Goal: Information Seeking & Learning: Compare options

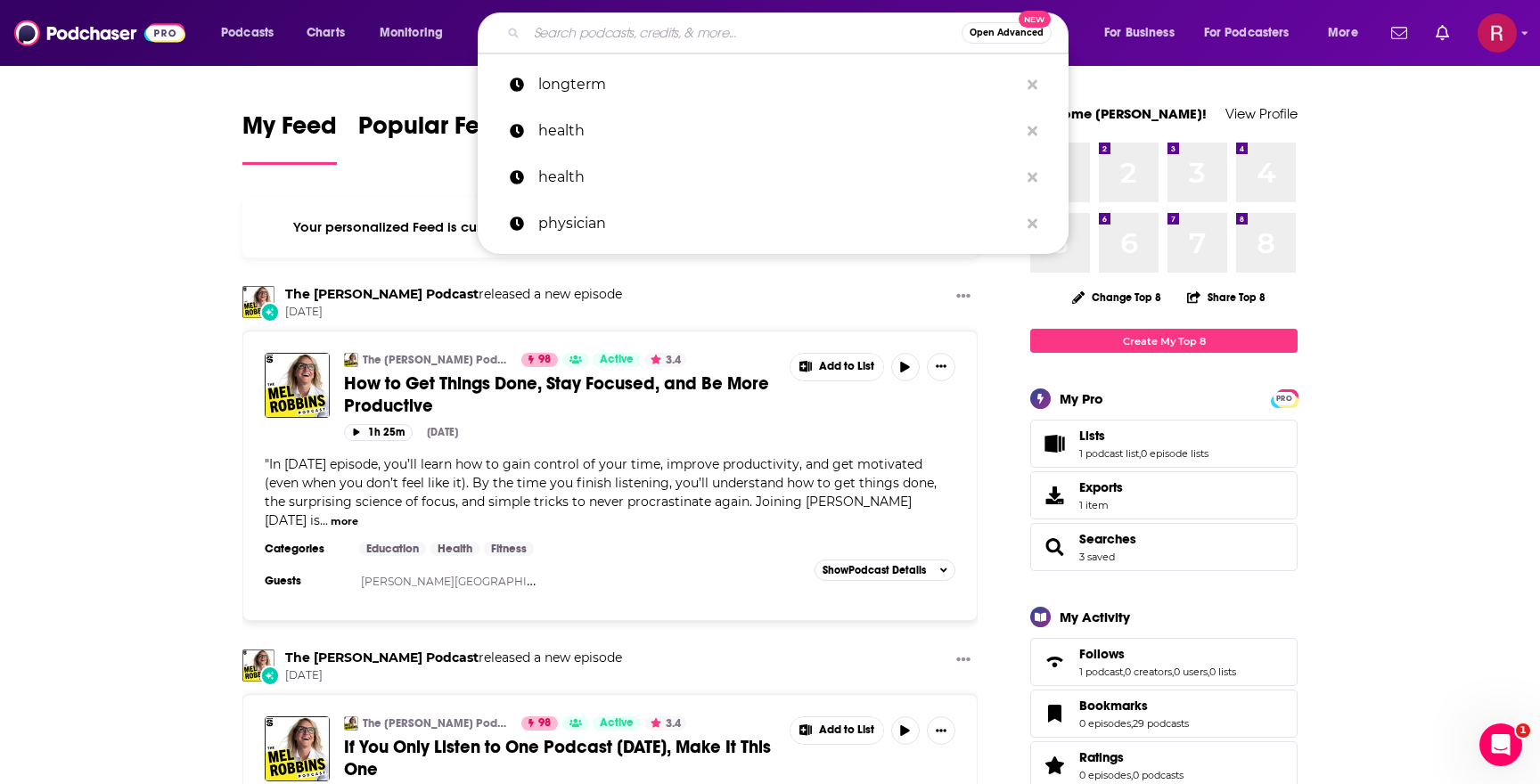
click at [687, 47] on input "Search podcasts, credits, & more..." at bounding box center [744, 33] width 435 height 29
paste input "The Addicted Mind Podcast"
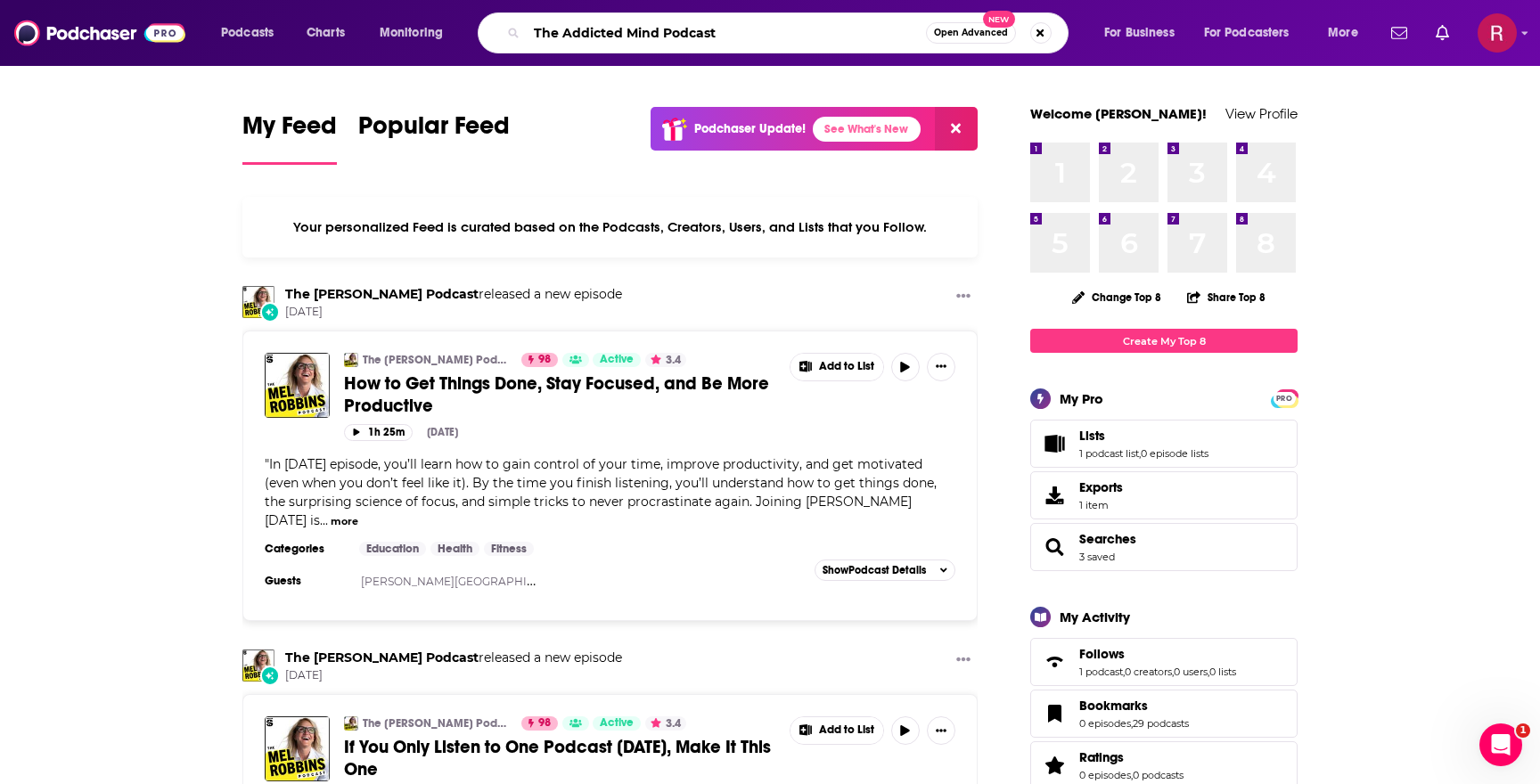
type input "The Addicted Mind Podcast"
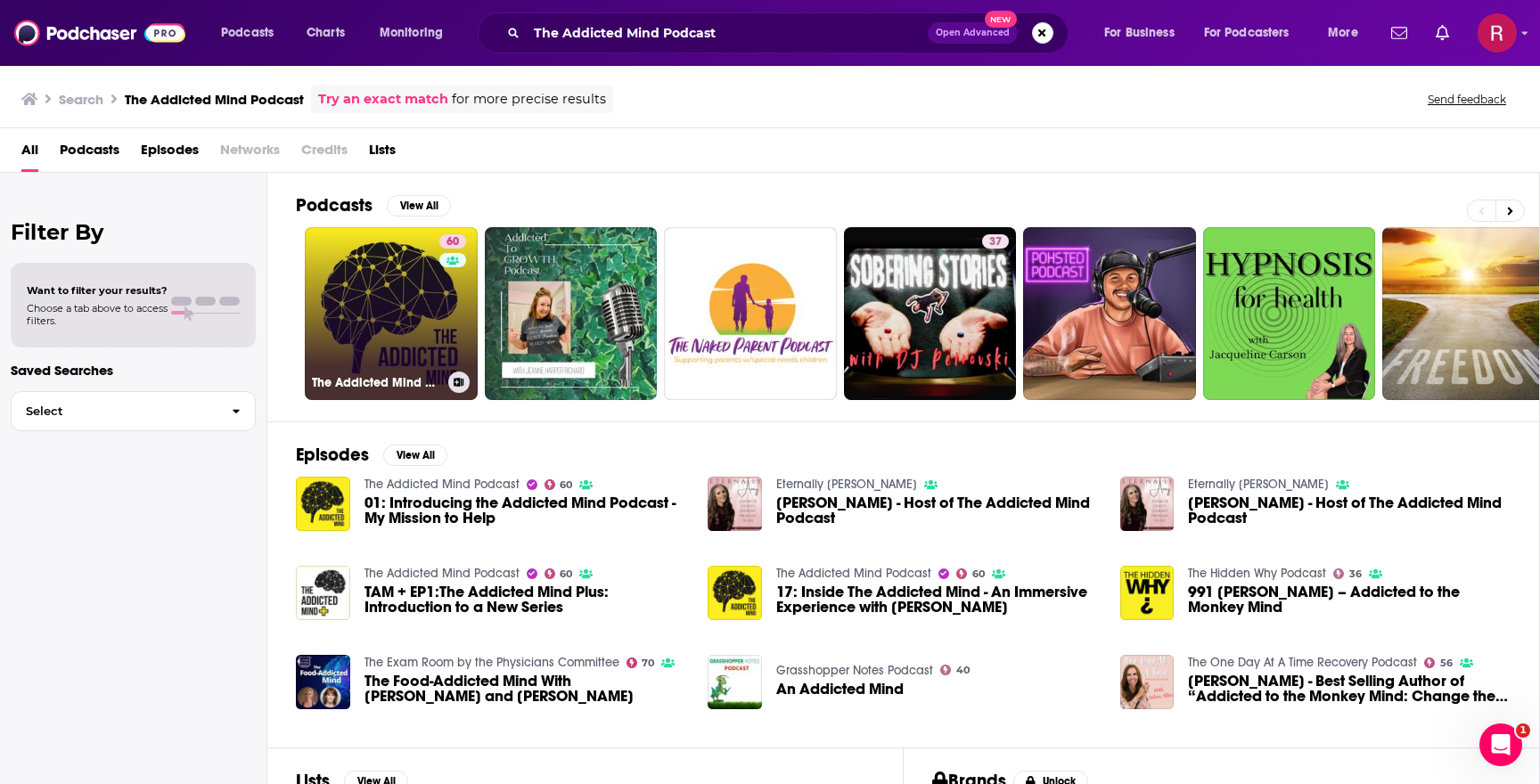
click at [395, 339] on link "60 The Addicted Mind Podcast" at bounding box center [391, 313] width 173 height 172
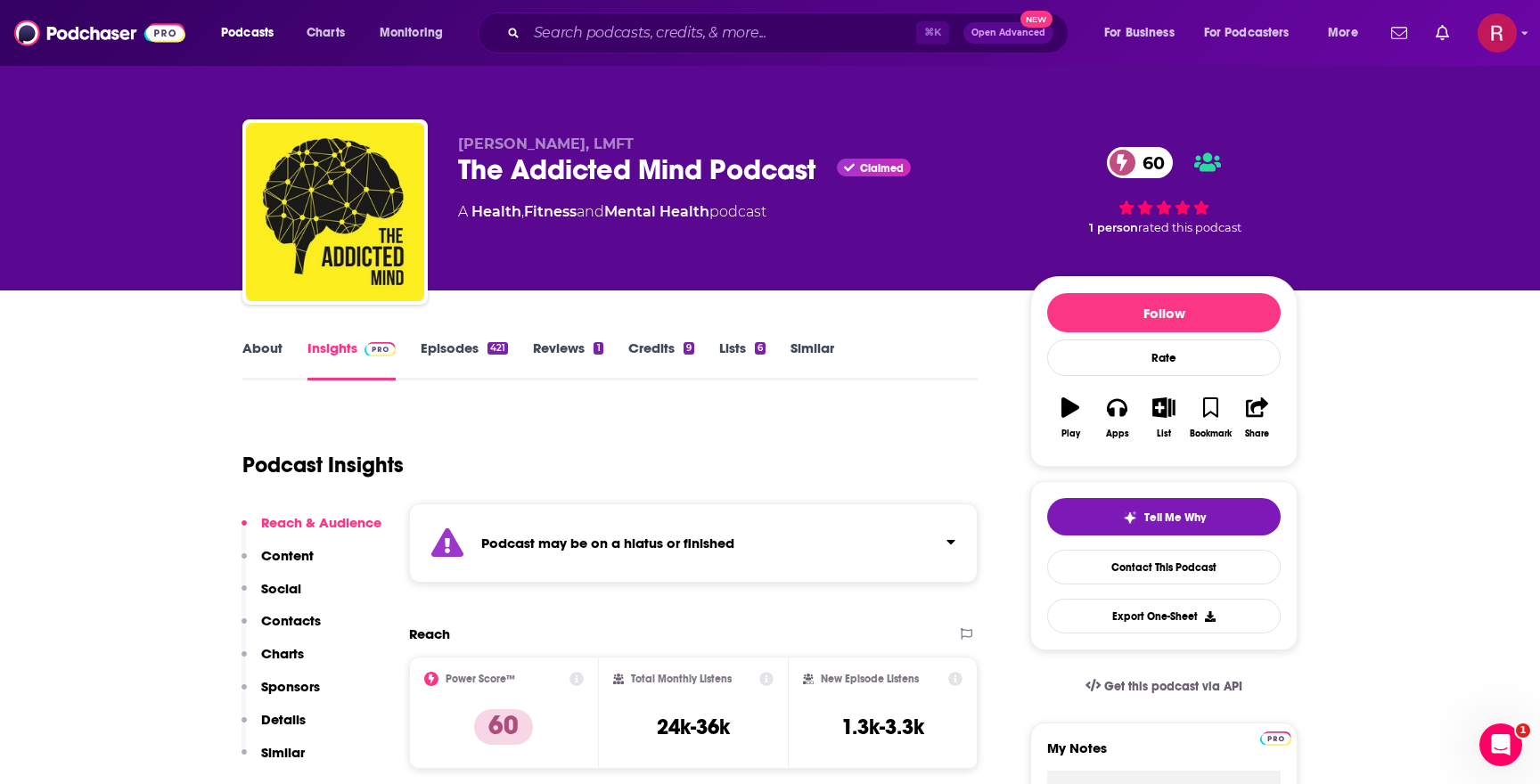
click at [467, 339] on link "Episodes 421" at bounding box center [465, 360] width 88 height 41
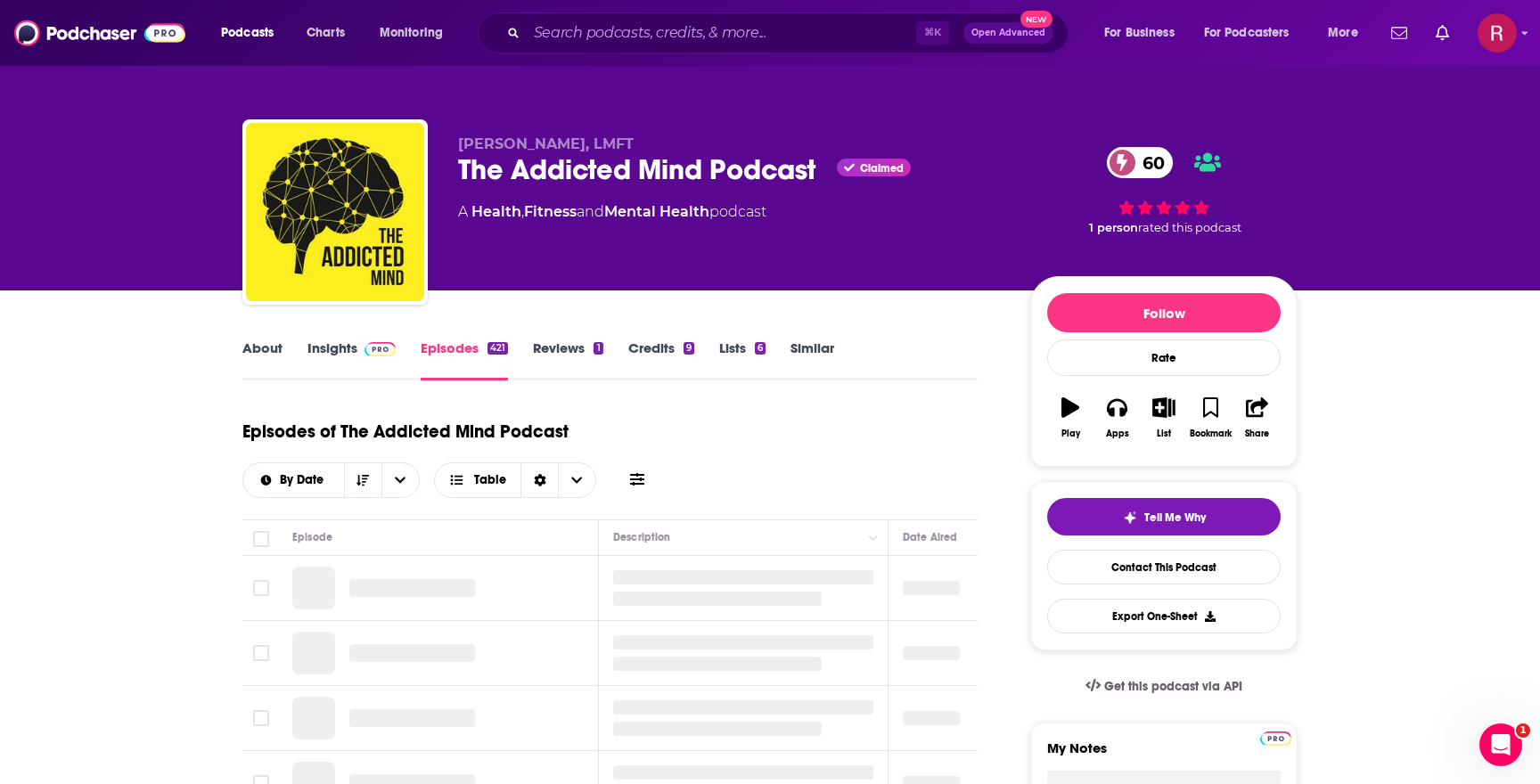
scroll to position [227, 0]
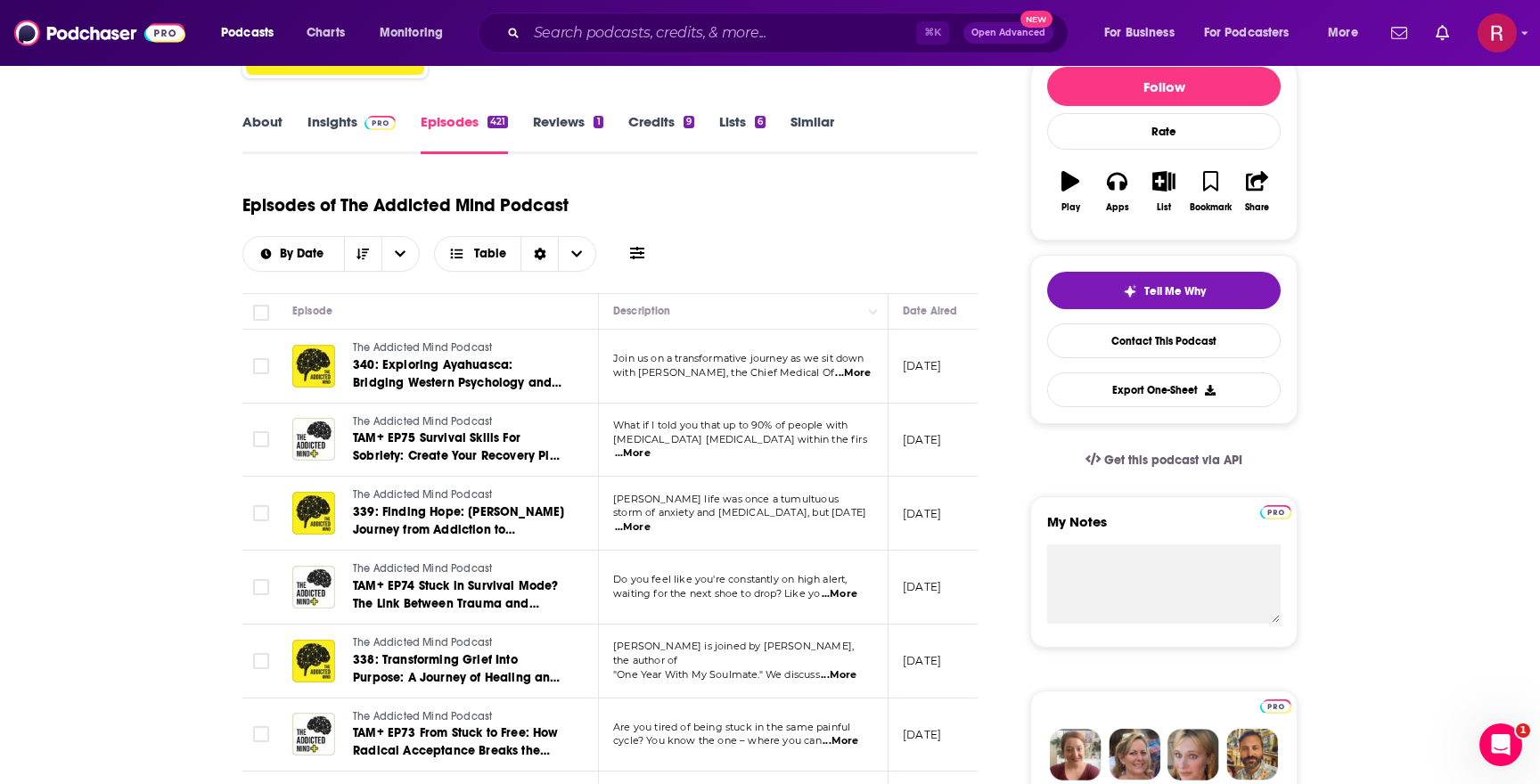
click at [855, 375] on span "...More" at bounding box center [853, 373] width 35 height 14
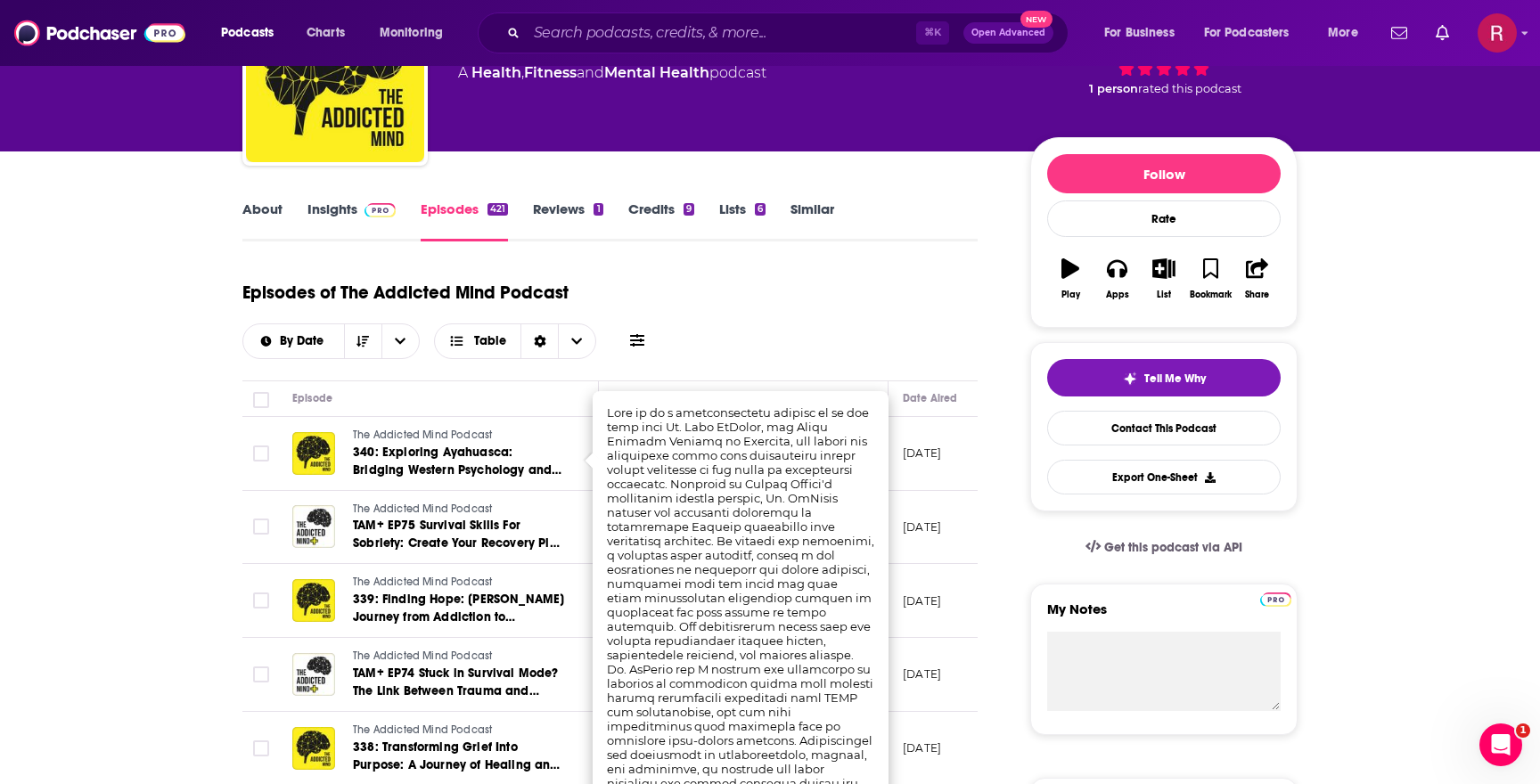
scroll to position [84, 0]
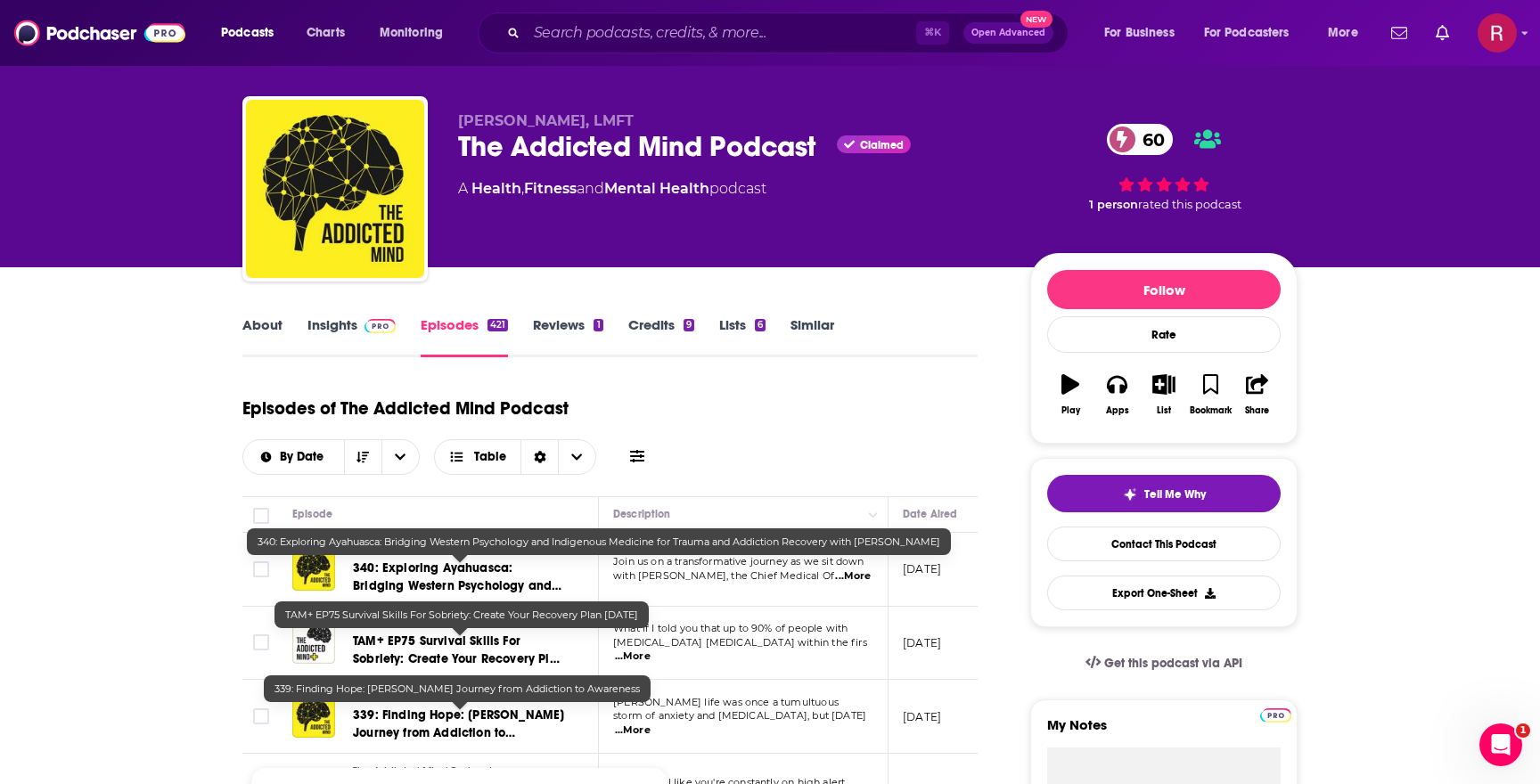
scroll to position [0, 0]
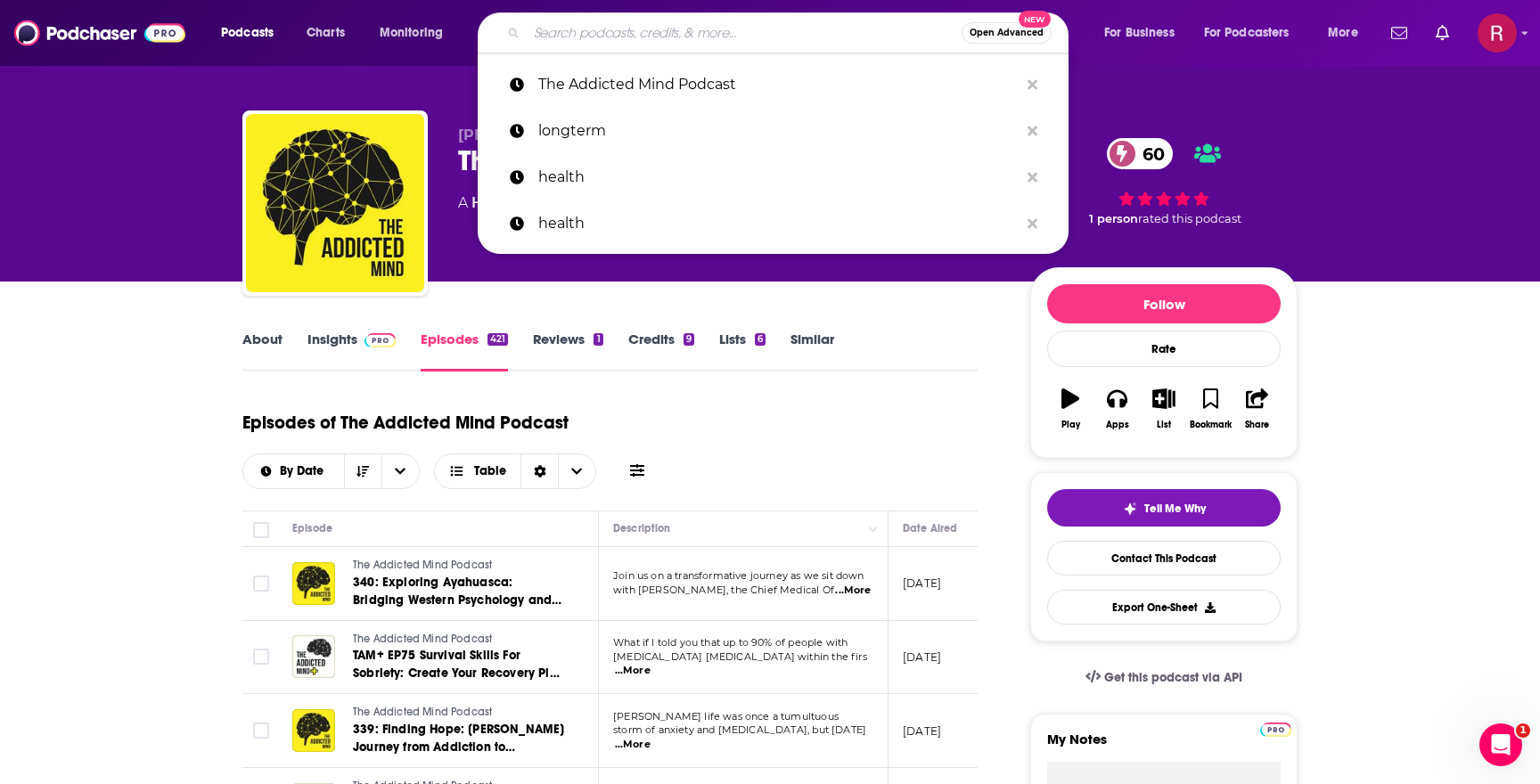
click at [601, 43] on input "Search podcasts, credits, & more..." at bounding box center [744, 33] width 435 height 29
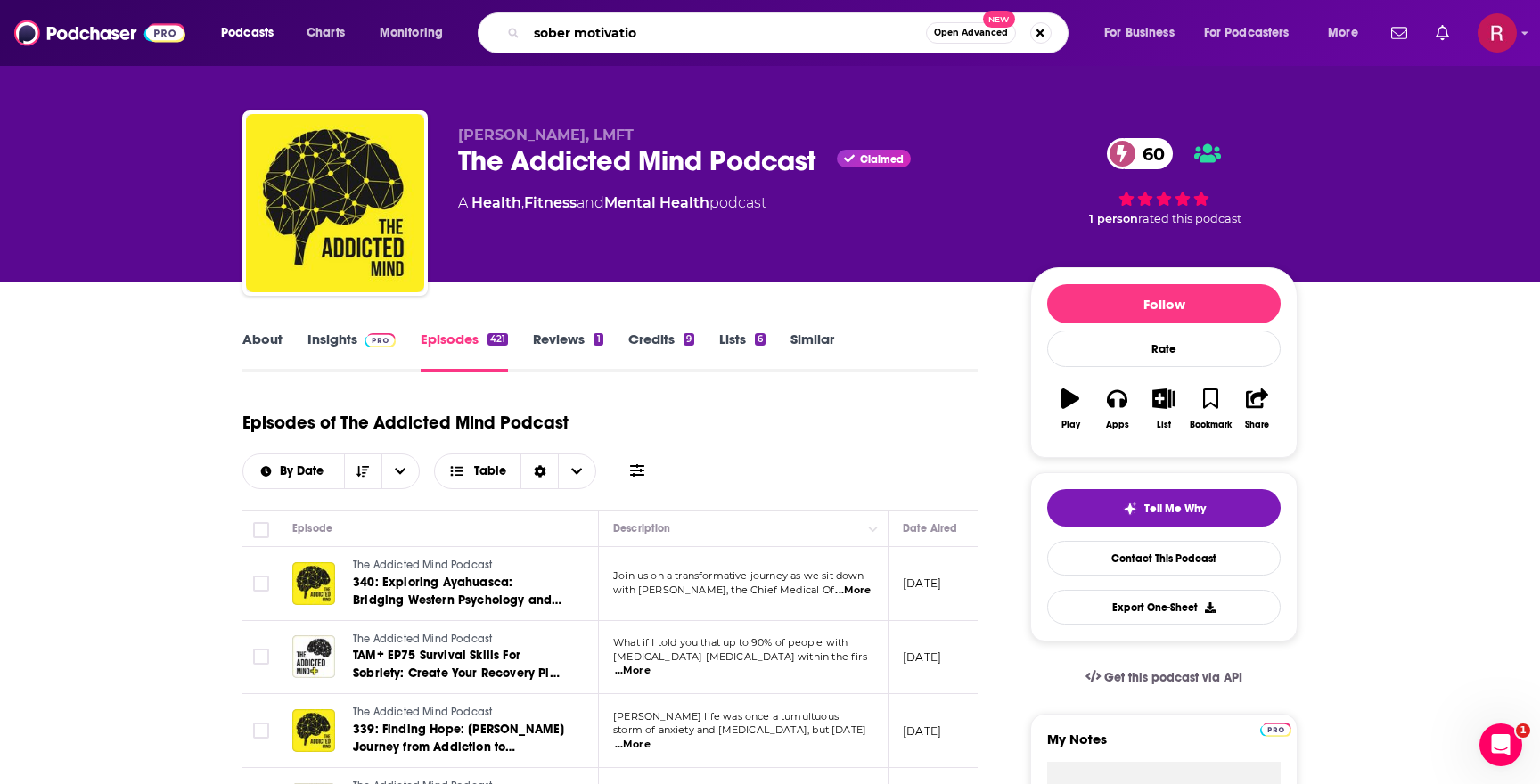
type input "sober motivation"
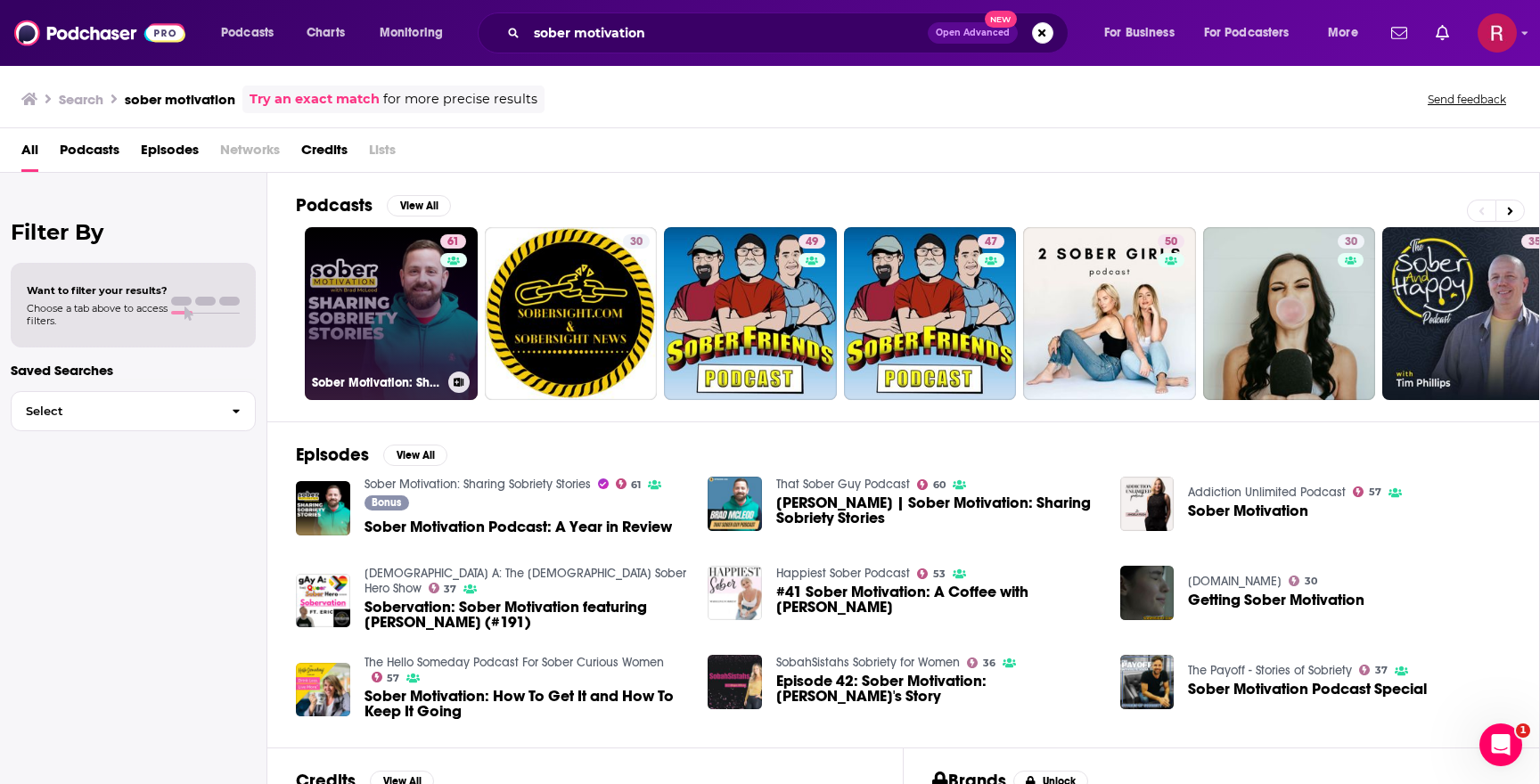
click at [408, 337] on link "61 Sober Motivation: Sharing Sobriety Stories" at bounding box center [391, 313] width 173 height 172
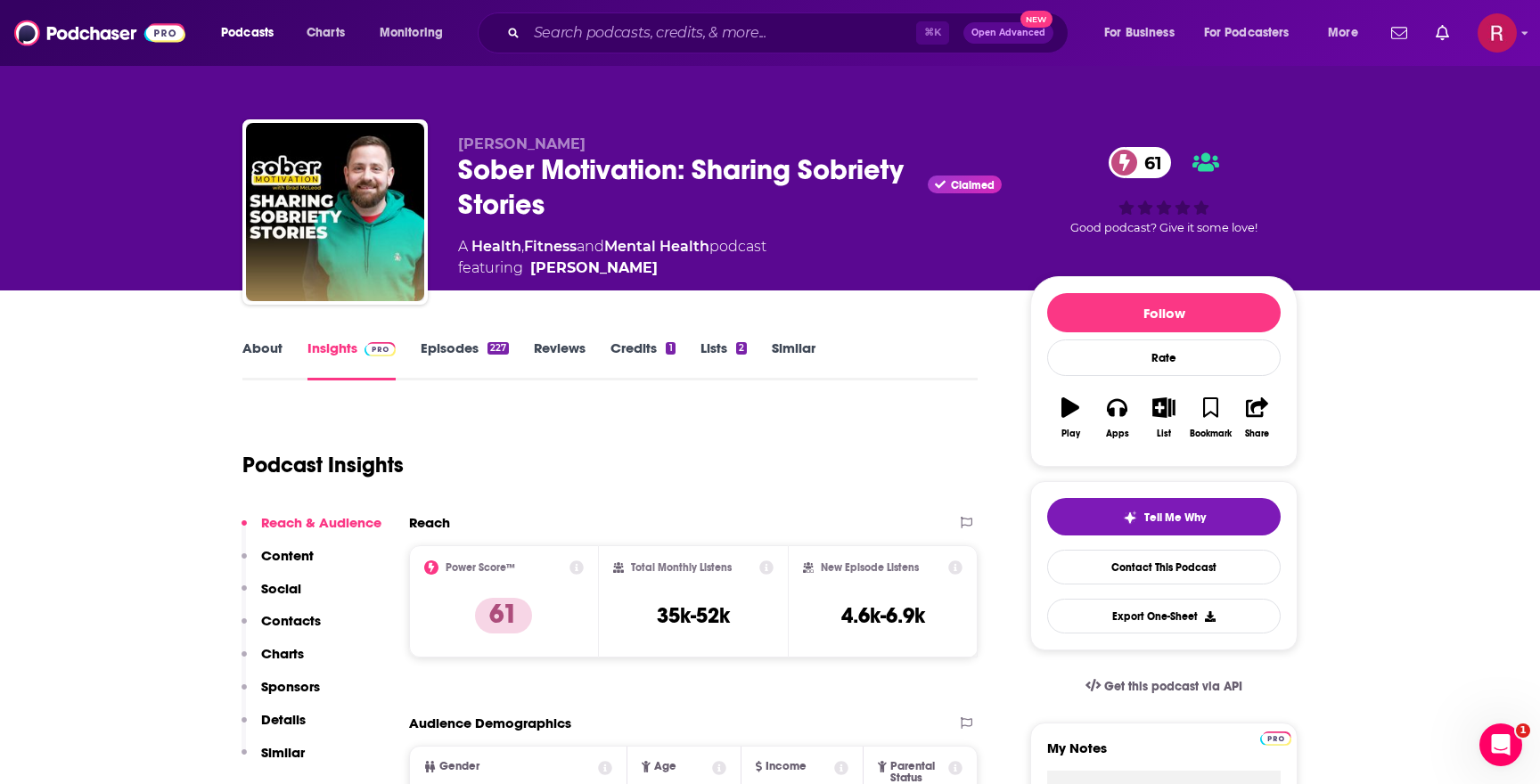
click at [266, 359] on link "About" at bounding box center [262, 360] width 40 height 41
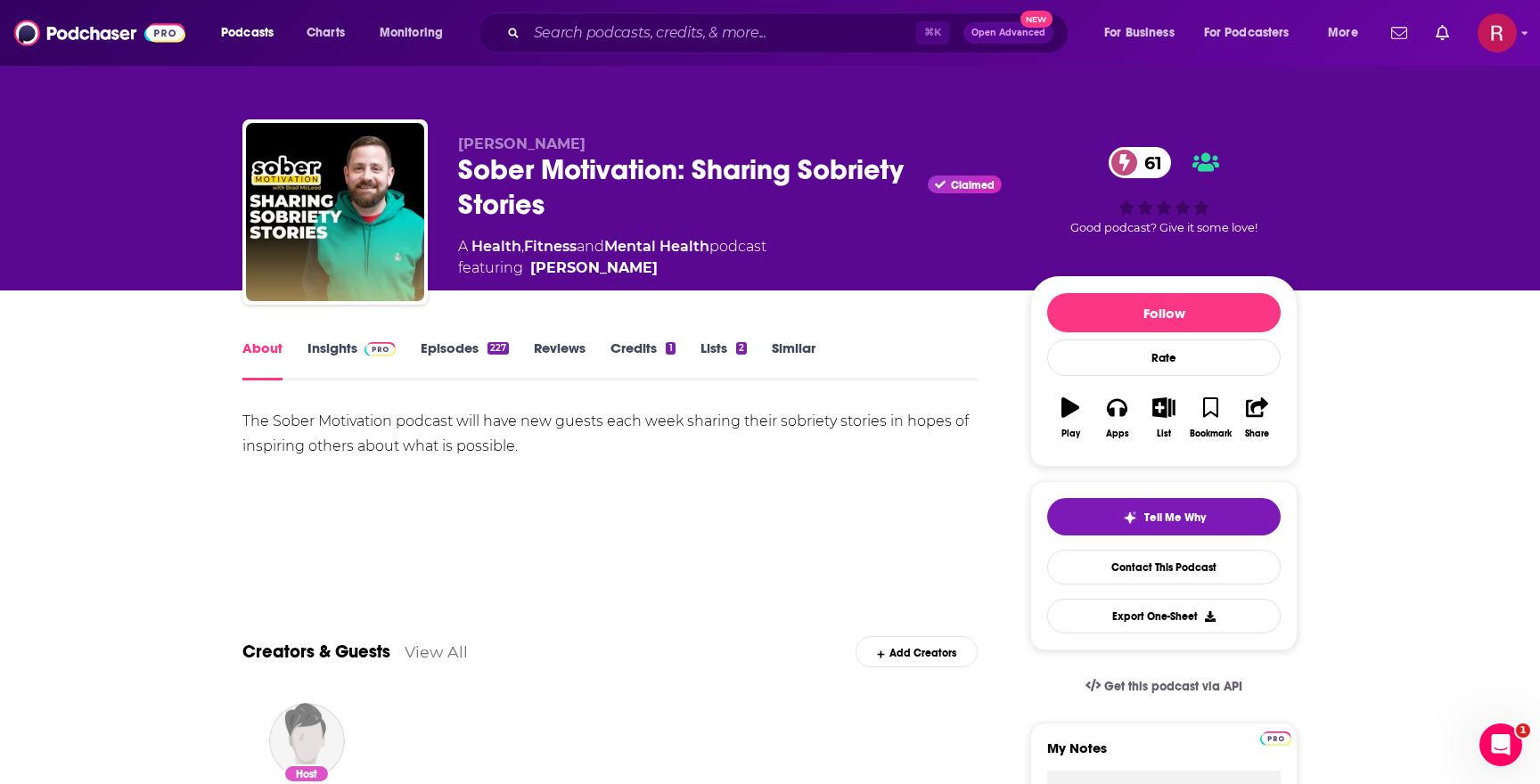
click at [571, 171] on div "Sober Motivation: Sharing Sobriety Stories Claimed 61" at bounding box center [729, 186] width 544 height 70
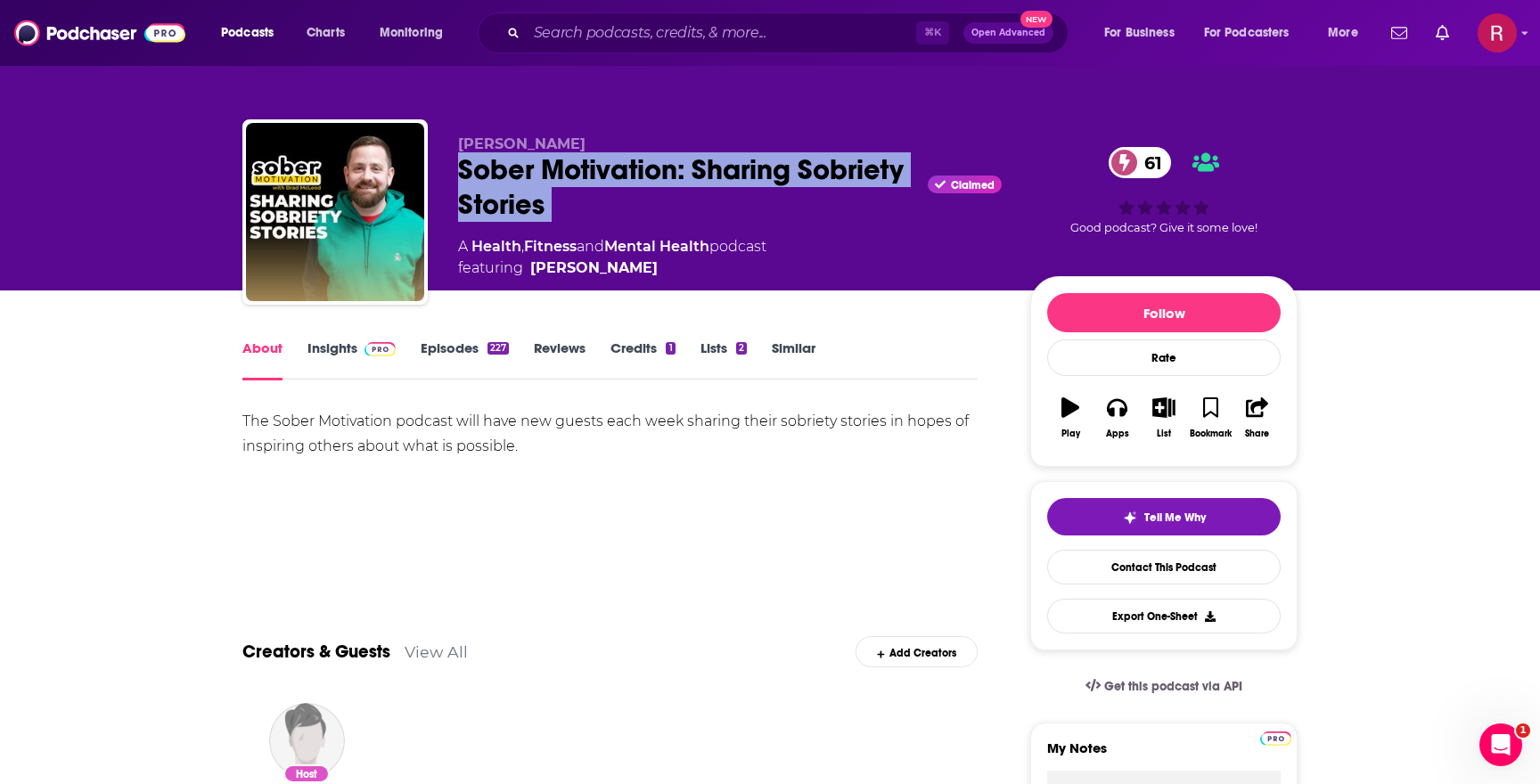
click at [571, 171] on div "Sober Motivation: Sharing Sobriety Stories Claimed 61" at bounding box center [729, 186] width 544 height 70
copy div "Sober Motivation: Sharing Sobriety Stories"
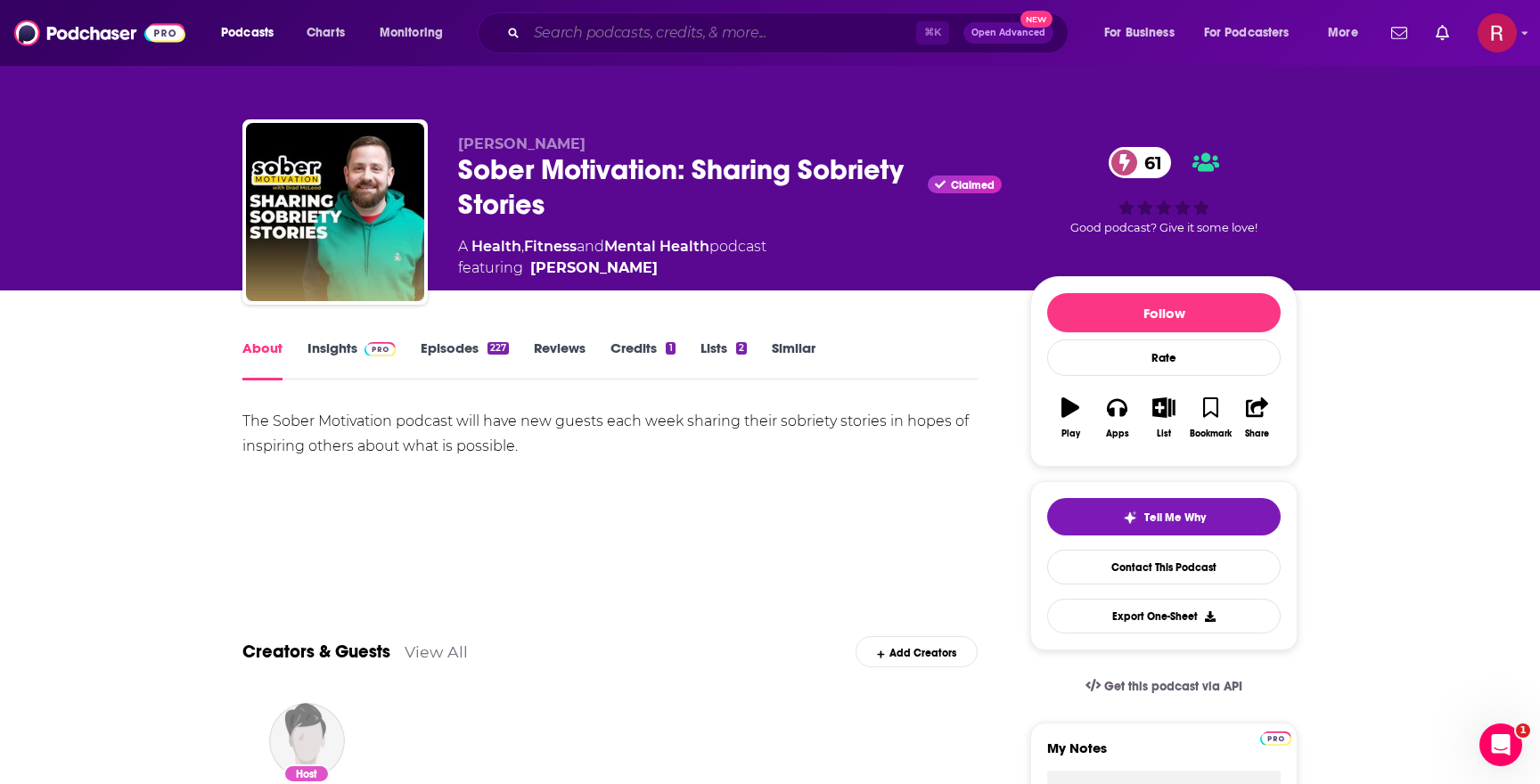
click at [637, 46] on input "Search podcasts, credits, & more..." at bounding box center [721, 33] width 389 height 29
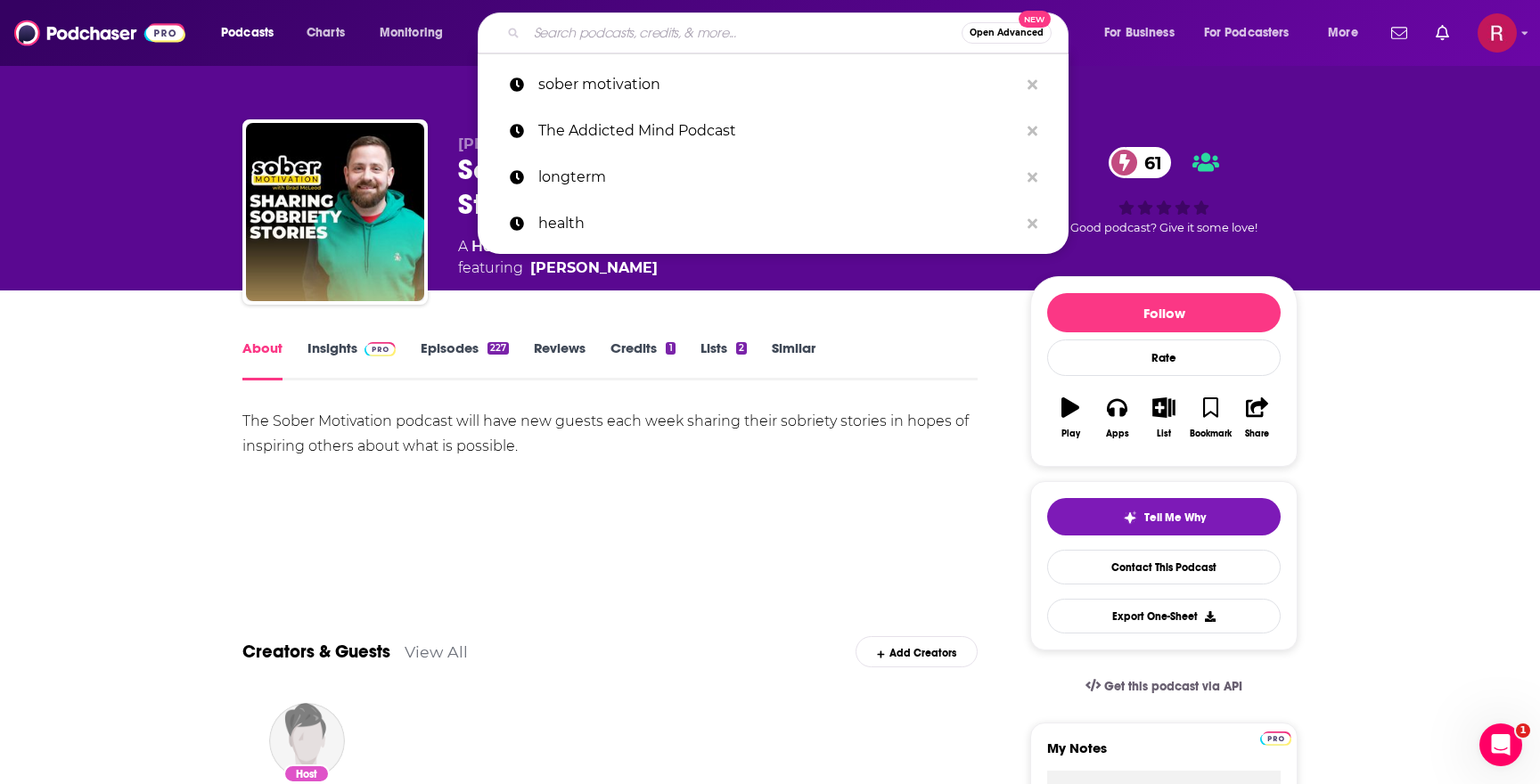
paste input "Medscape InDiscussion: [MEDICAL_DATA]"
type input "Medscape InDiscussion: [MEDICAL_DATA]"
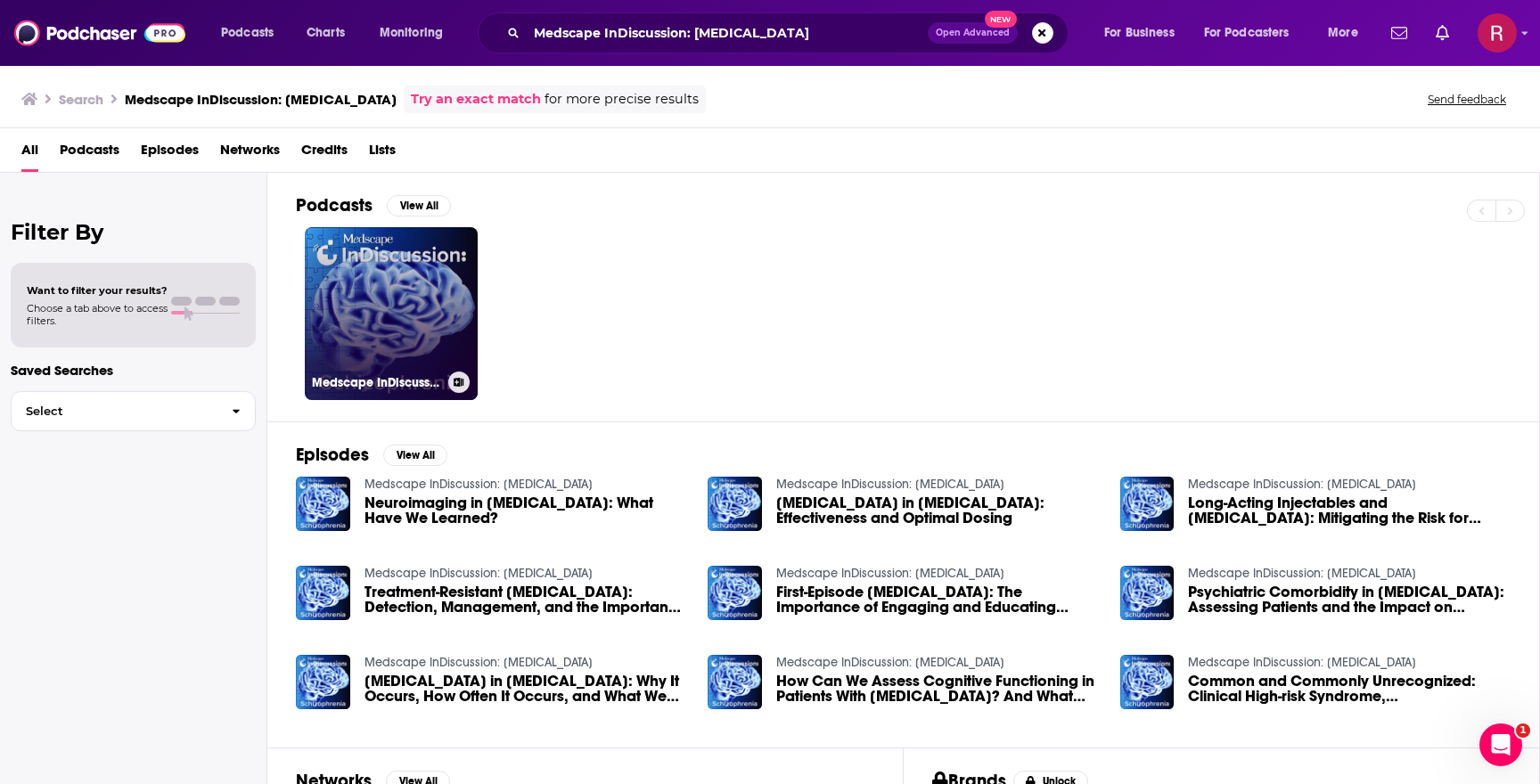
click at [382, 342] on link "Medscape InDiscussion: [MEDICAL_DATA]" at bounding box center [391, 313] width 173 height 172
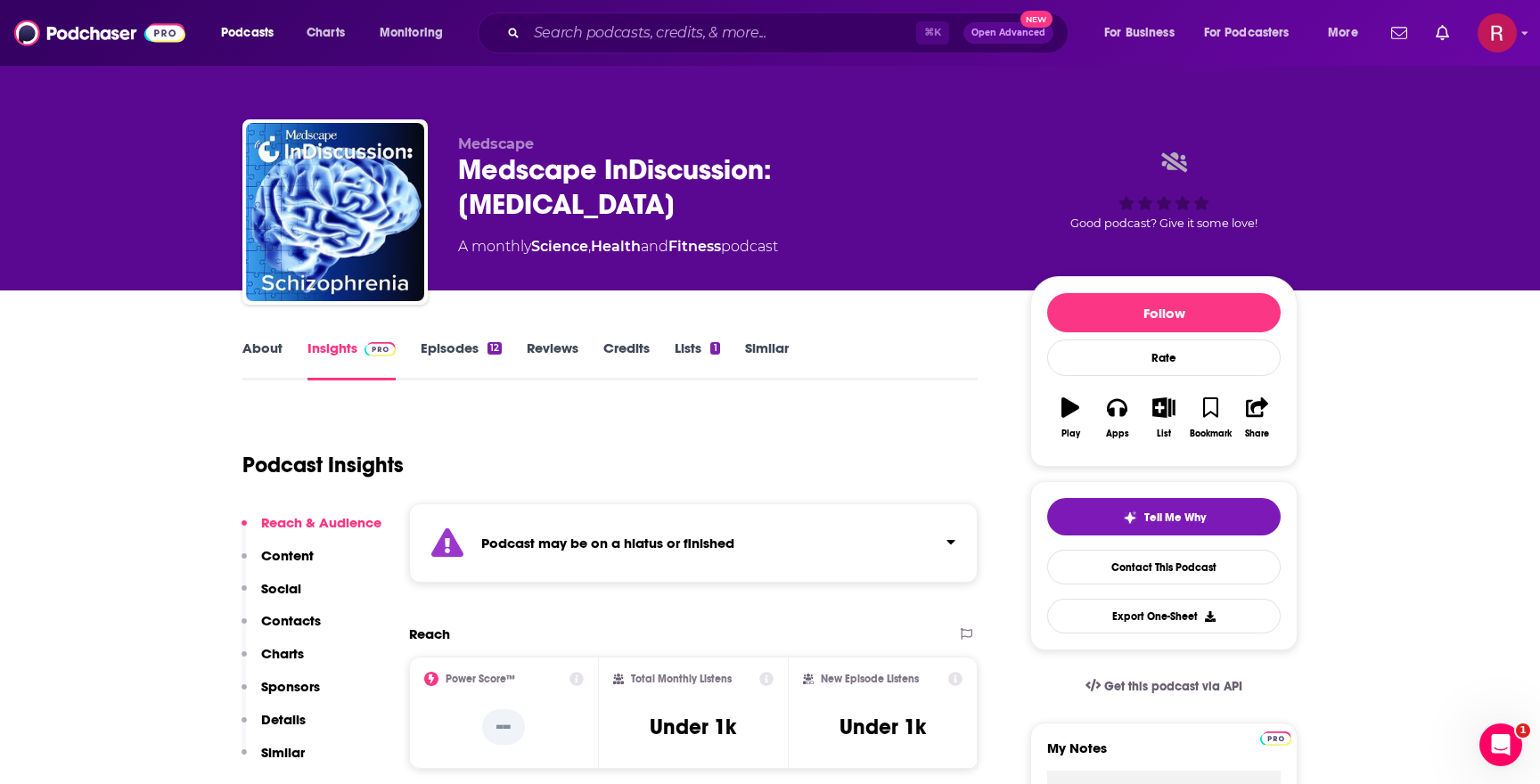
click at [466, 339] on link "Episodes 12" at bounding box center [461, 360] width 81 height 41
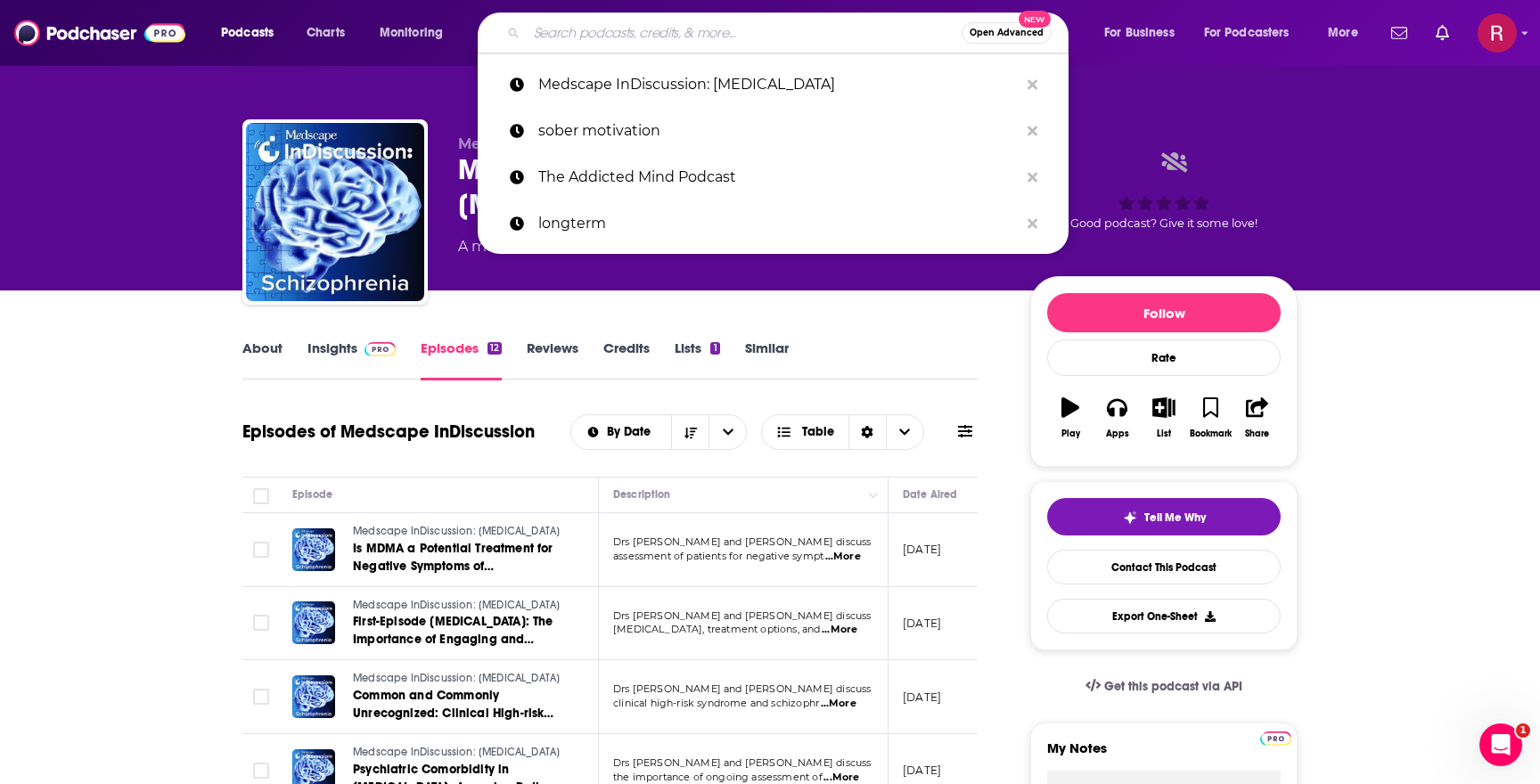
click at [568, 29] on input "Search podcasts, credits, & more..." at bounding box center [744, 33] width 435 height 29
paste input "Counselor Toolbox Podcast with DocSnipes"
type input "Counselor Toolbox Podcast with DocSnipes"
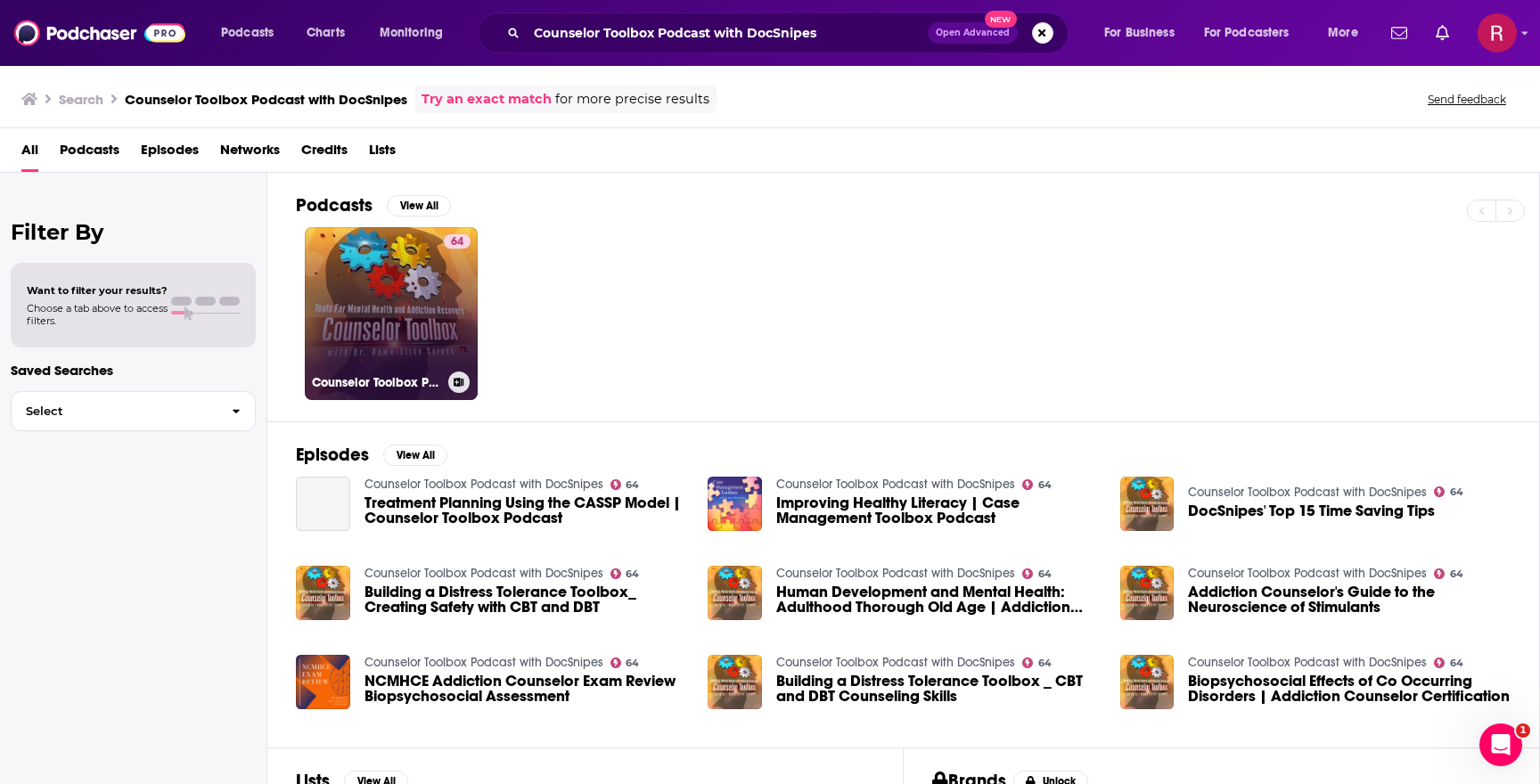
click at [419, 316] on link "64 Counselor Toolbox Podcast with DocSnipes" at bounding box center [391, 313] width 173 height 172
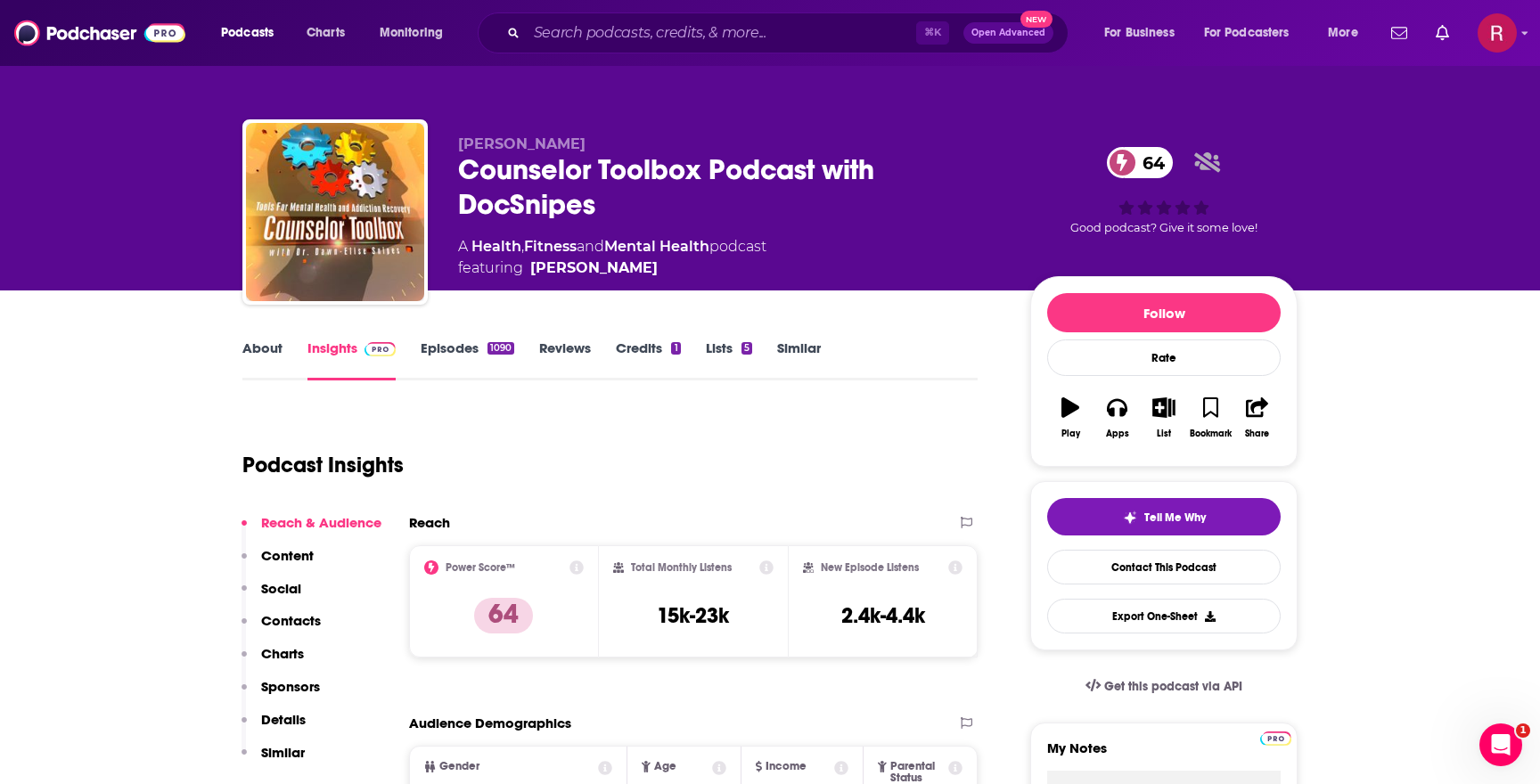
click at [272, 343] on link "About" at bounding box center [262, 360] width 40 height 41
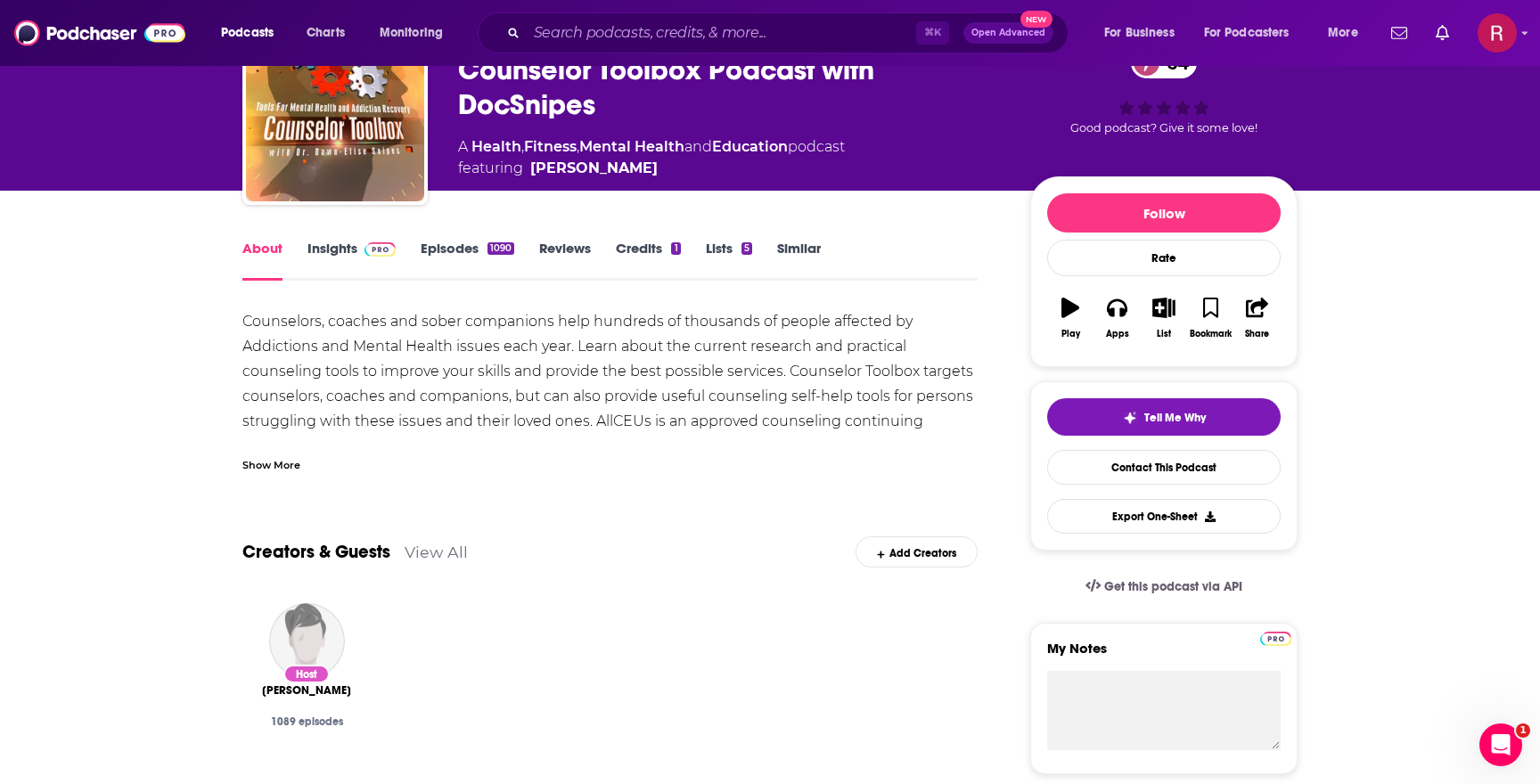
scroll to position [110, 0]
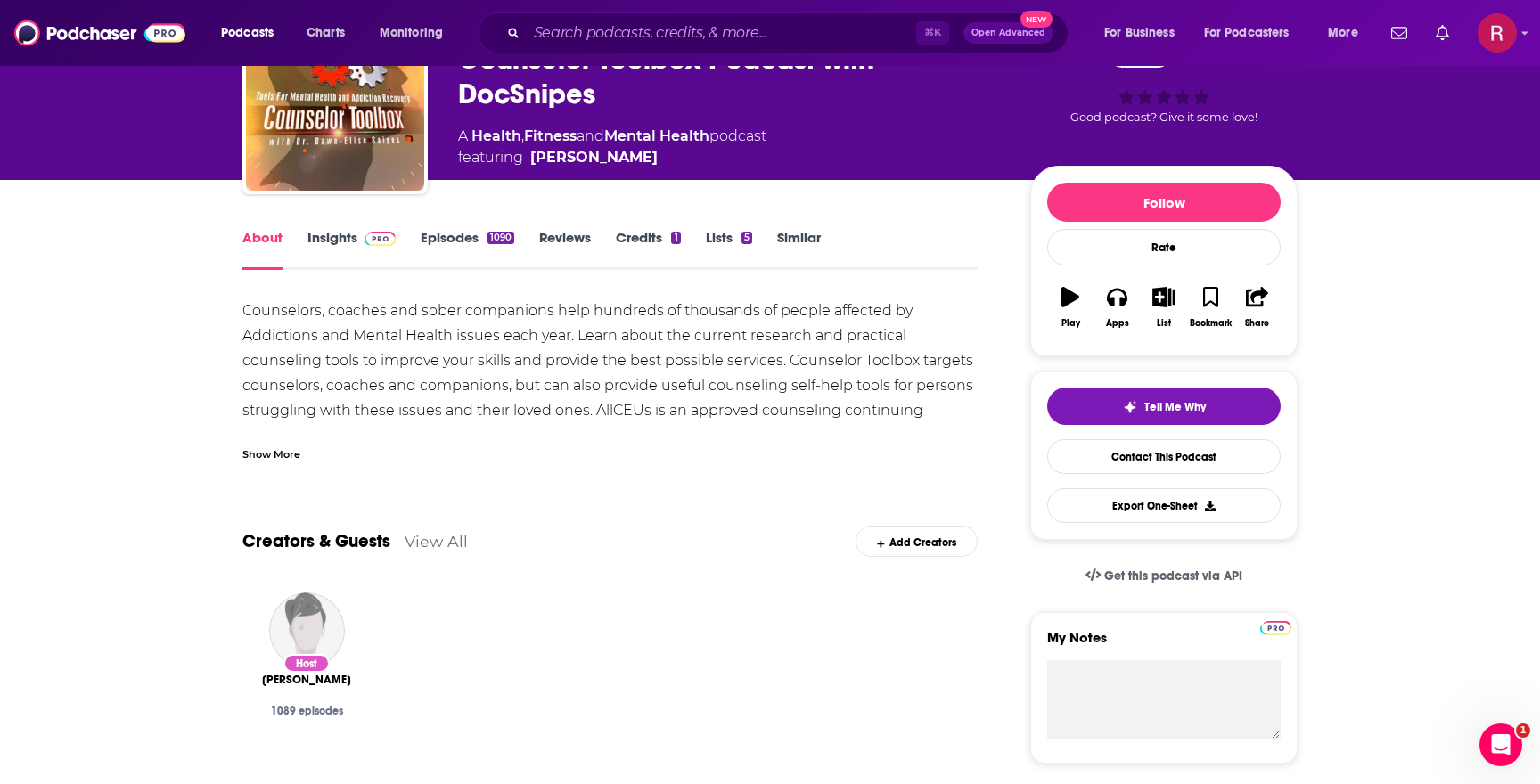
click at [451, 249] on link "Episodes 1090" at bounding box center [467, 250] width 93 height 41
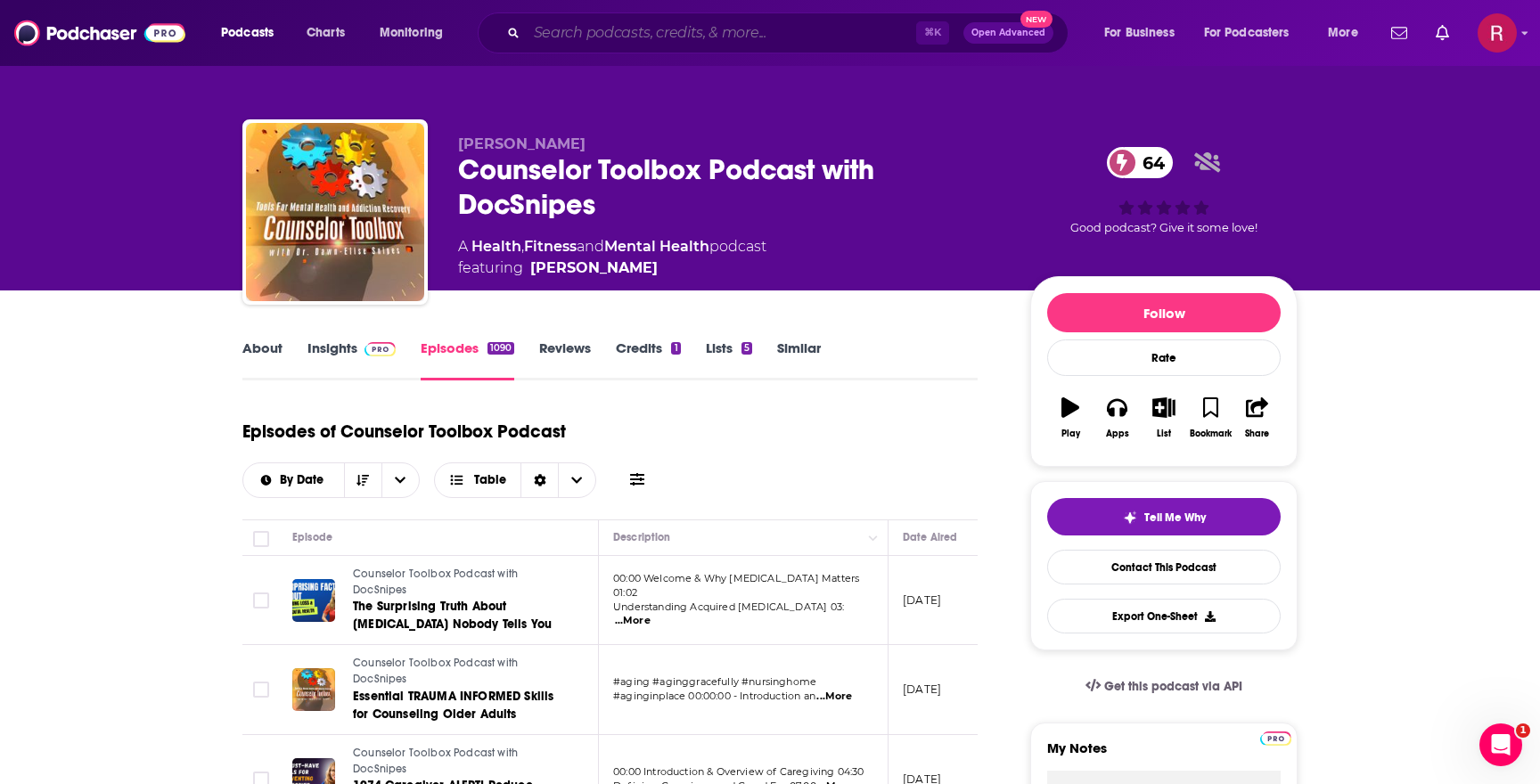
click at [578, 35] on input "Search podcasts, credits, & more..." at bounding box center [721, 33] width 389 height 29
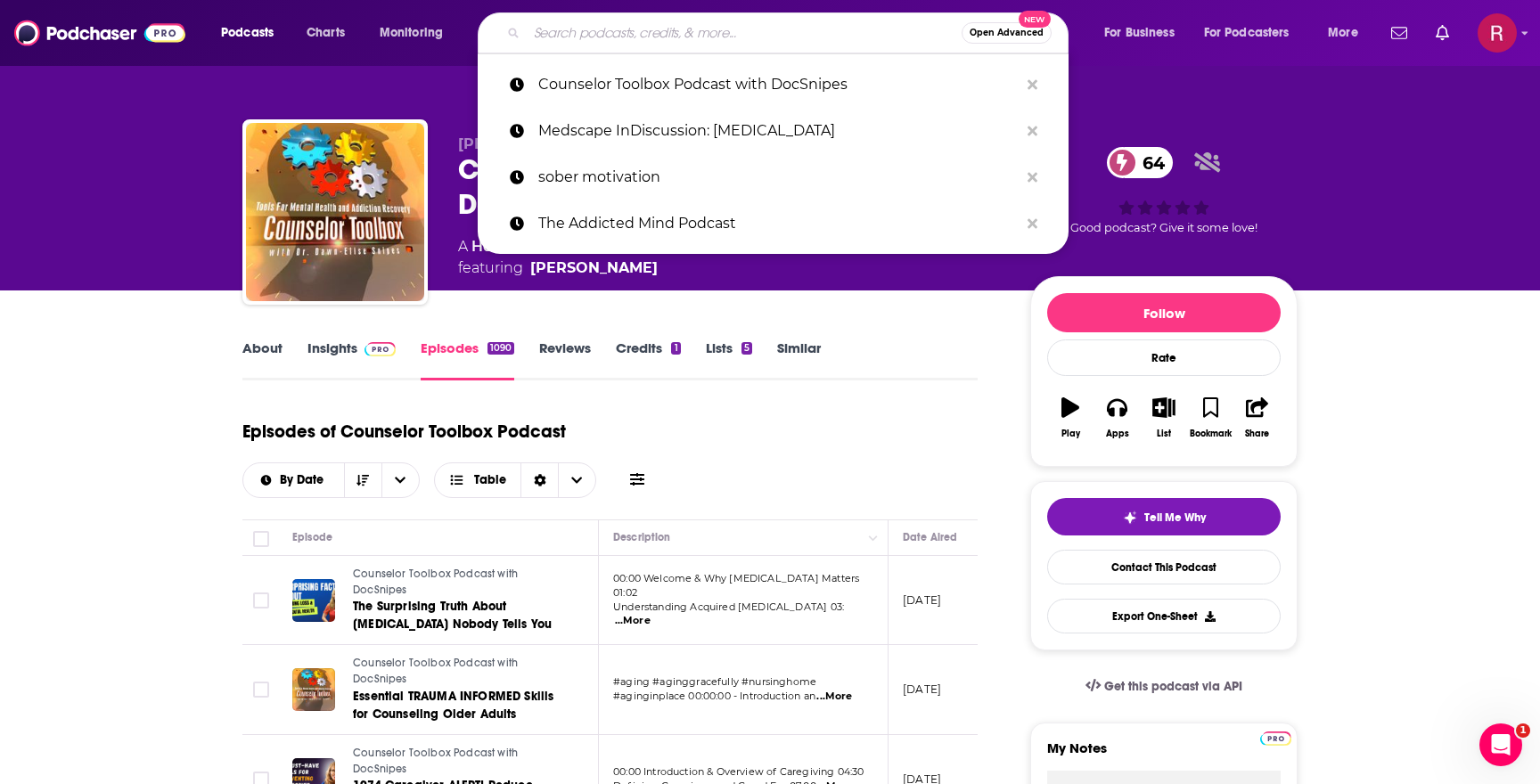
paste input "Psychology Unplugged"
type input "Psychology Unplugged"
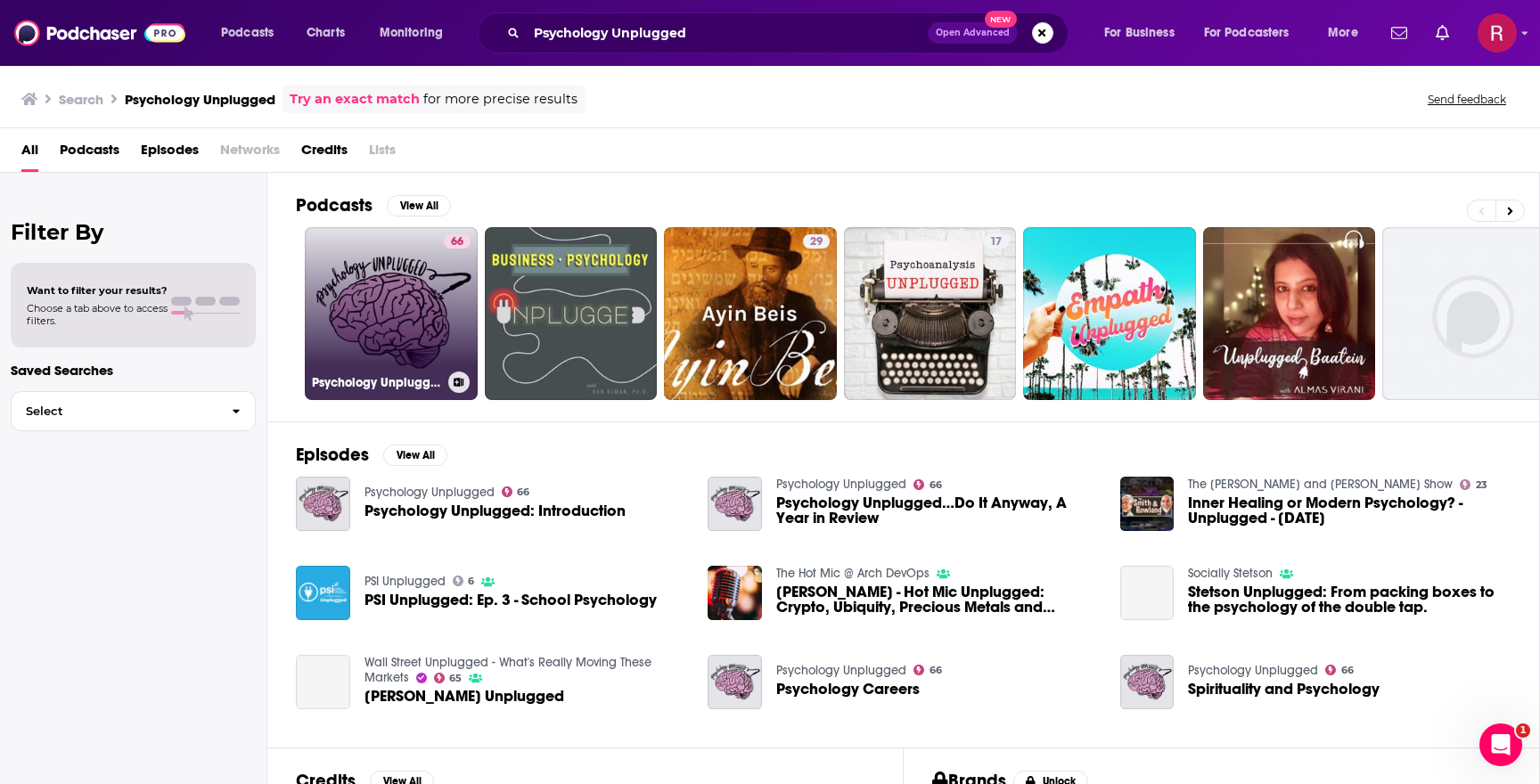
click at [425, 310] on link "66 Psychology Unplugged" at bounding box center [391, 313] width 173 height 172
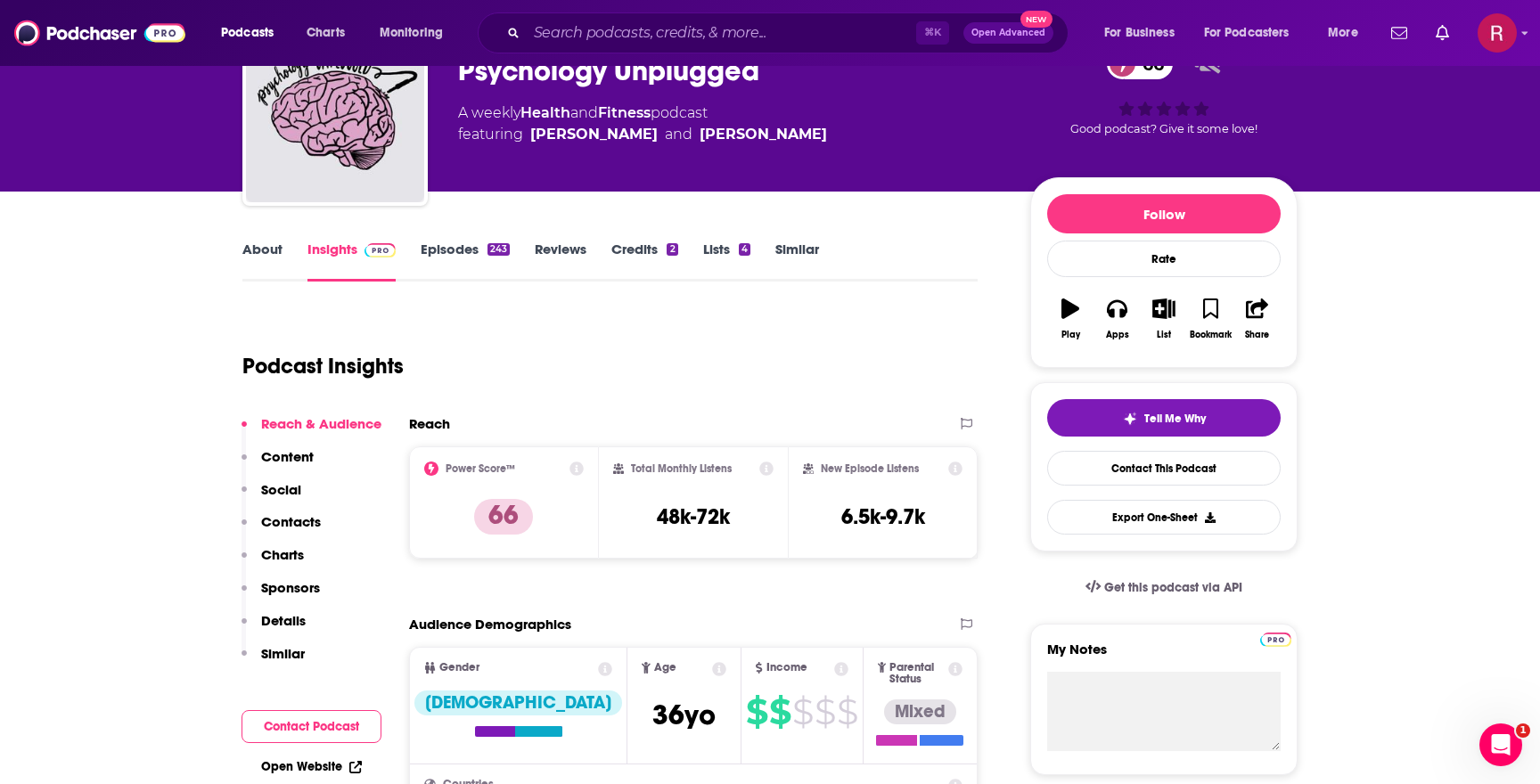
scroll to position [80, 0]
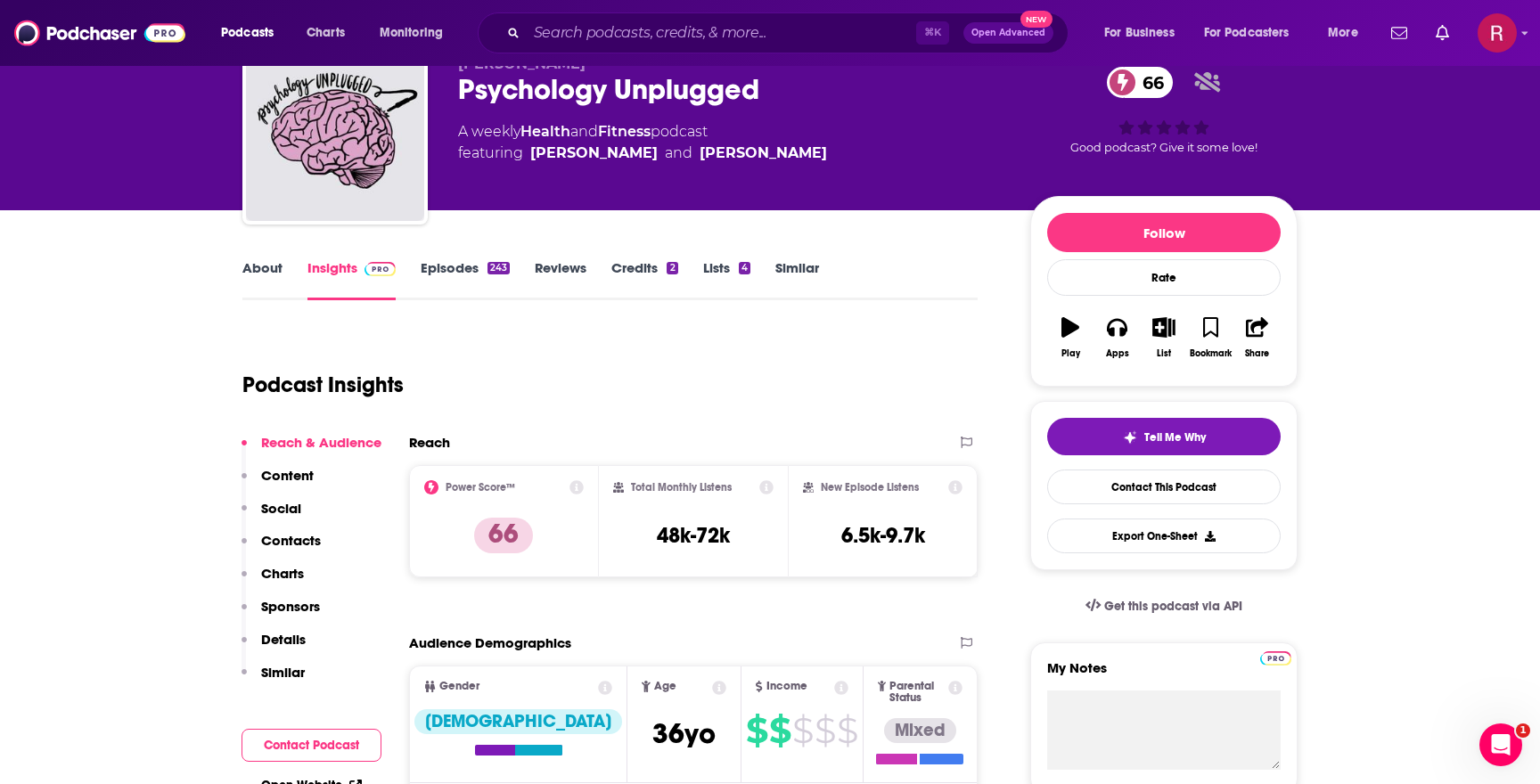
click at [475, 282] on link "Episodes 243" at bounding box center [465, 280] width 90 height 41
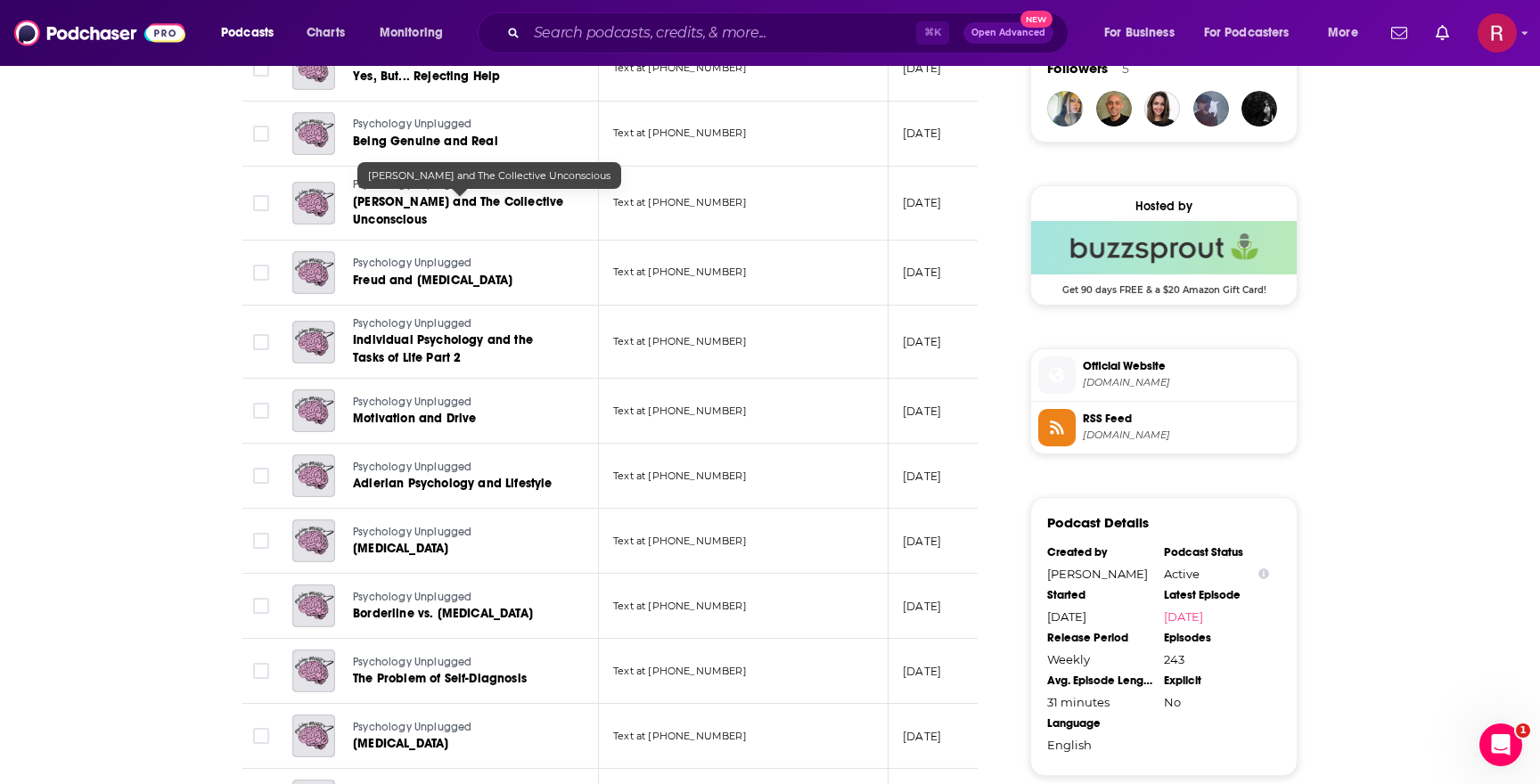
scroll to position [1891, 0]
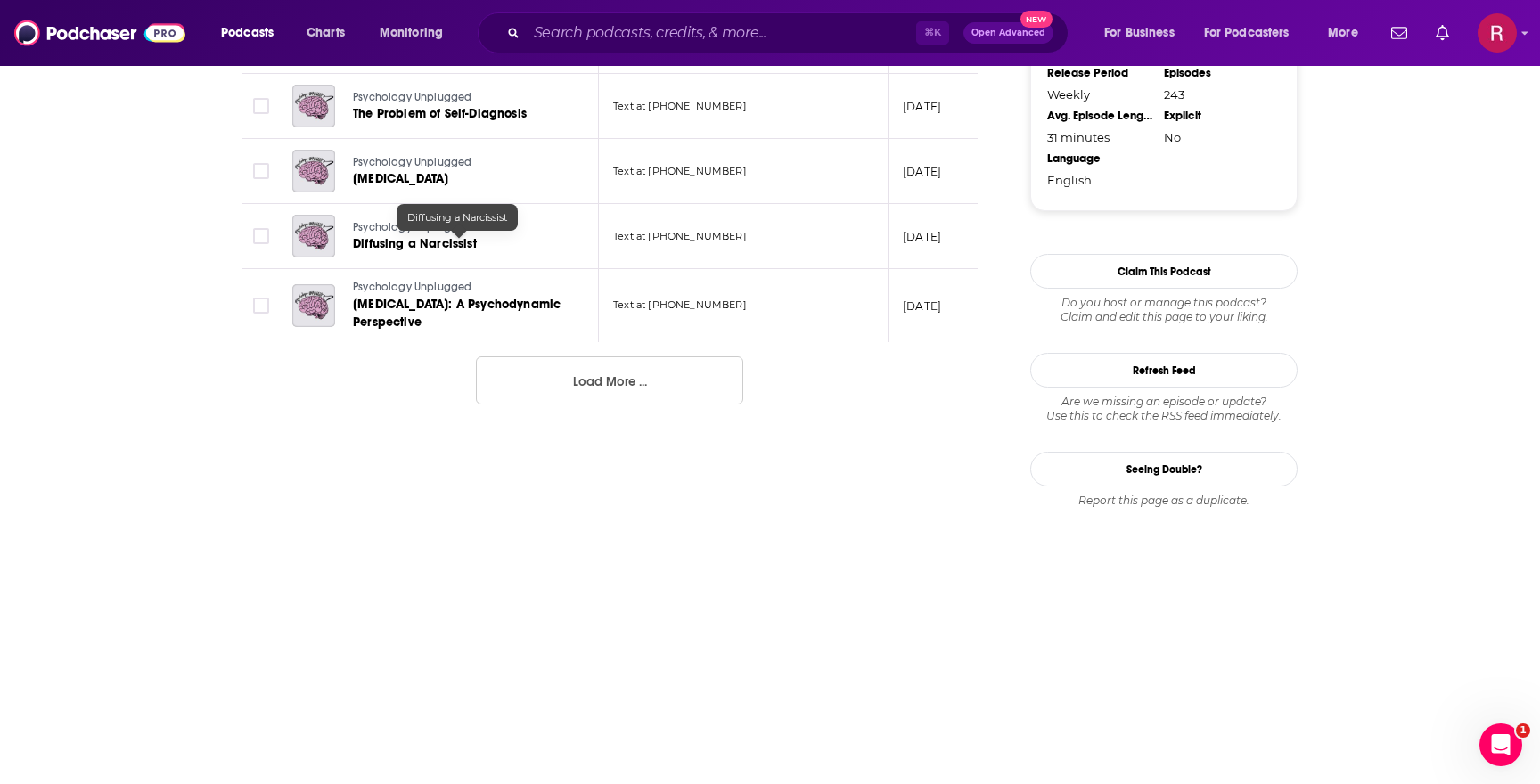
click at [452, 244] on span "Diffusing a Narcissist" at bounding box center [414, 243] width 124 height 15
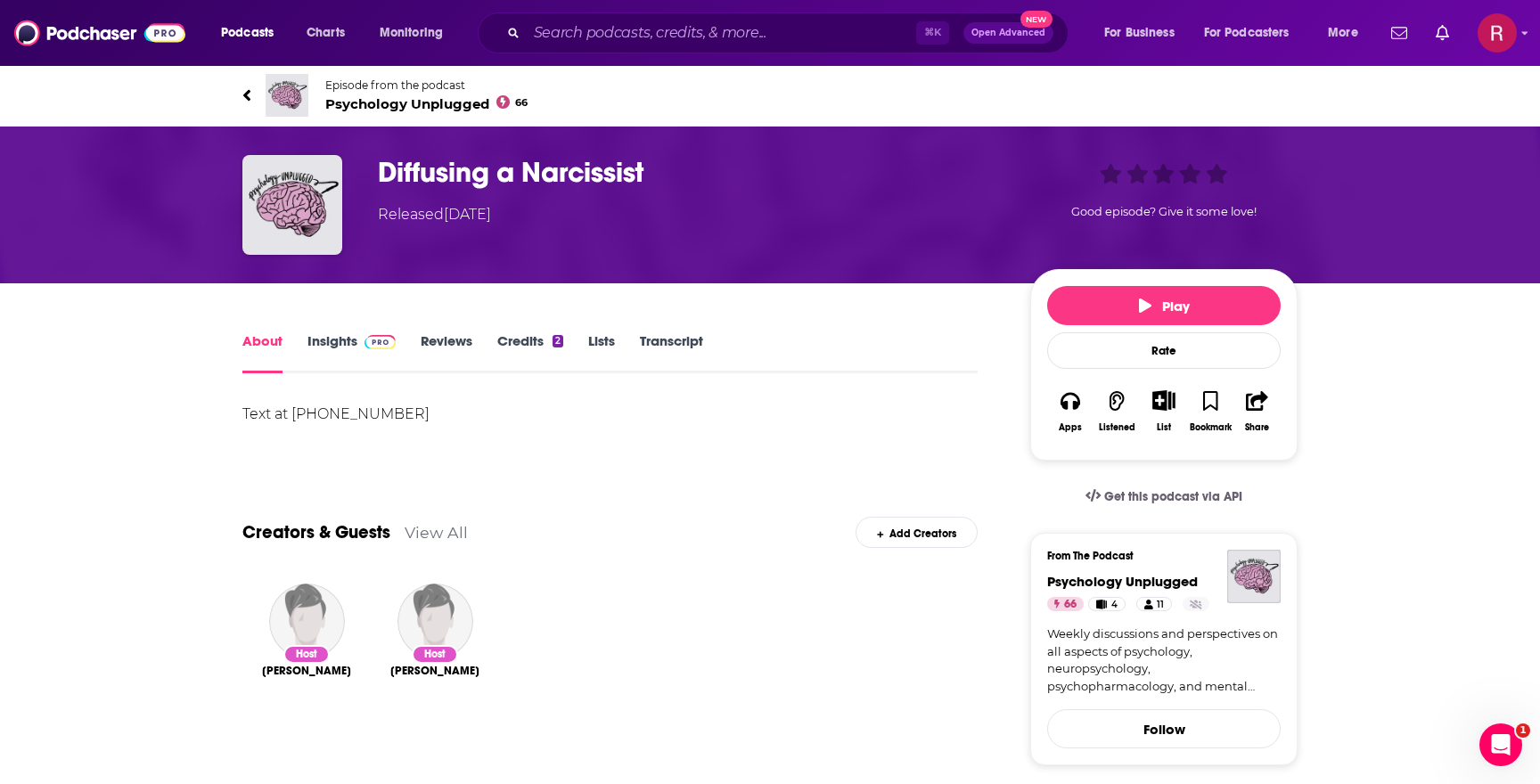
click at [339, 332] on link "Insights" at bounding box center [352, 352] width 89 height 41
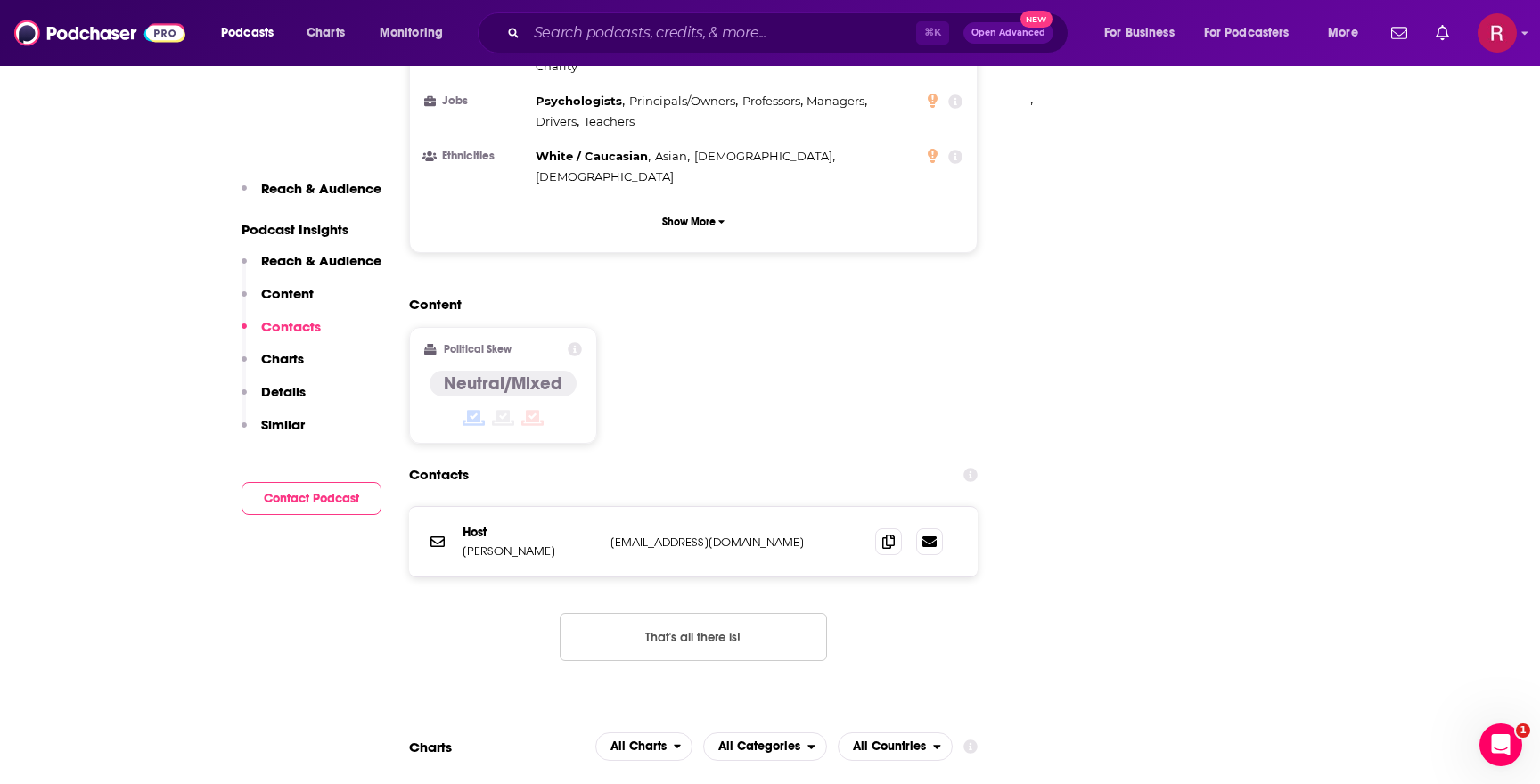
scroll to position [1393, 0]
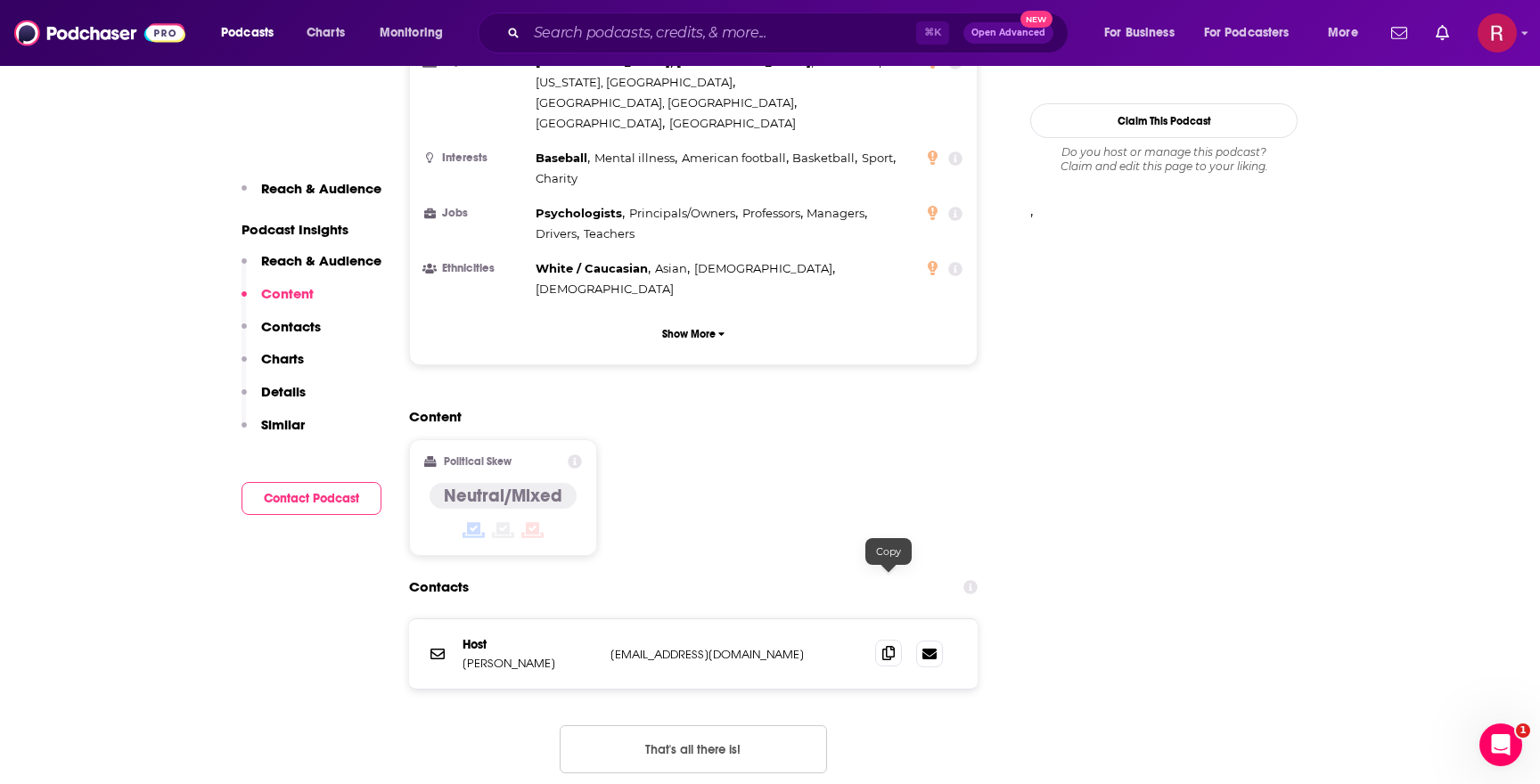
click at [889, 646] on icon at bounding box center [888, 653] width 12 height 14
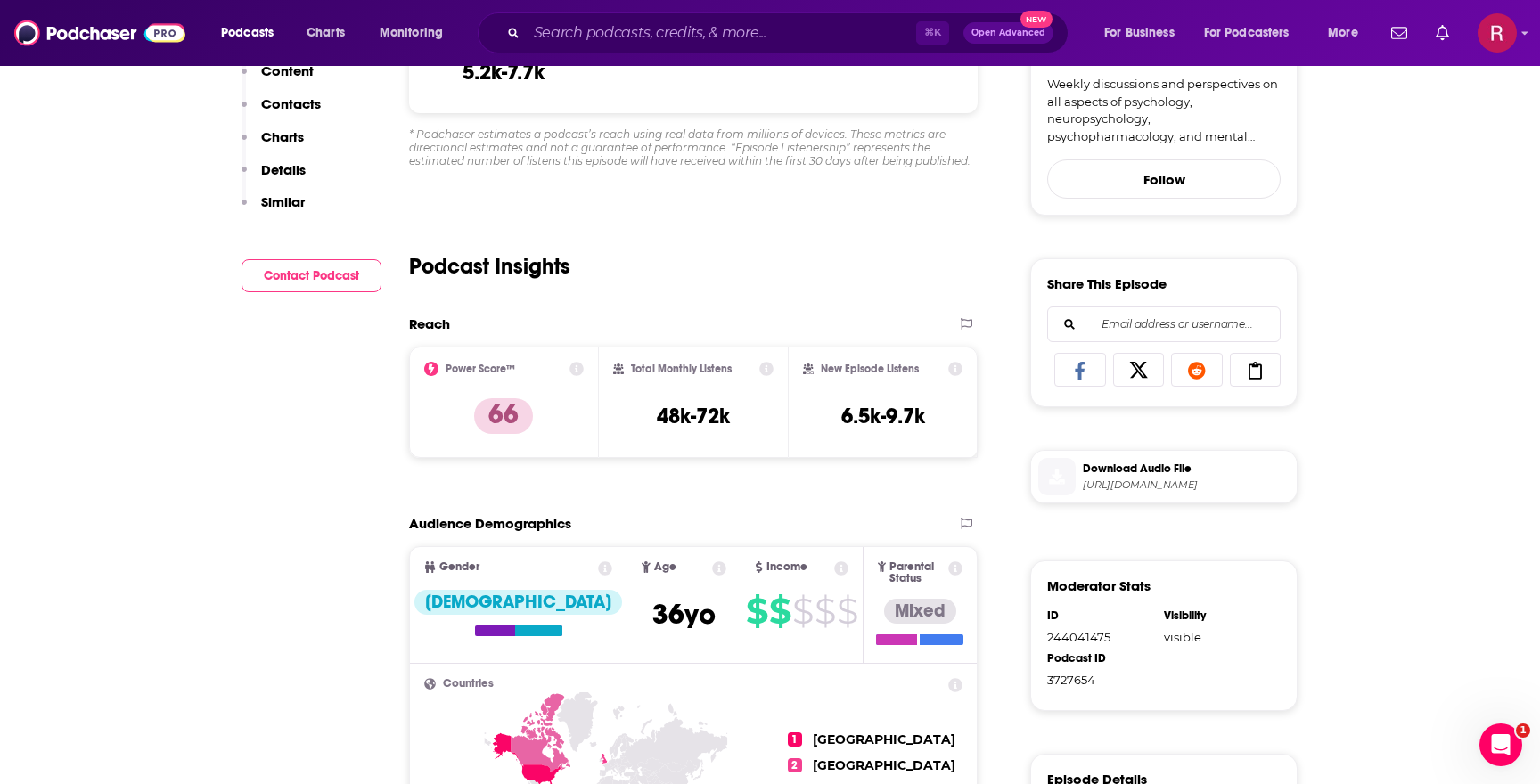
scroll to position [0, 0]
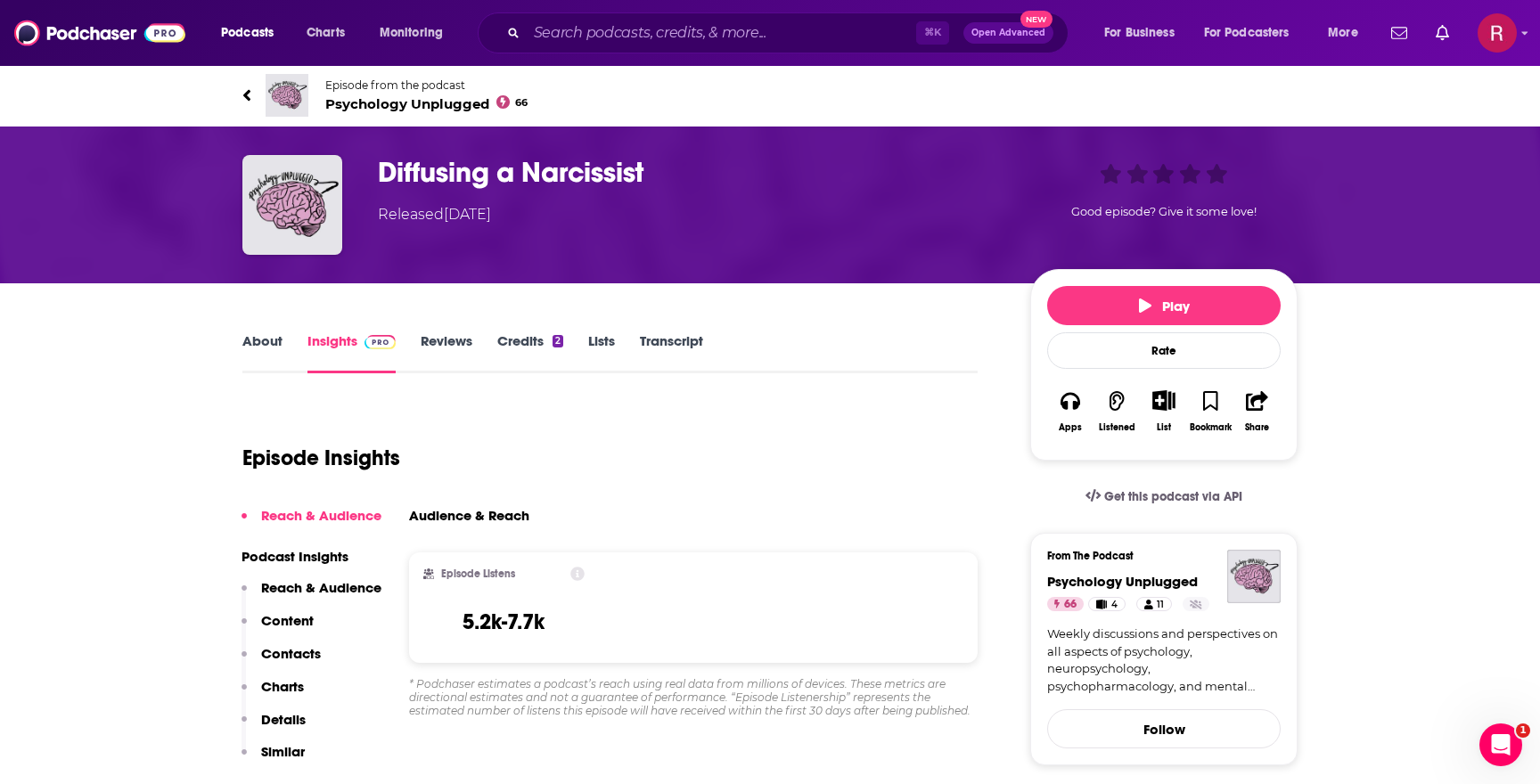
click at [366, 96] on span "Psychology Unplugged 66" at bounding box center [426, 103] width 202 height 17
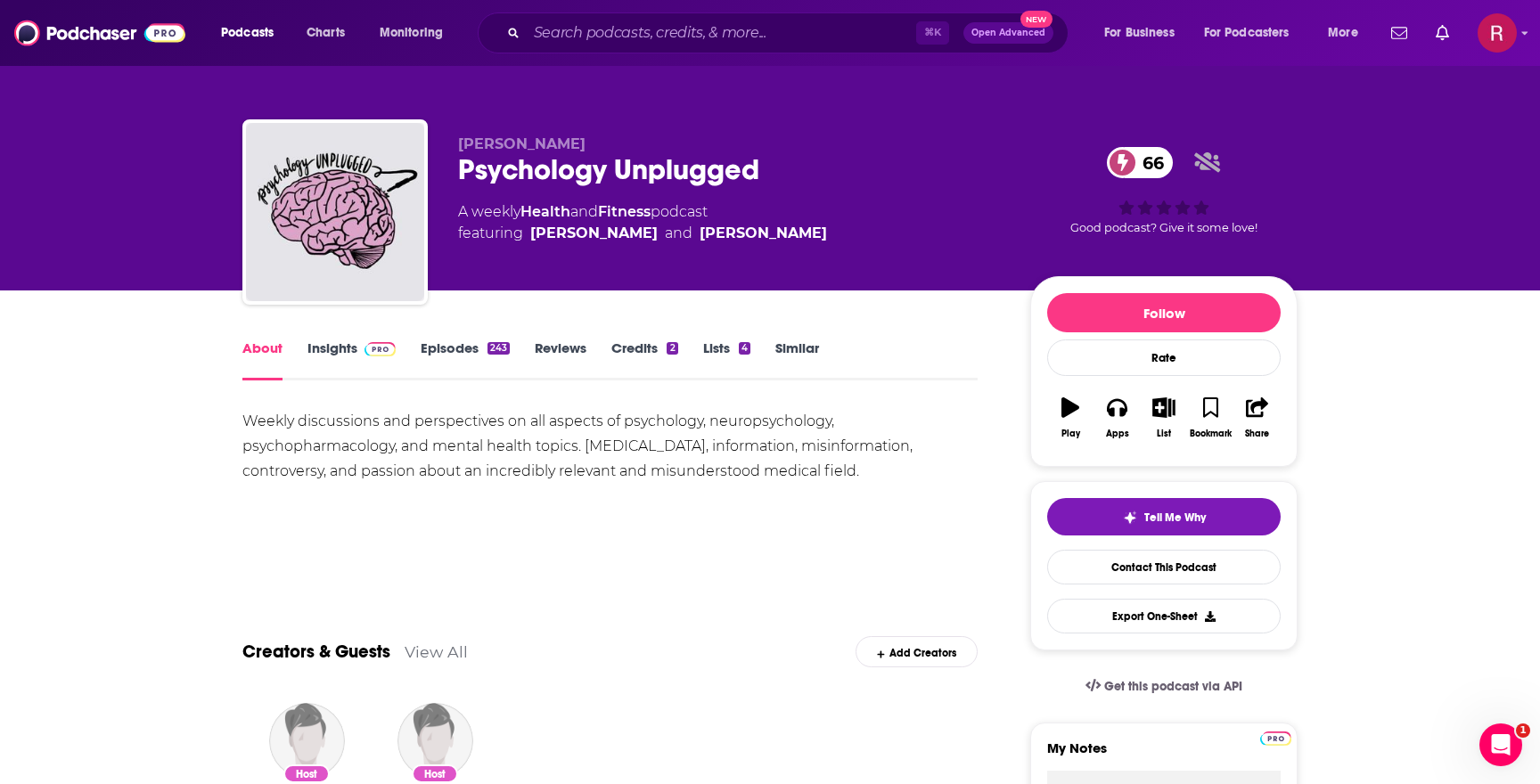
click at [359, 349] on span at bounding box center [376, 348] width 38 height 17
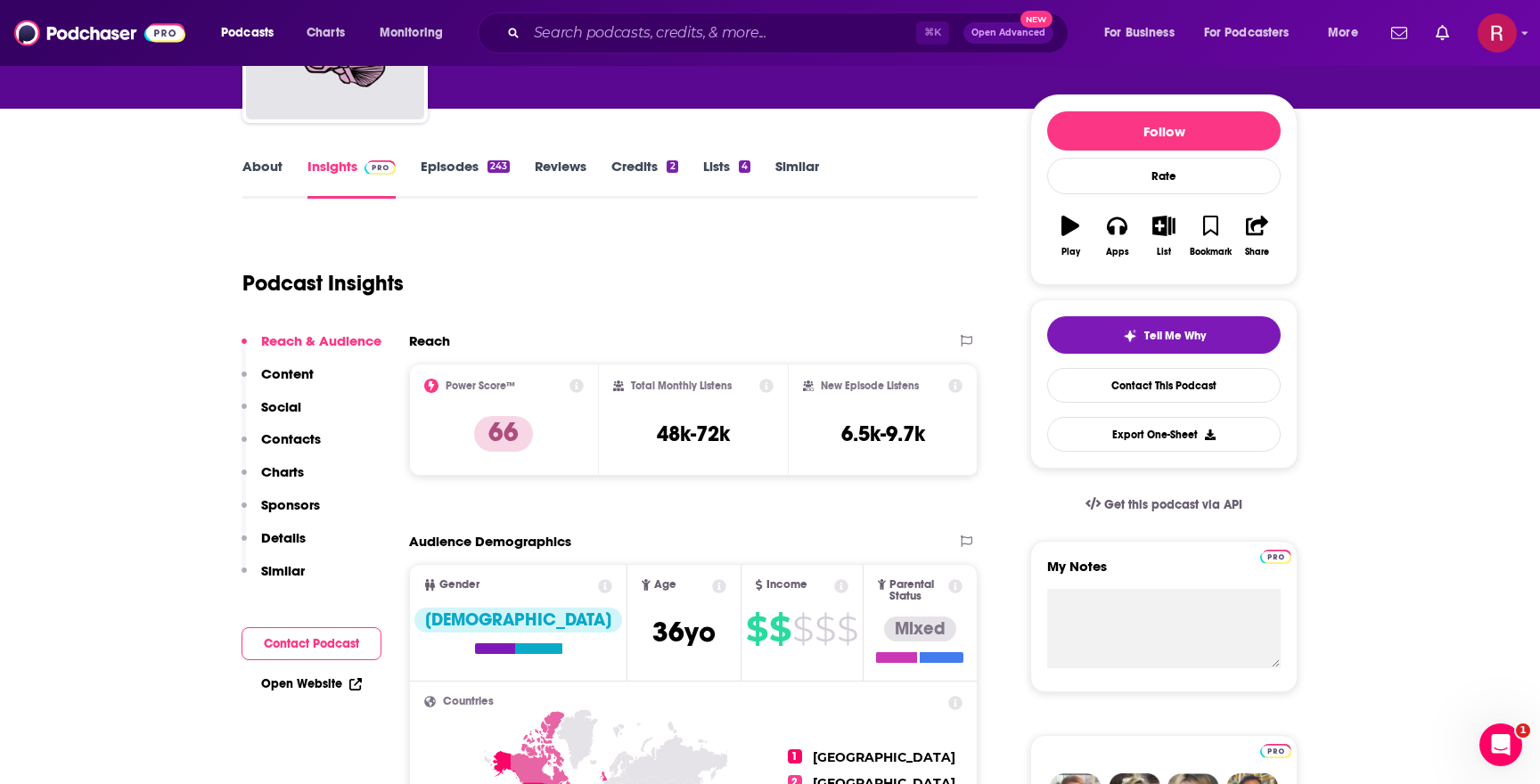
scroll to position [192, 0]
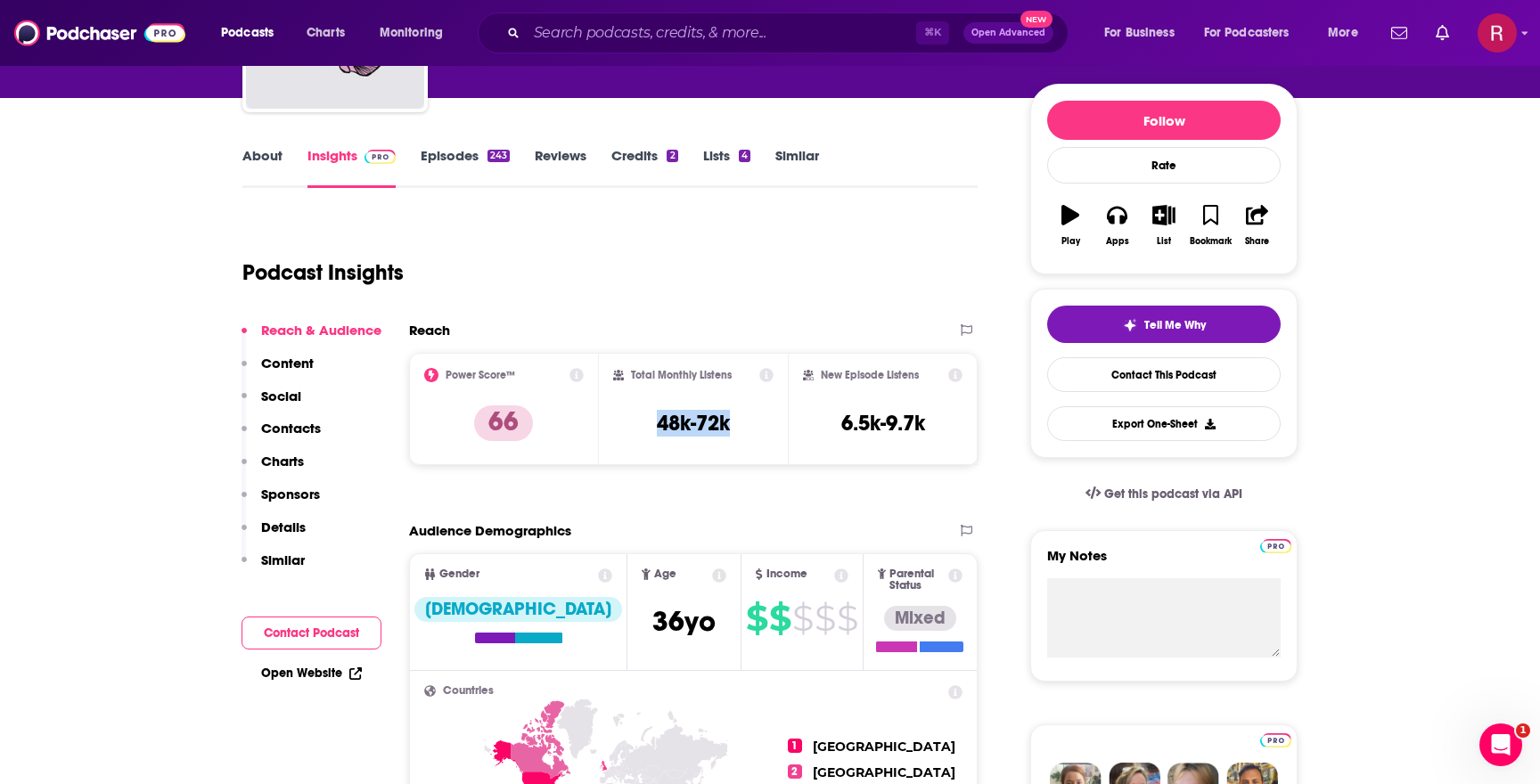
drag, startPoint x: 741, startPoint y: 419, endPoint x: 647, endPoint y: 418, distance: 94.0
click at [647, 419] on div "Total Monthly Listens 48k-72k" at bounding box center [693, 409] width 161 height 82
copy h3 "48k-72k"
click at [262, 161] on link "About" at bounding box center [262, 168] width 40 height 41
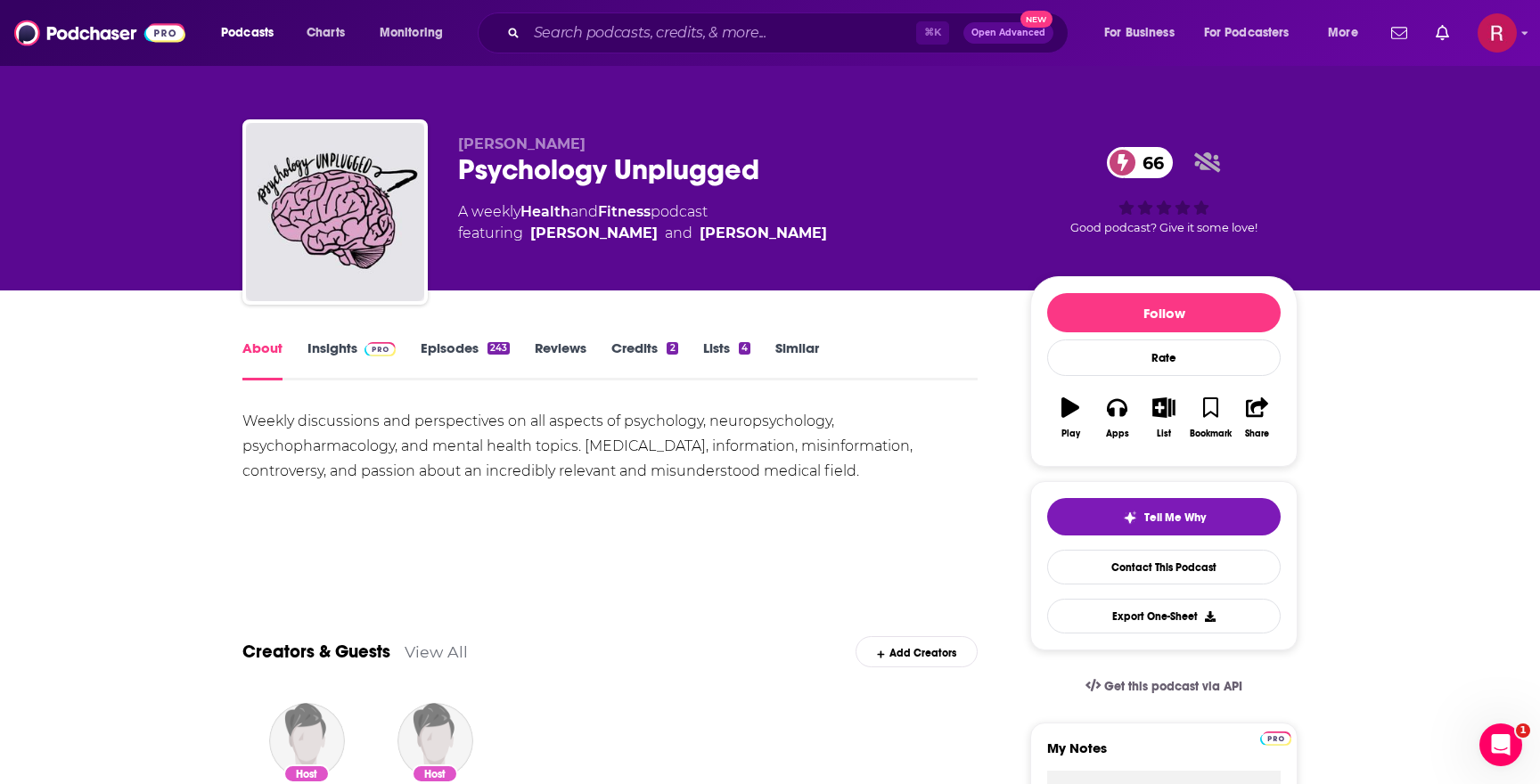
click at [570, 420] on div "Weekly discussions and perspectives on all aspects of psychology, neuropsycholo…" at bounding box center [610, 447] width 735 height 75
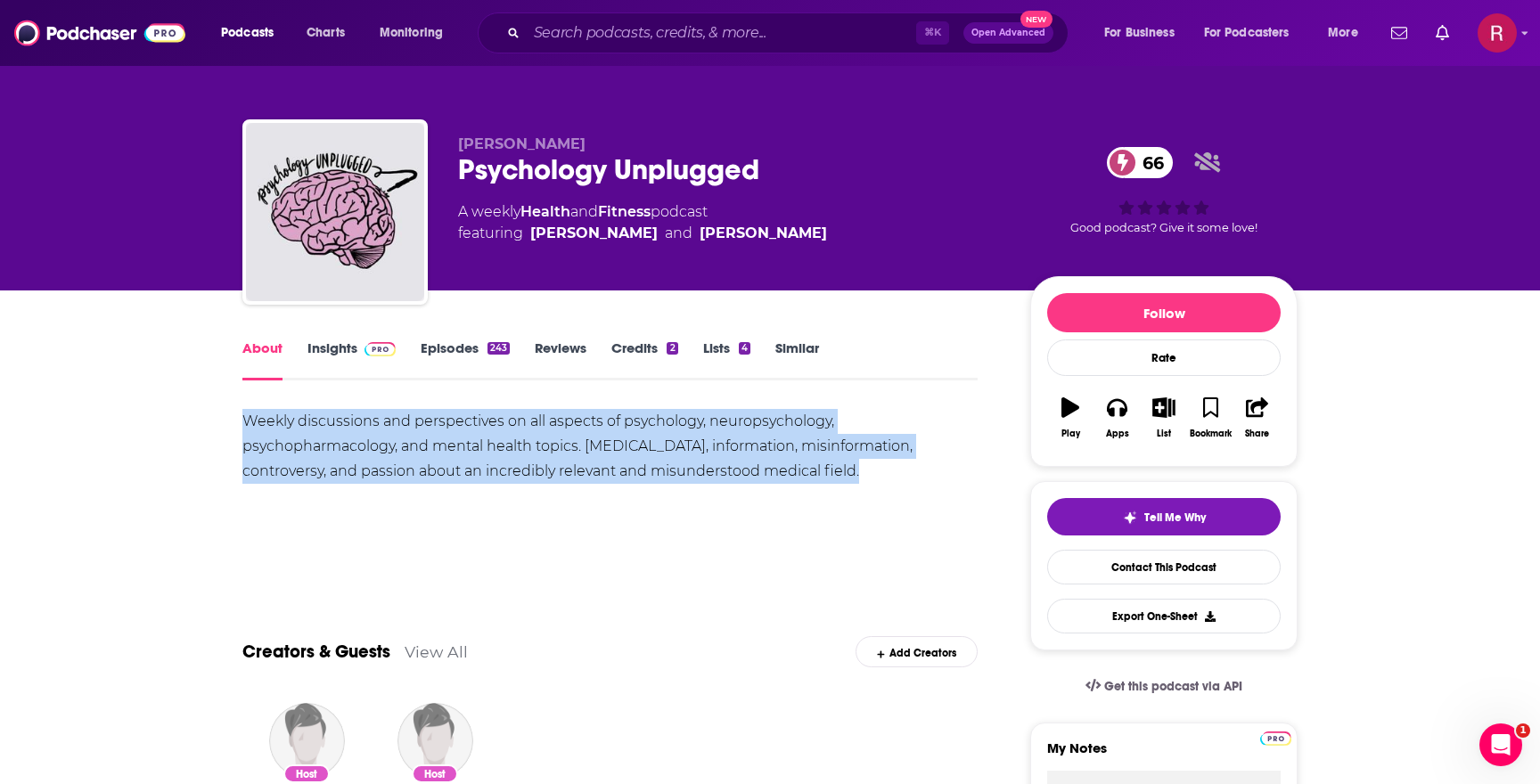
click at [570, 420] on div "Weekly discussions and perspectives on all aspects of psychology, neuropsycholo…" at bounding box center [610, 447] width 735 height 75
copy div "Weekly discussions and perspectives on all aspects of psychology, neuropsycholo…"
click at [368, 353] on img at bounding box center [380, 349] width 31 height 14
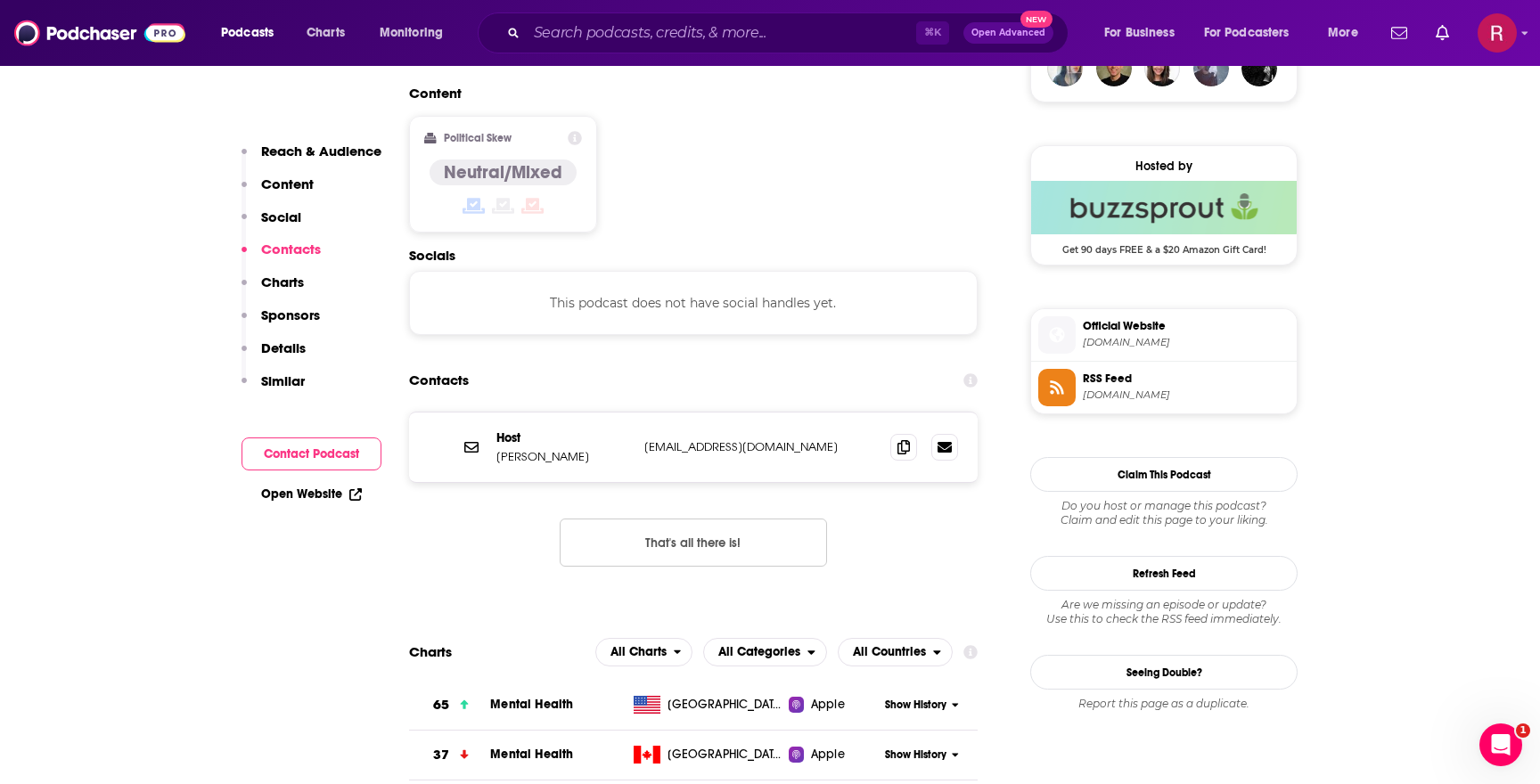
scroll to position [1368, 0]
drag, startPoint x: 591, startPoint y: 390, endPoint x: 493, endPoint y: 386, distance: 98.1
click at [493, 410] on div "Host [PERSON_NAME] [EMAIL_ADDRESS][DOMAIN_NAME] [EMAIL_ADDRESS][DOMAIN_NAME]" at bounding box center [694, 445] width 569 height 70
copy p "[PERSON_NAME]"
click at [897, 437] on icon at bounding box center [903, 444] width 12 height 14
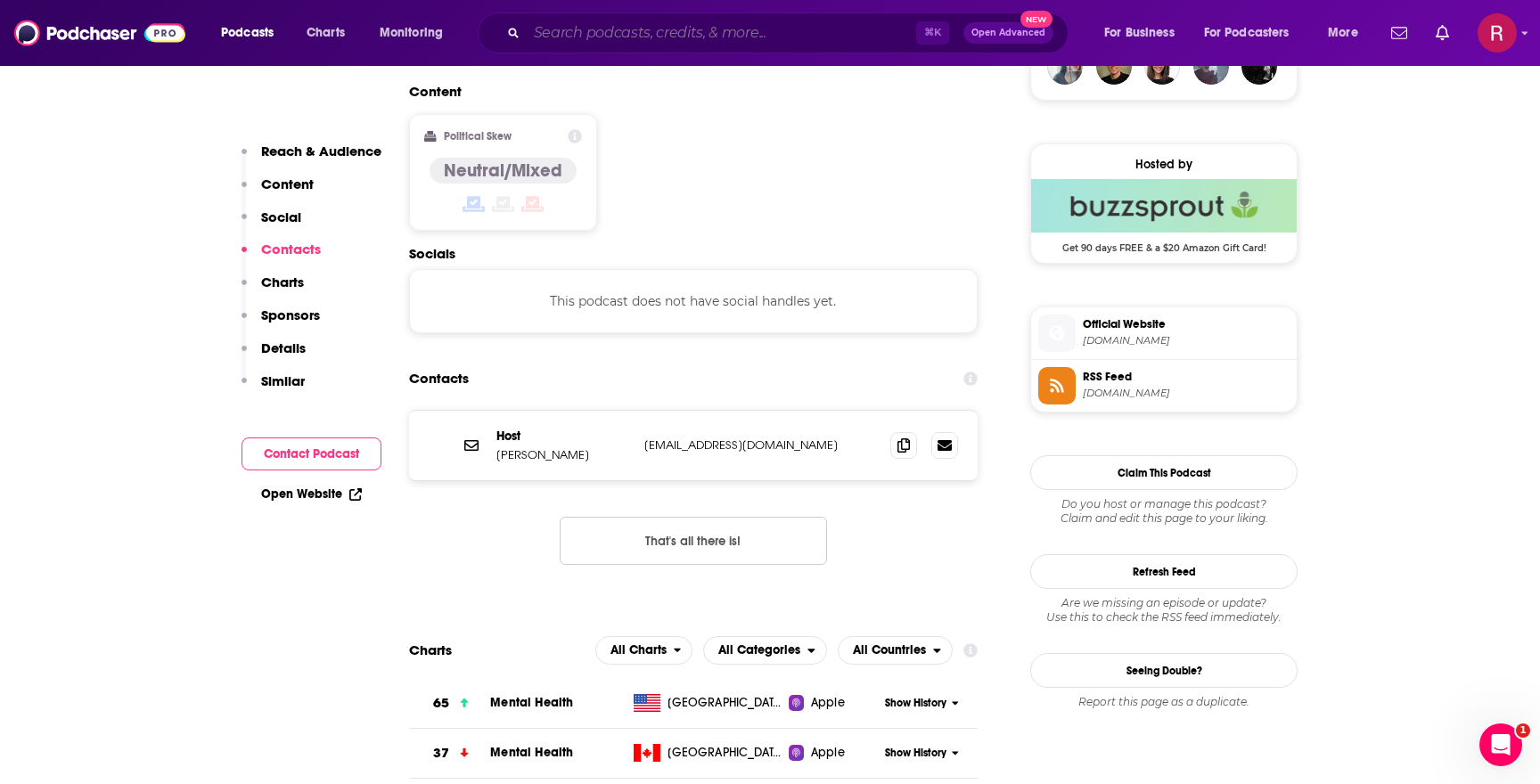
click at [617, 35] on input "Search podcasts, credits, & more..." at bounding box center [721, 33] width 389 height 29
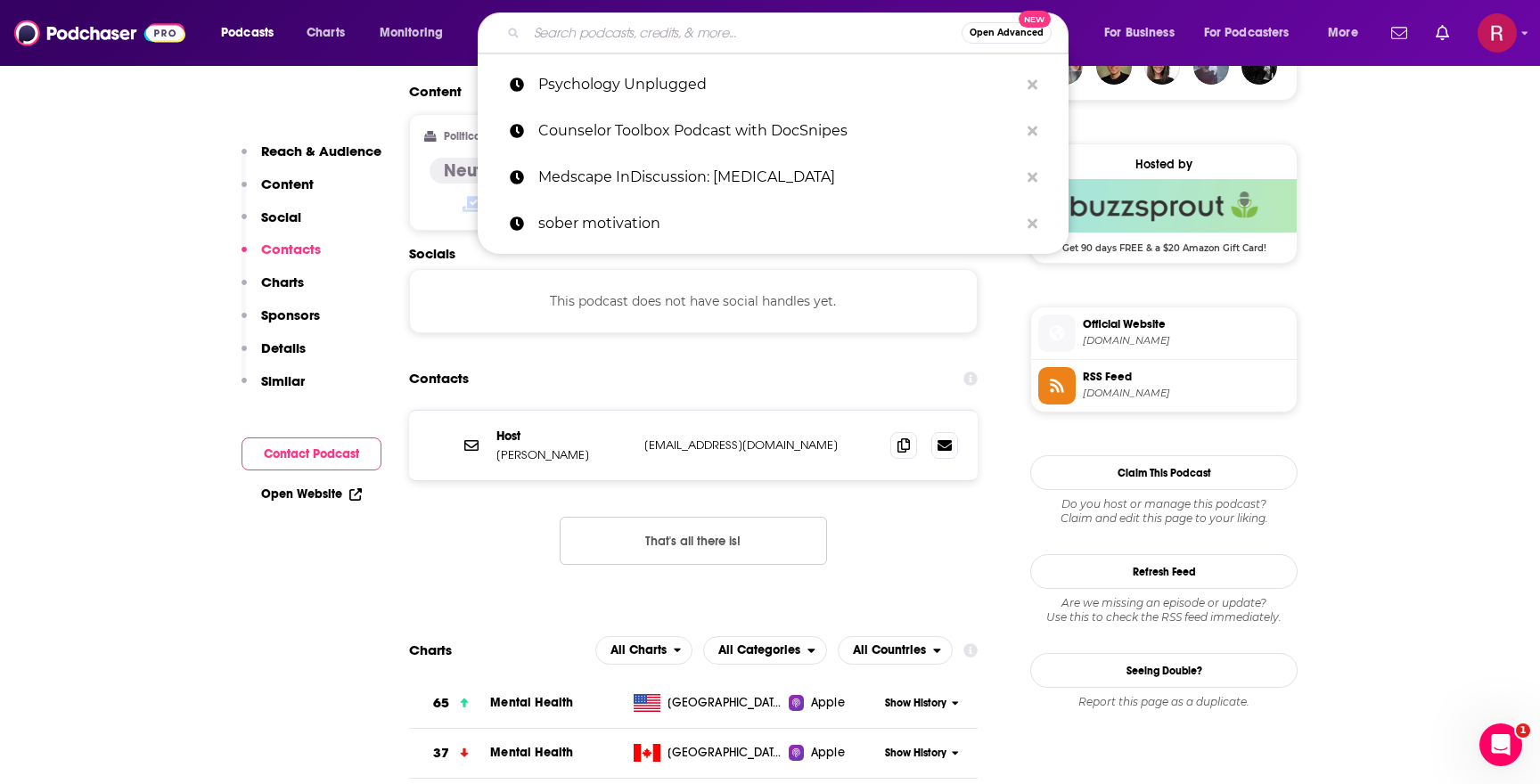
paste input "Counselor Toolbox Podcast with DocSnipes"
type input "Counselor Toolbox Podcast with DocSnipes"
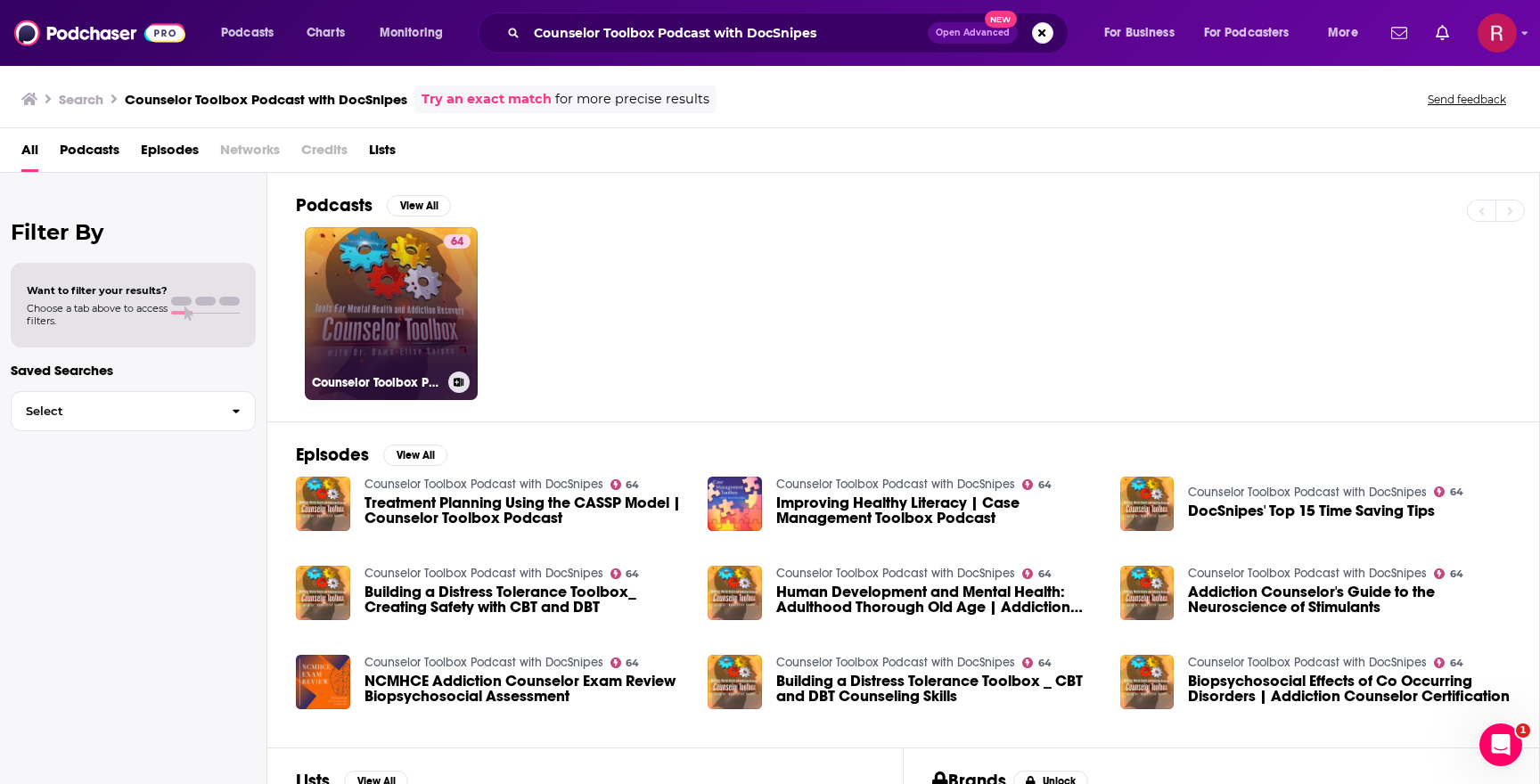
click at [361, 350] on link "64 Counselor Toolbox Podcast with DocSnipes" at bounding box center [391, 313] width 173 height 172
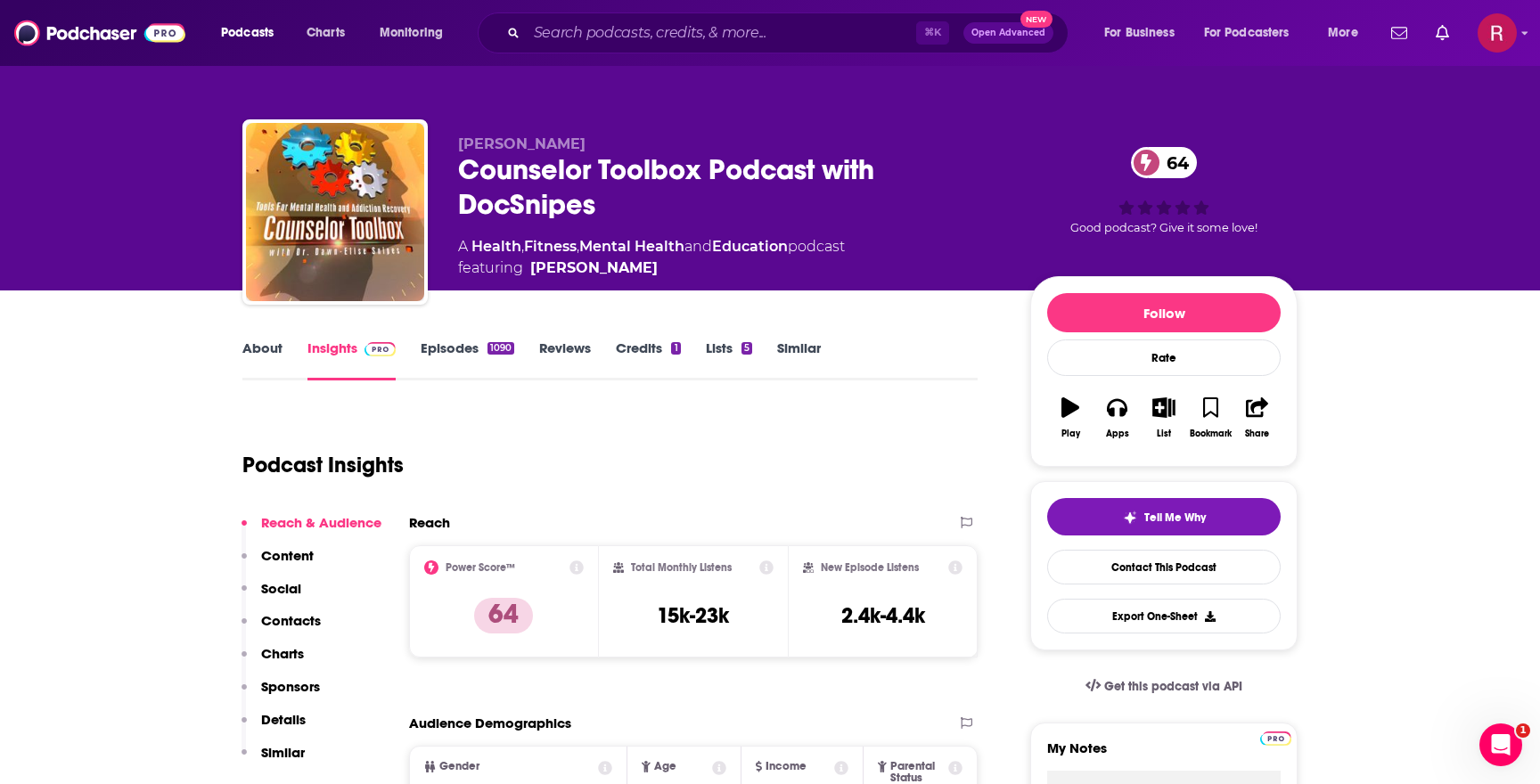
click at [271, 349] on link "About" at bounding box center [262, 360] width 40 height 41
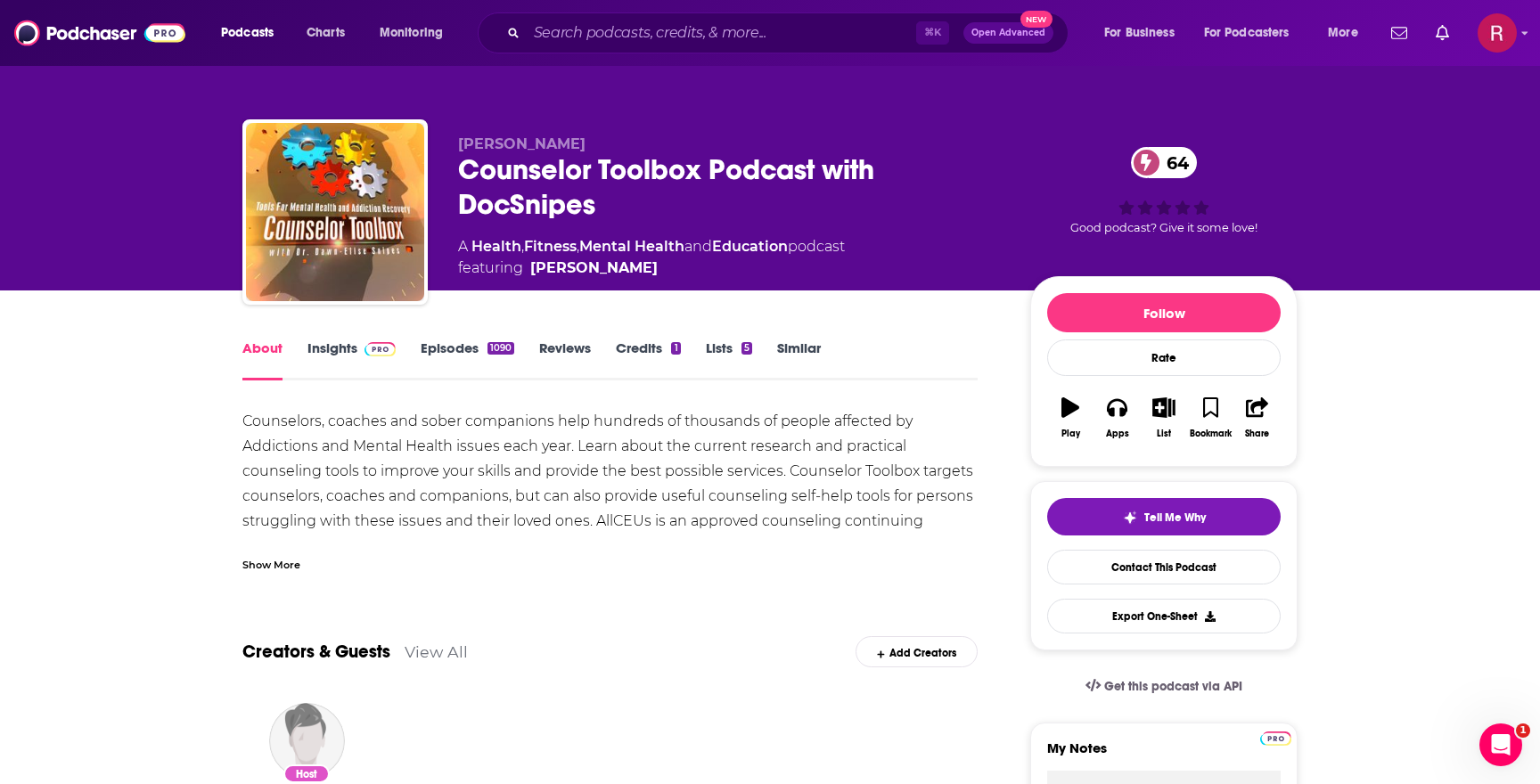
click at [621, 476] on div "Counselors, coaches and sober companions help hundreds of thousands of people a…" at bounding box center [610, 496] width 735 height 174
click at [283, 569] on div "Show More" at bounding box center [271, 563] width 58 height 17
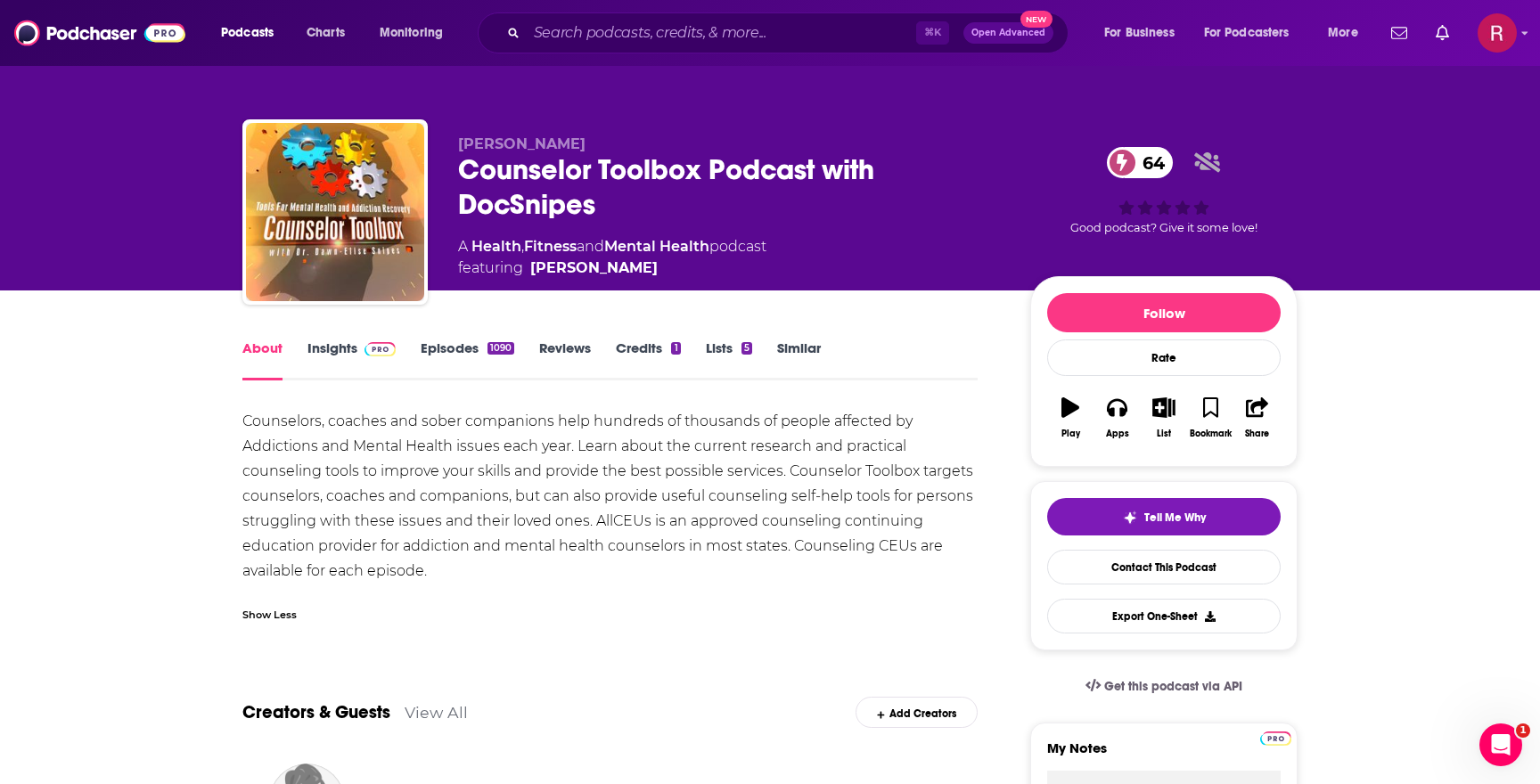
click at [483, 497] on div "Counselors, coaches and sober companions help hundreds of thousands of people a…" at bounding box center [610, 496] width 735 height 174
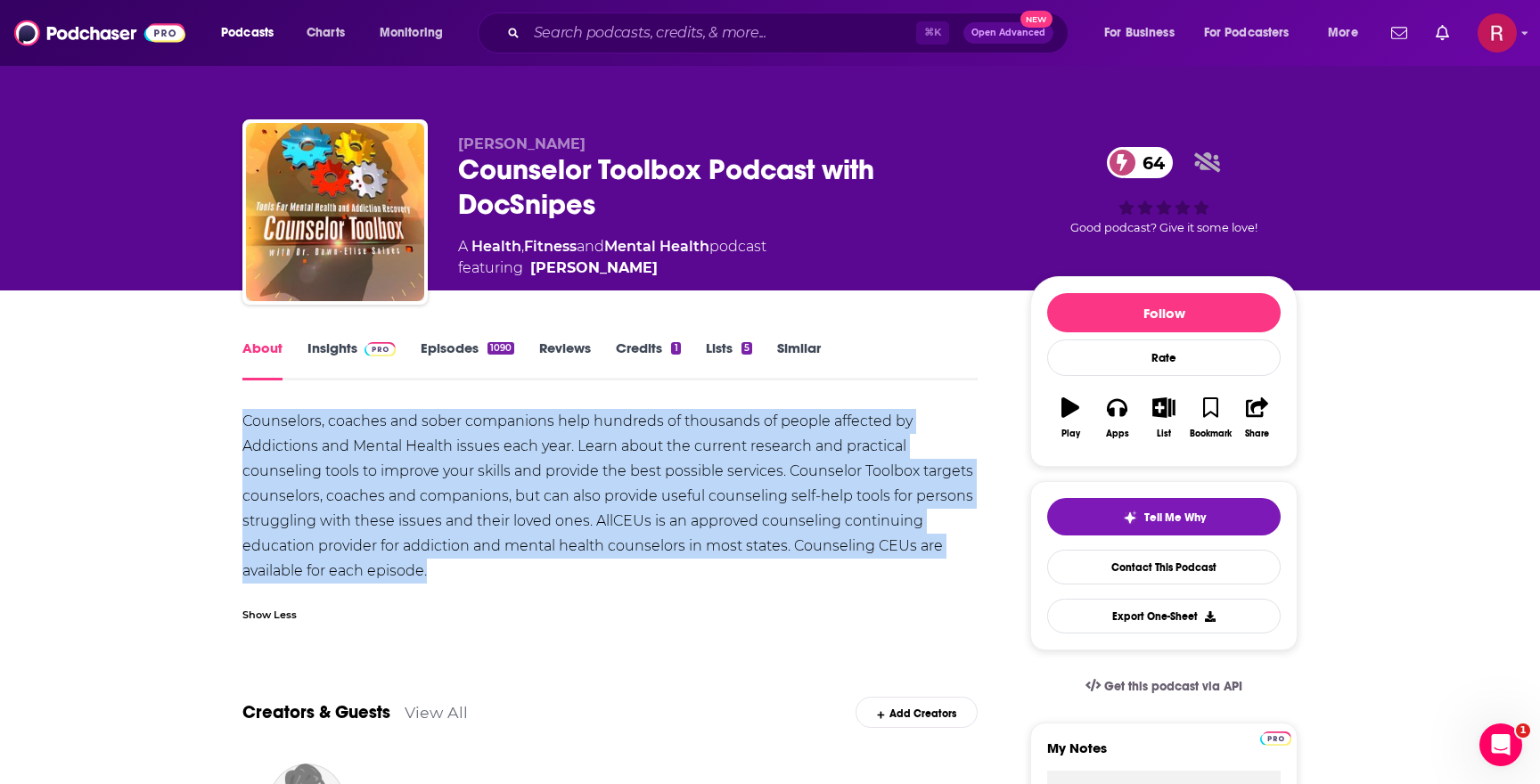
click at [483, 497] on div "Counselors, coaches and sober companions help hundreds of thousands of people a…" at bounding box center [610, 496] width 735 height 174
copy div "Counselors, coaches and sober companions help hundreds of thousands of people a…"
click at [367, 357] on link "Insights" at bounding box center [352, 360] width 89 height 41
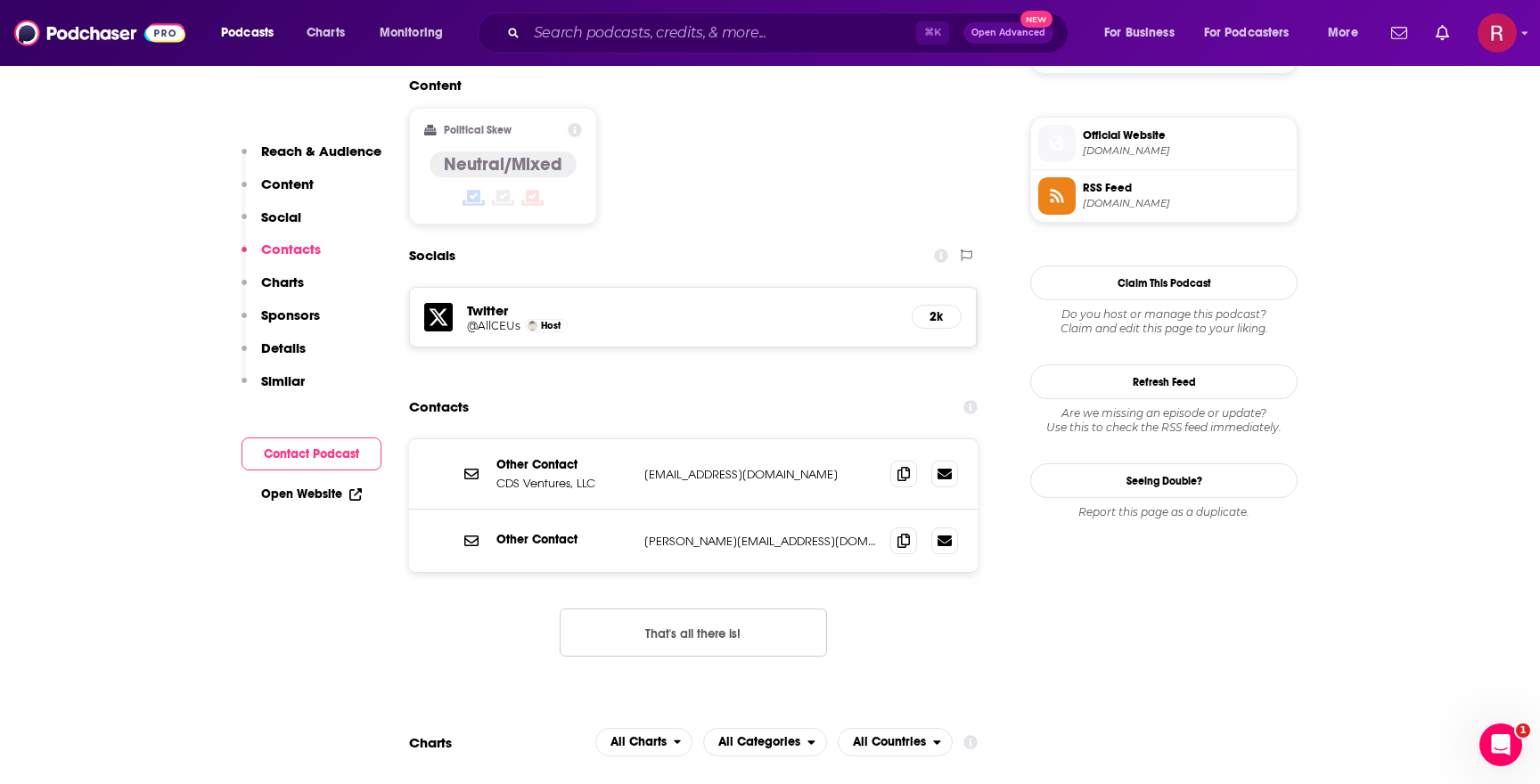
scroll to position [1391, 0]
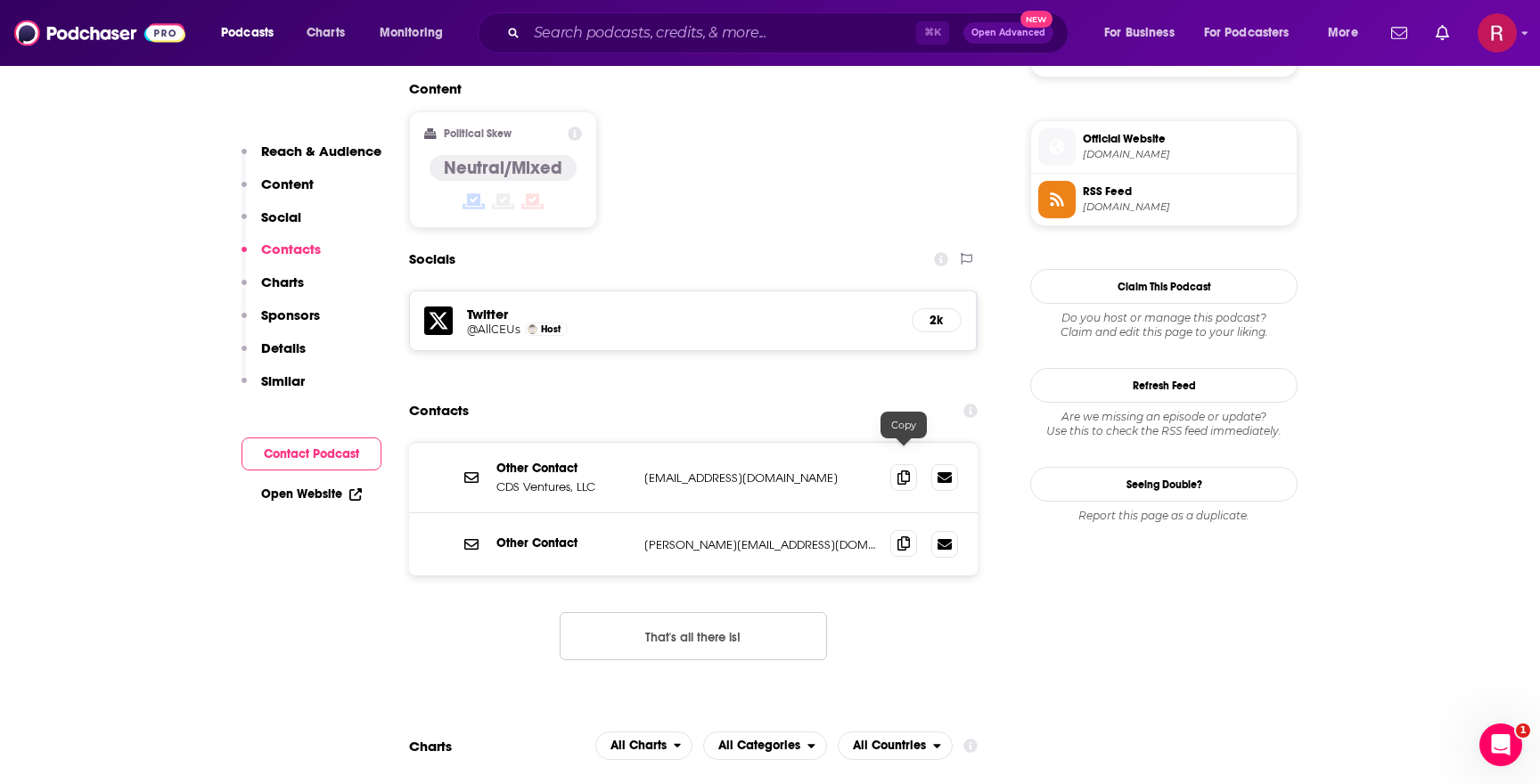
click at [907, 536] on icon at bounding box center [903, 543] width 12 height 14
click at [900, 536] on icon at bounding box center [903, 543] width 12 height 14
click at [905, 469] on icon at bounding box center [903, 475] width 12 height 14
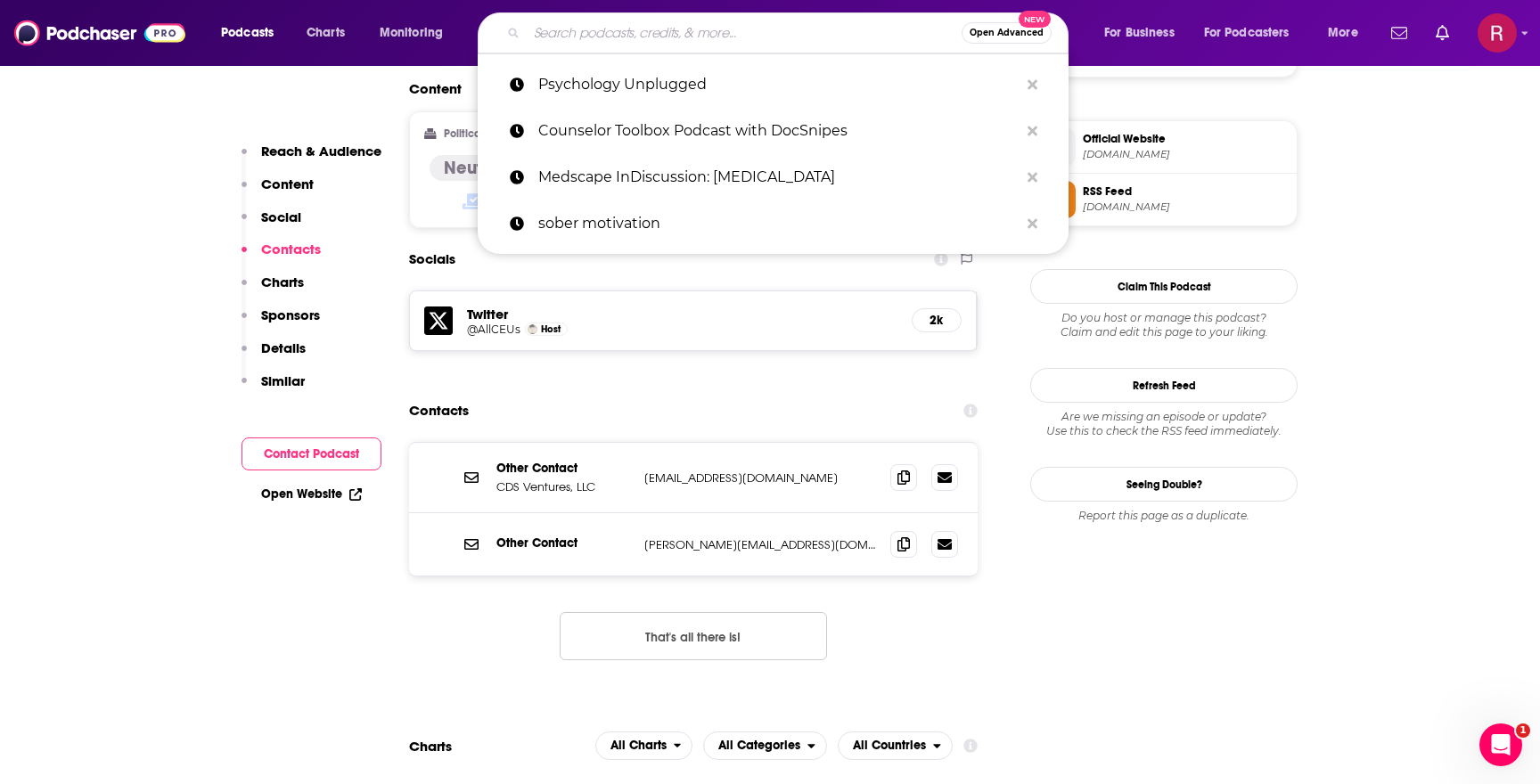
click at [648, 35] on input "Search podcasts, credits, & more..." at bounding box center [744, 33] width 435 height 29
paste input "Sober Motivation: Sharing Sobriety Stories"
type input "Sober Motivation: Sharing Sobriety Stories"
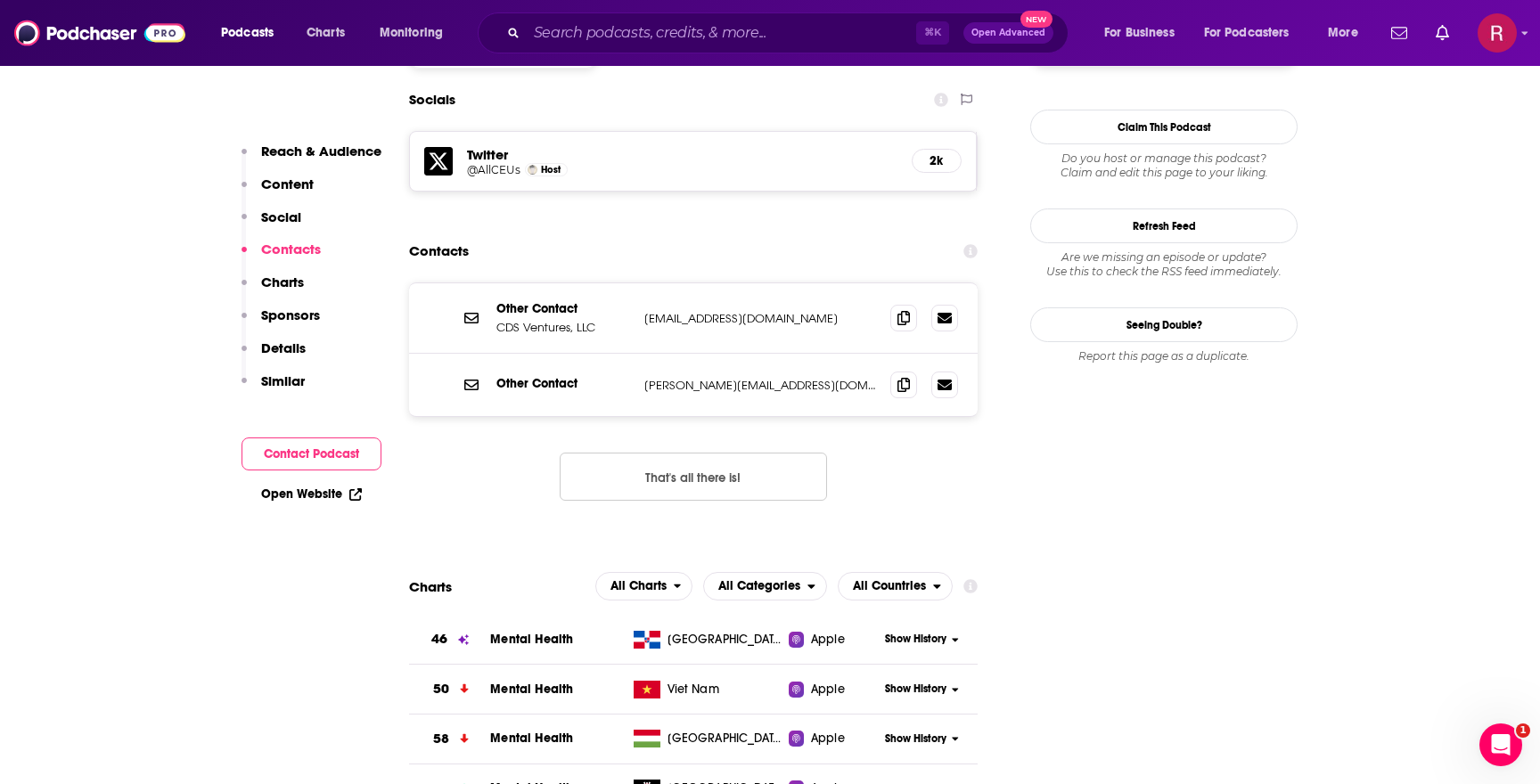
scroll to position [1602, 0]
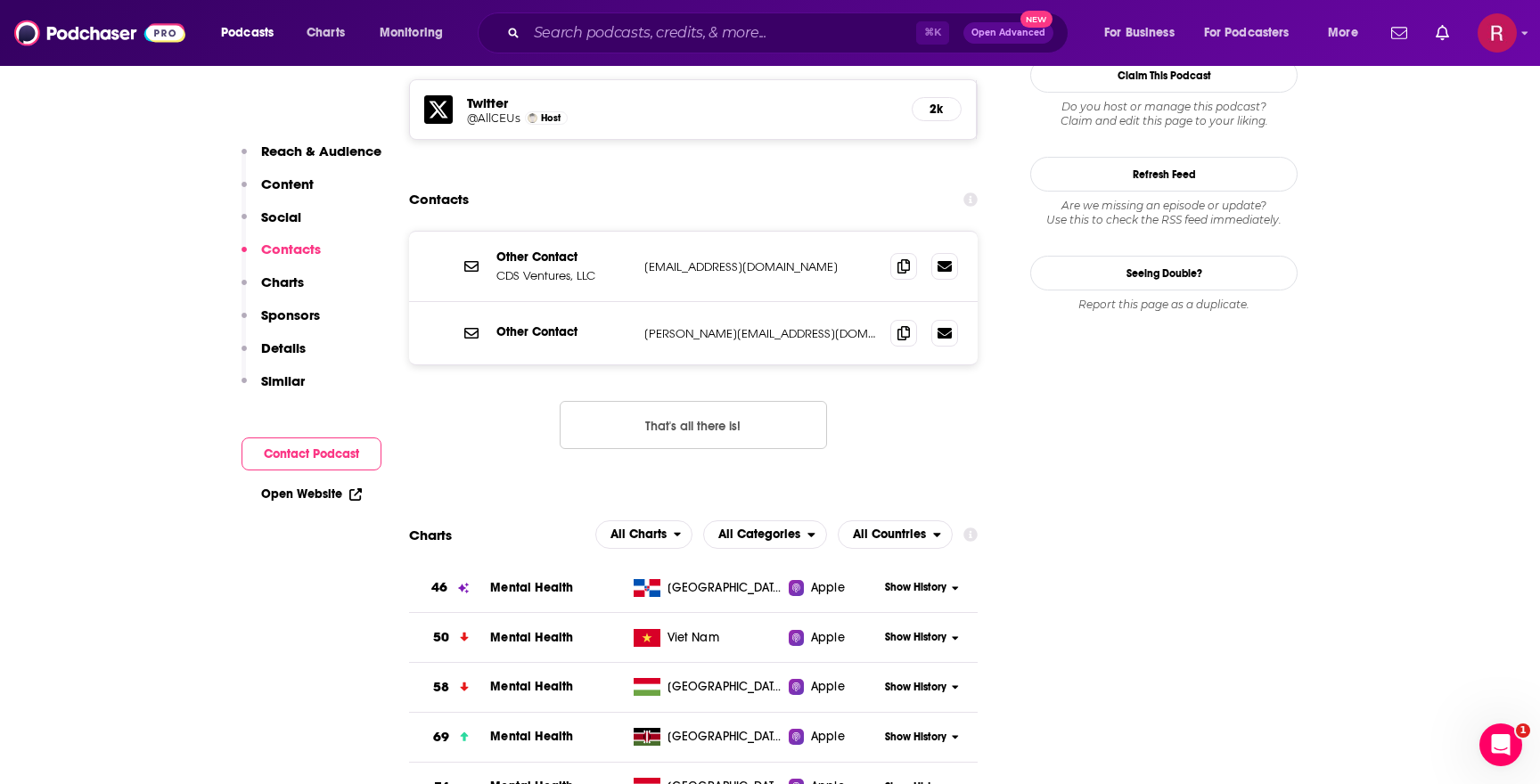
drag, startPoint x: 590, startPoint y: 266, endPoint x: 832, endPoint y: 5, distance: 355.9
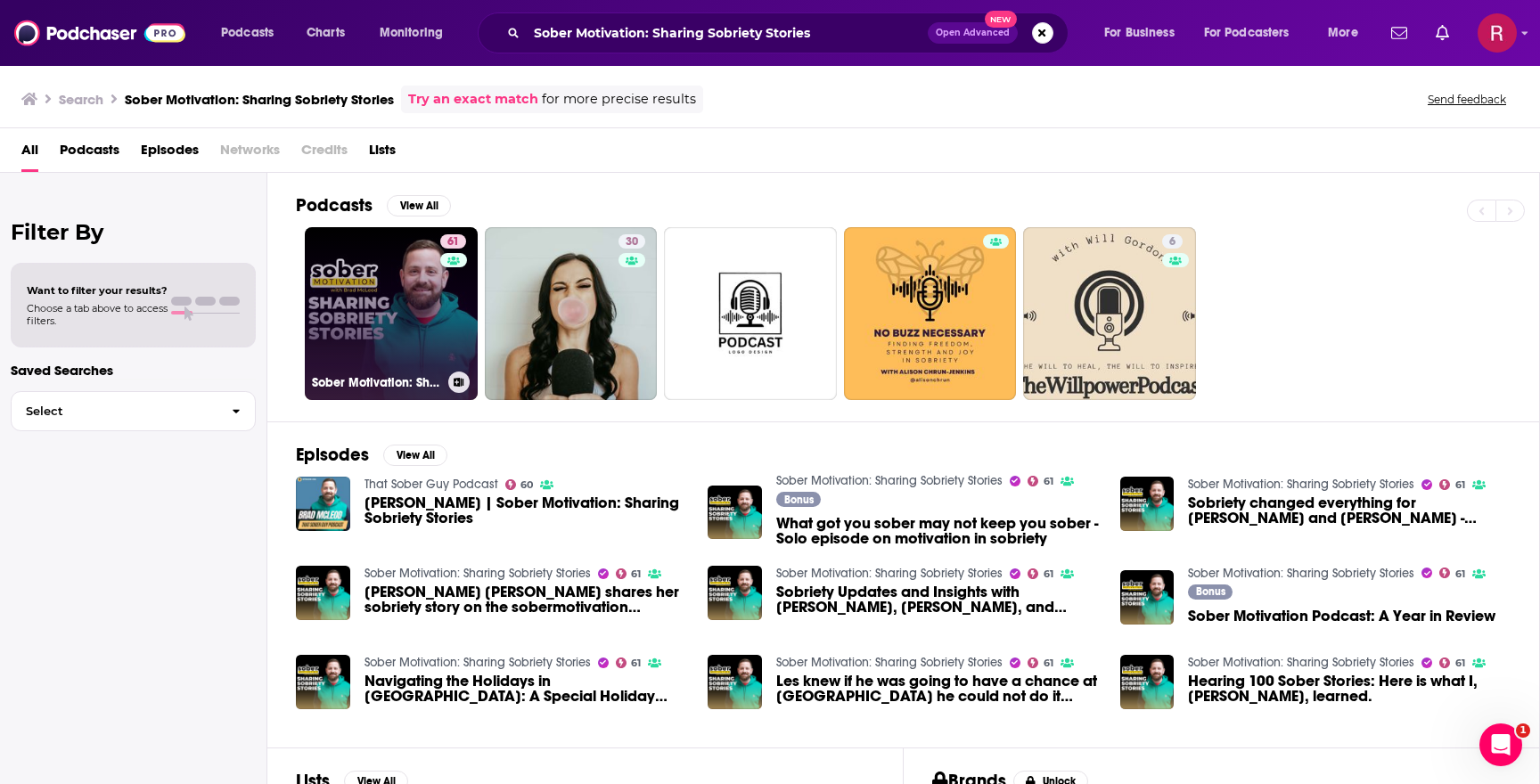
click at [405, 321] on link "61 Sober Motivation: Sharing Sobriety Stories" at bounding box center [391, 313] width 173 height 172
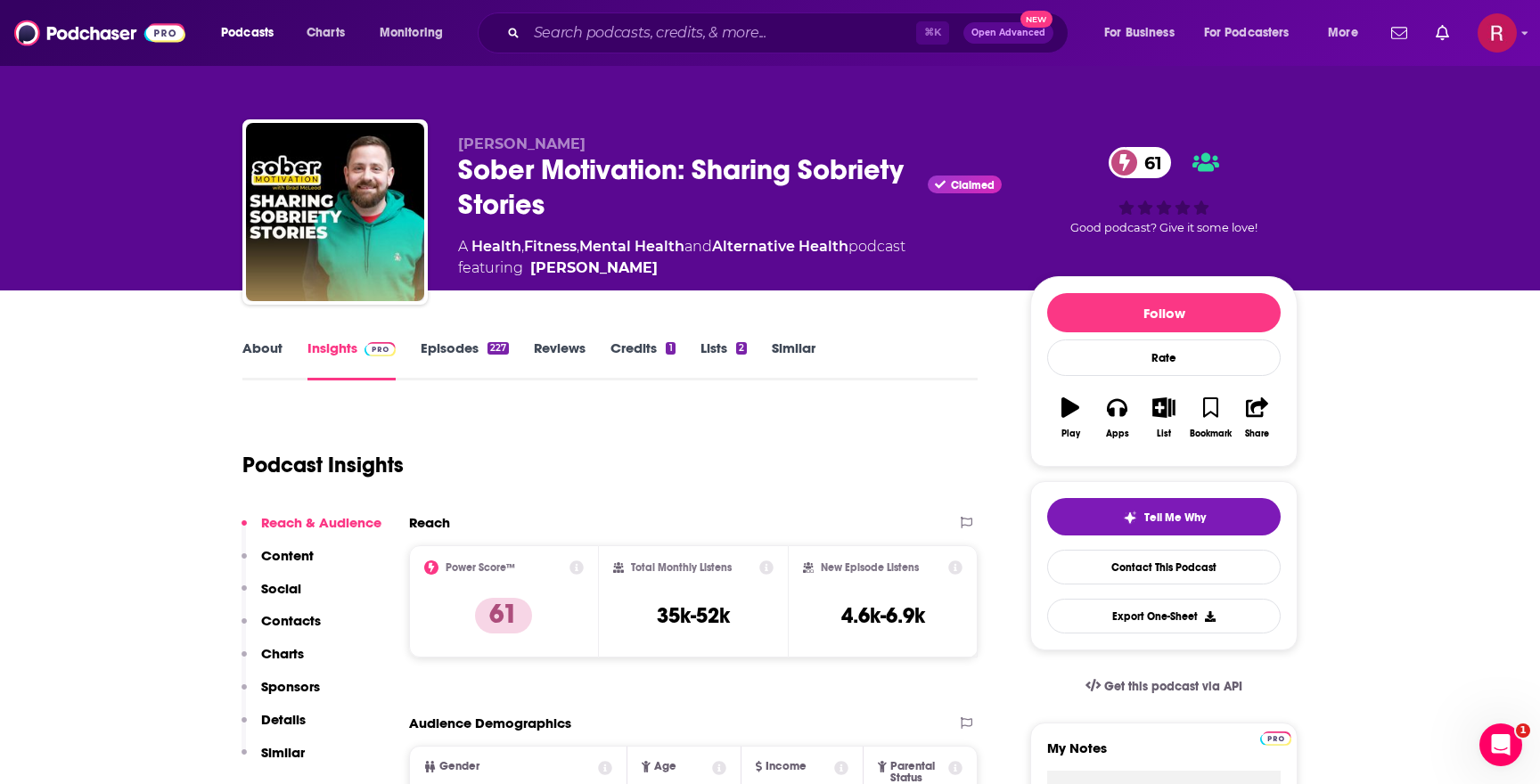
click at [268, 357] on link "About" at bounding box center [262, 360] width 40 height 41
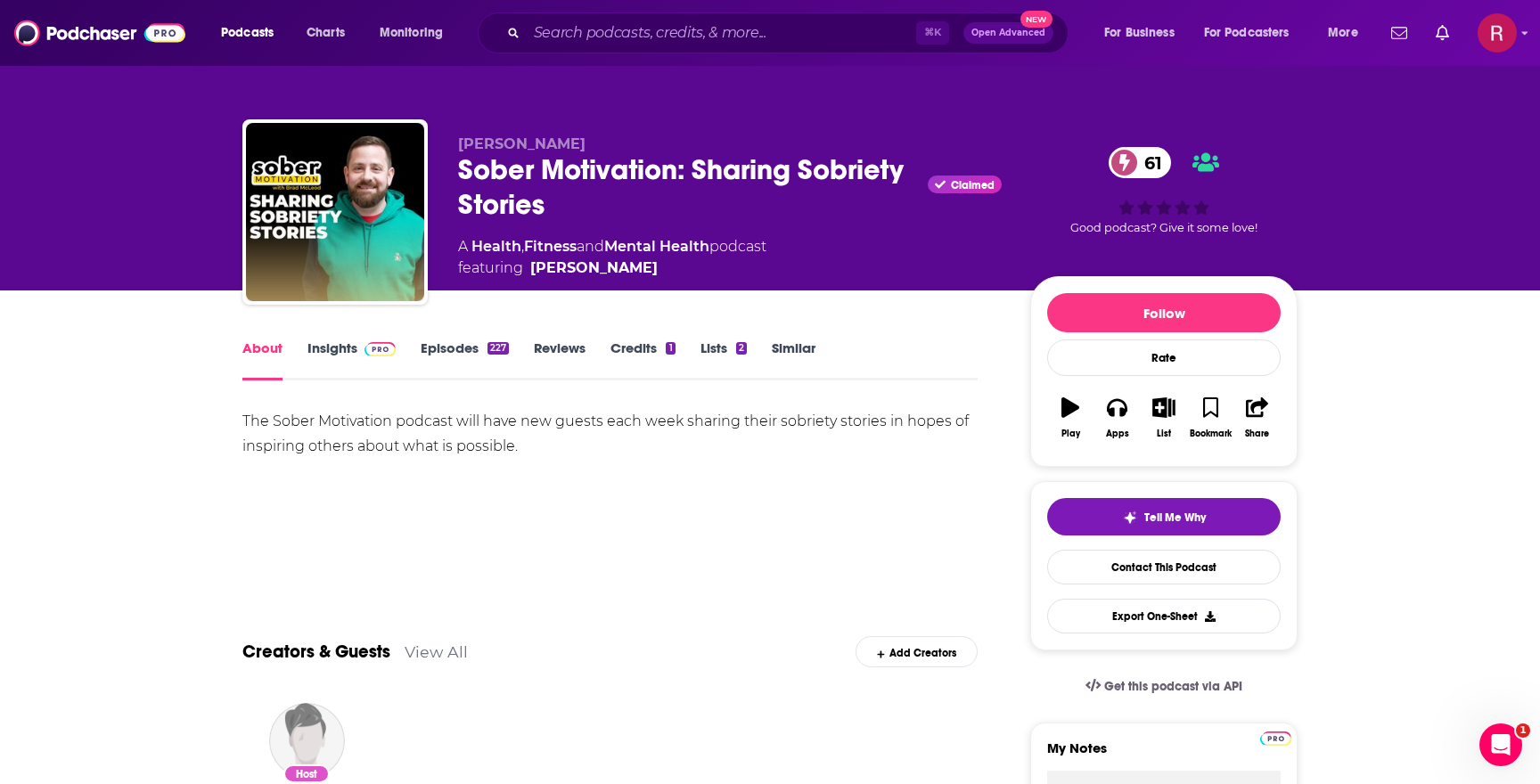
click at [422, 442] on div "The Sober Motivation podcast will have new guests each week sharing their sobri…" at bounding box center [610, 433] width 735 height 49
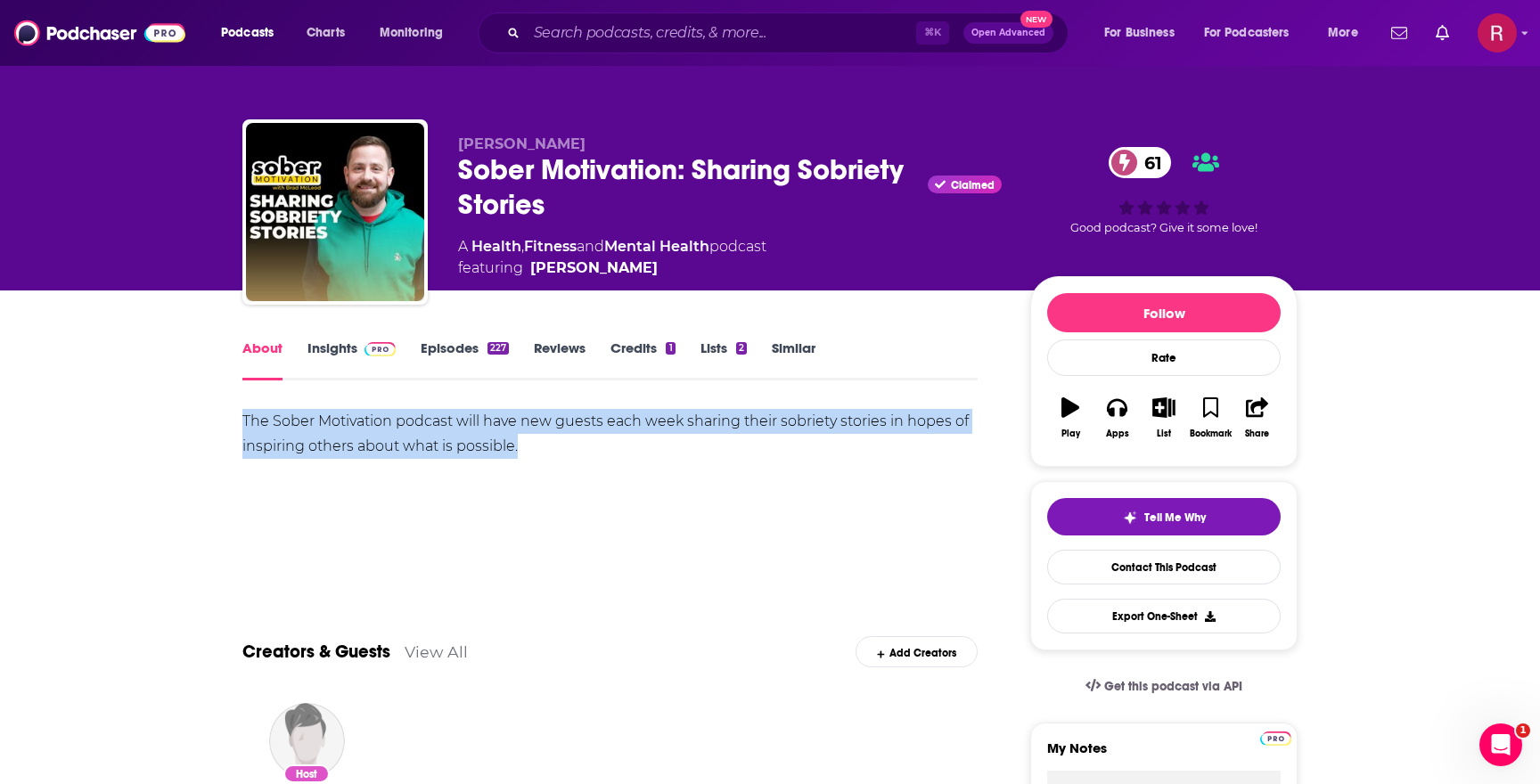
click at [422, 442] on div "The Sober Motivation podcast will have new guests each week sharing their sobri…" at bounding box center [610, 433] width 735 height 49
copy div "The Sober Motivation podcast will have new guests each week sharing their sobri…"
click at [349, 356] on link "Insights" at bounding box center [352, 360] width 89 height 41
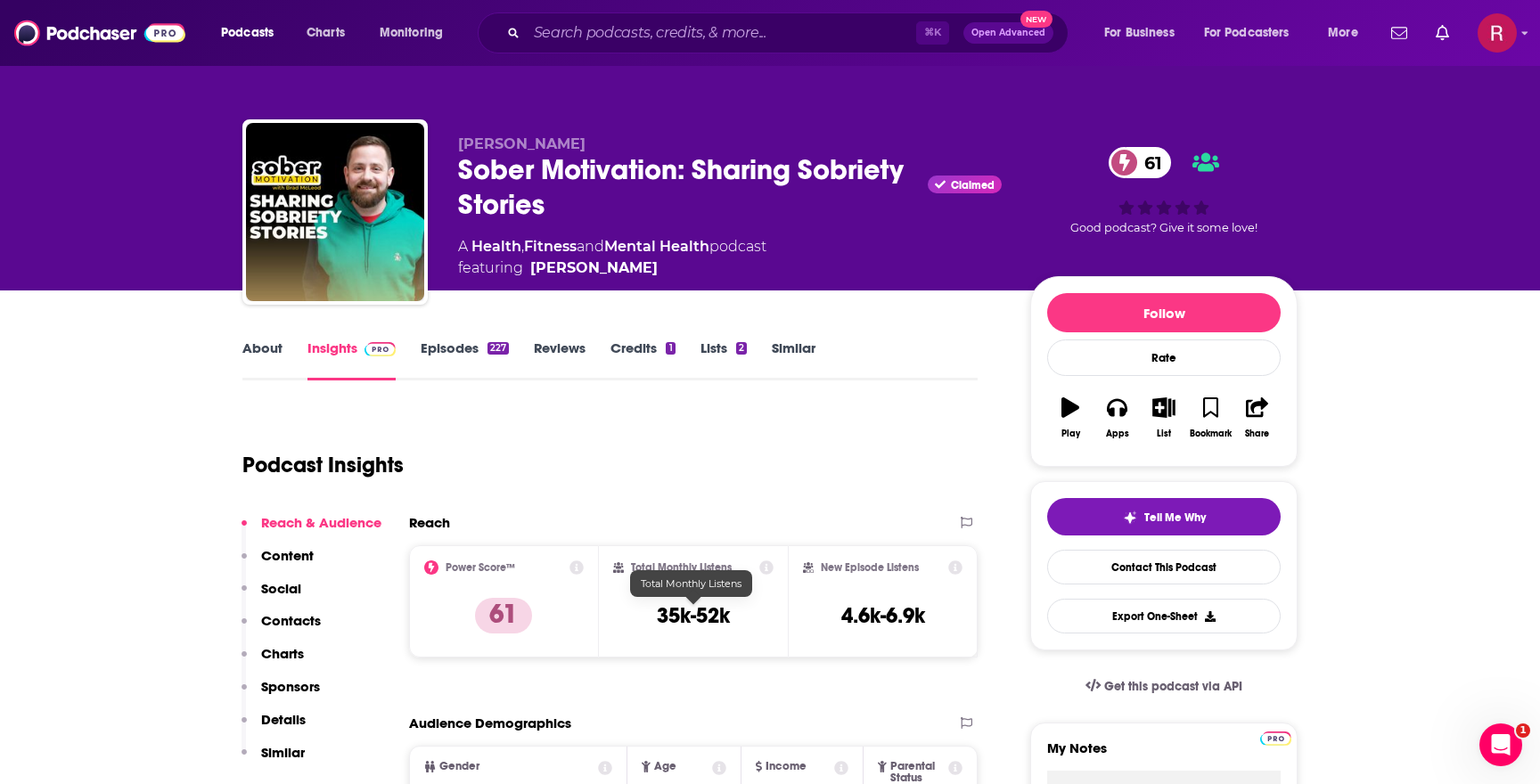
click at [699, 623] on h3 "35k-52k" at bounding box center [693, 615] width 73 height 27
copy div "35k-52k"
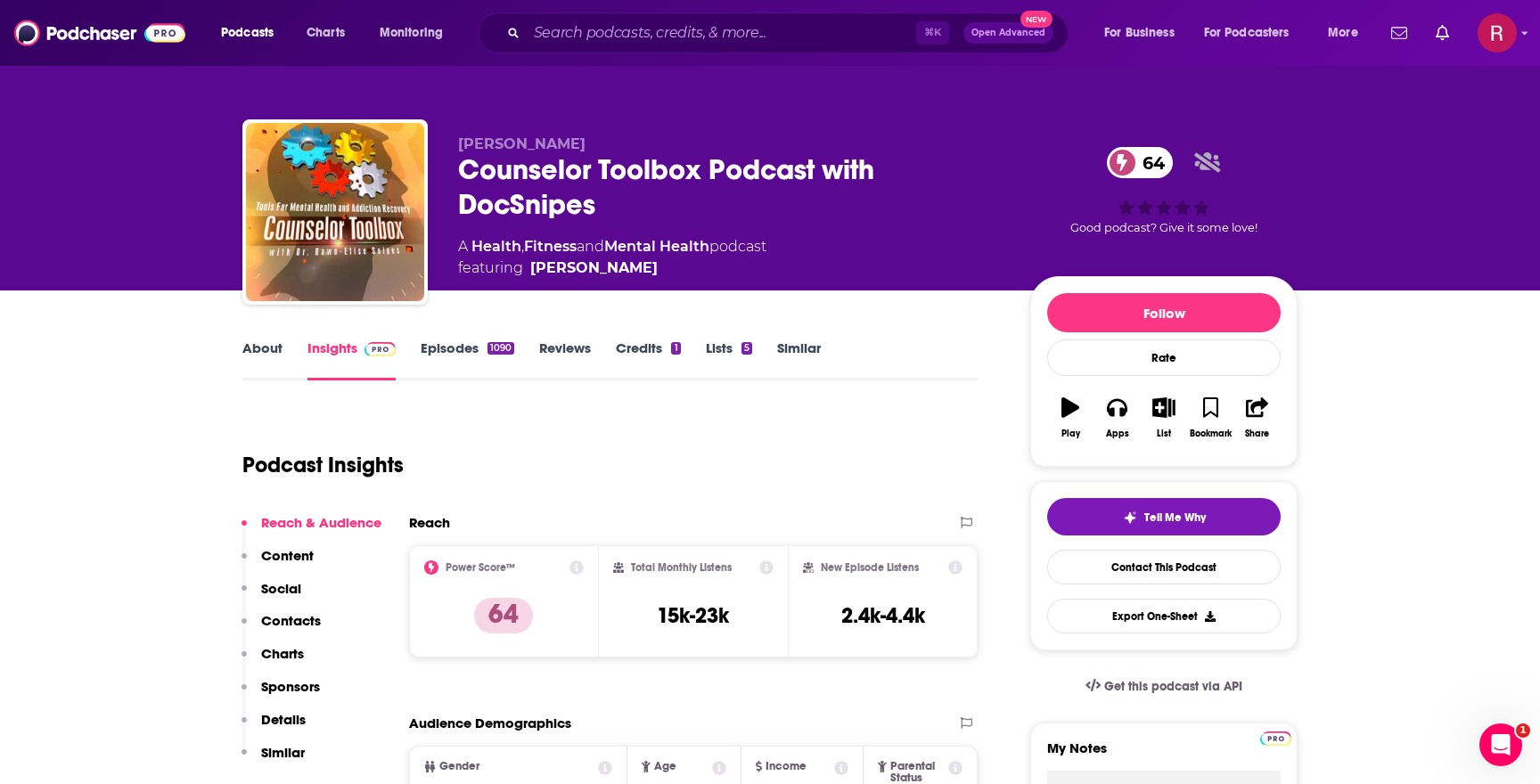
click at [464, 344] on link "Episodes 1090" at bounding box center [467, 360] width 93 height 41
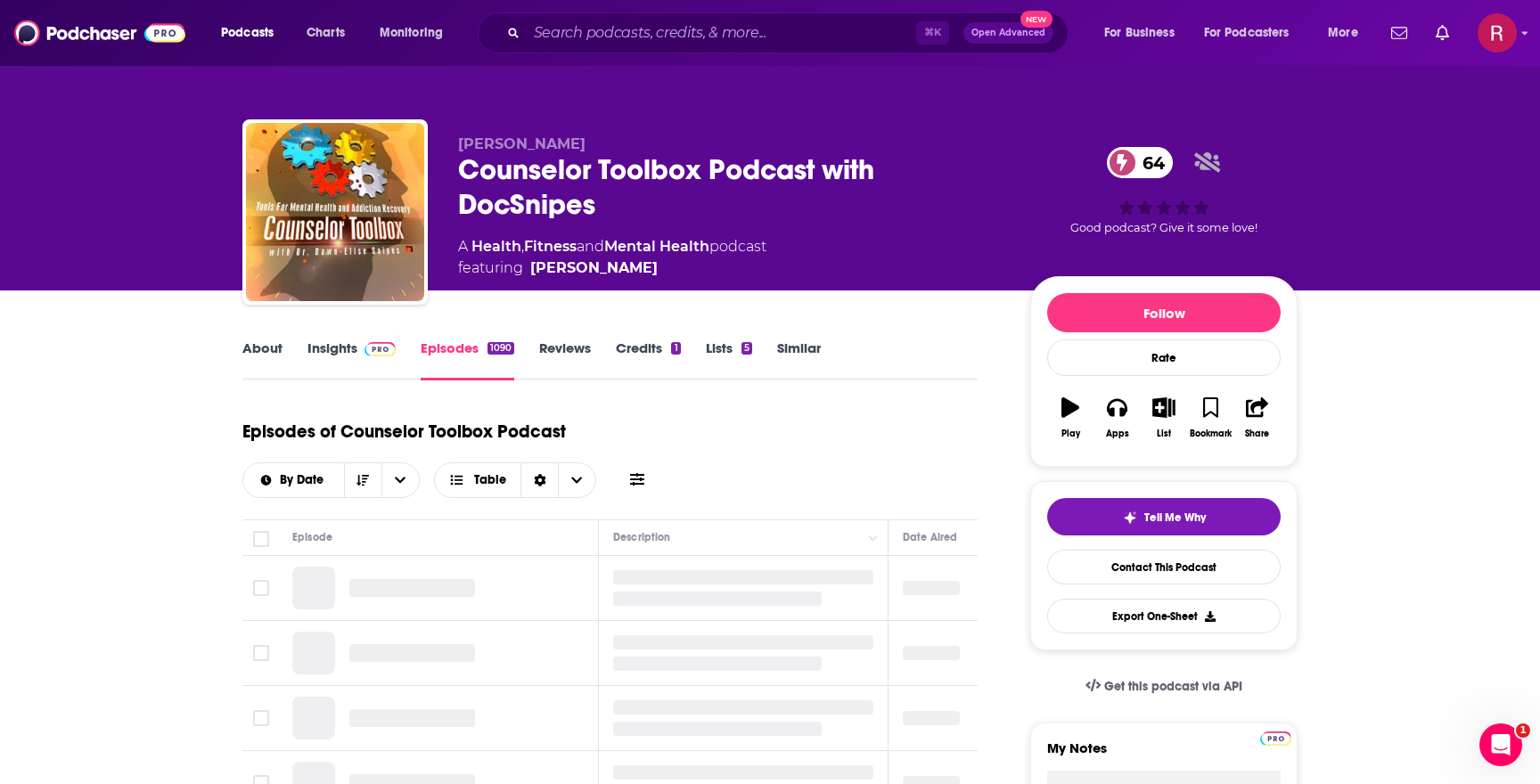
click at [381, 354] on img at bounding box center [380, 349] width 31 height 14
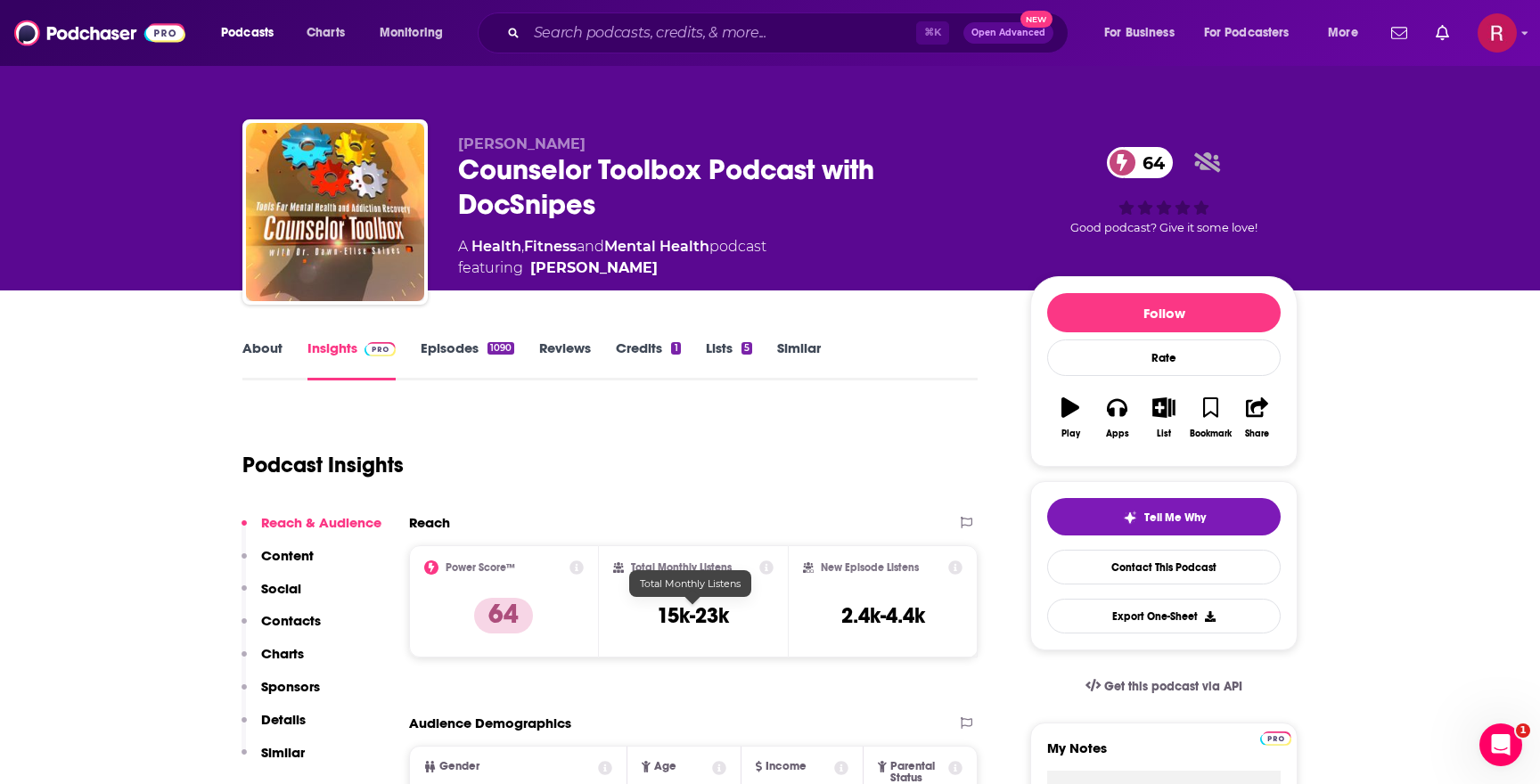
click at [708, 615] on h3 "15k-23k" at bounding box center [692, 615] width 72 height 27
copy div "15k-23k"
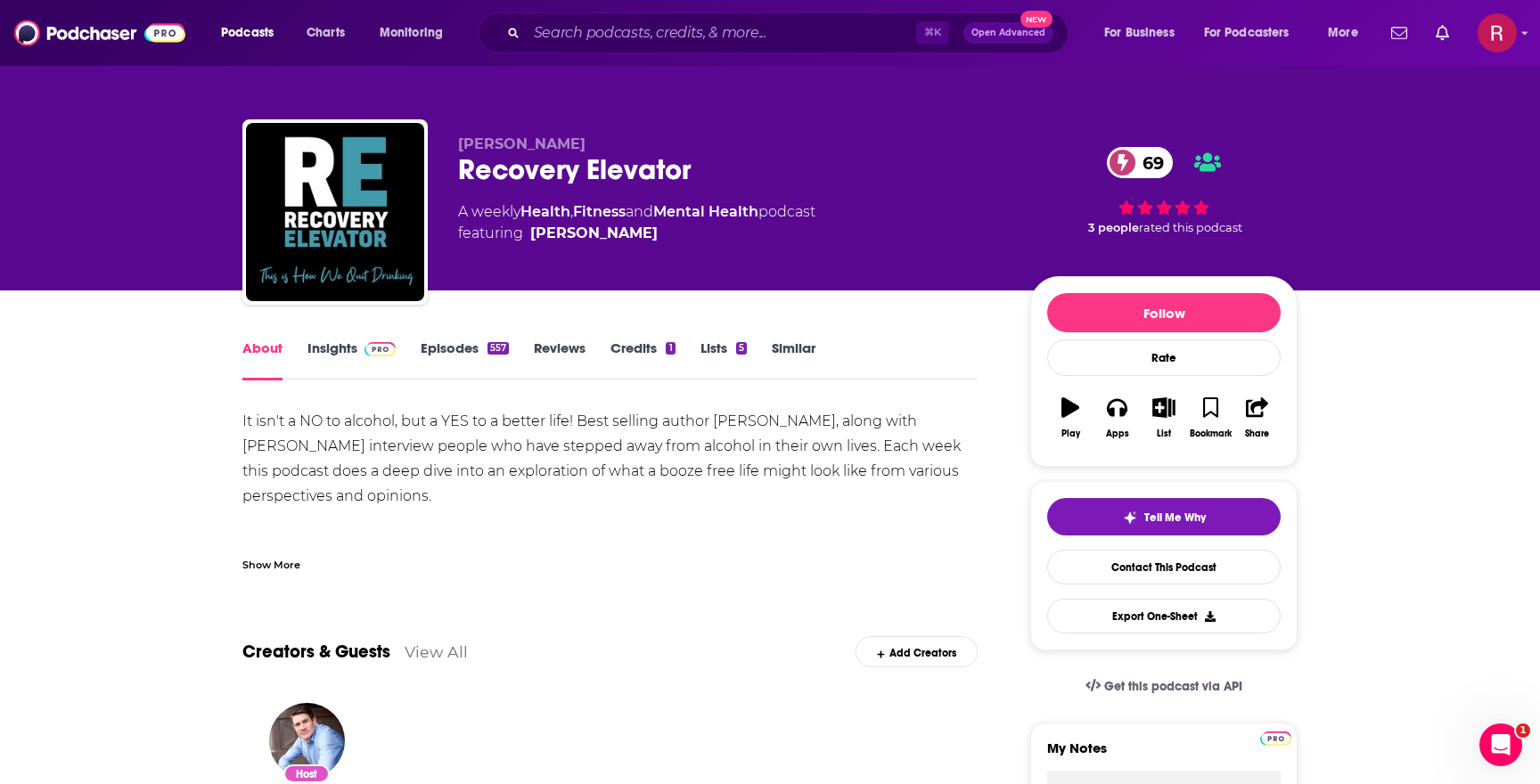
click at [330, 357] on link "Insights" at bounding box center [352, 360] width 89 height 41
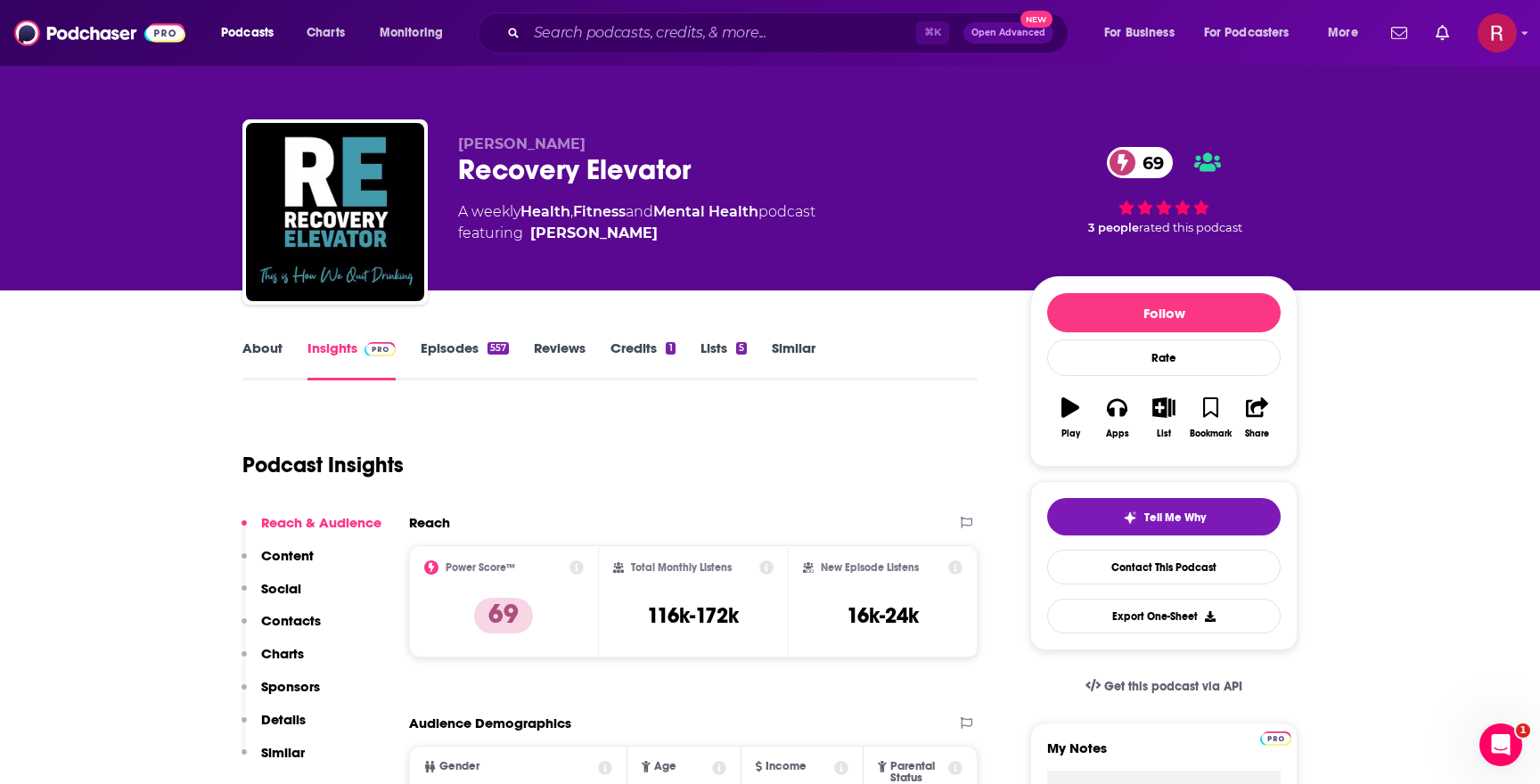
click at [249, 354] on link "About" at bounding box center [262, 360] width 40 height 41
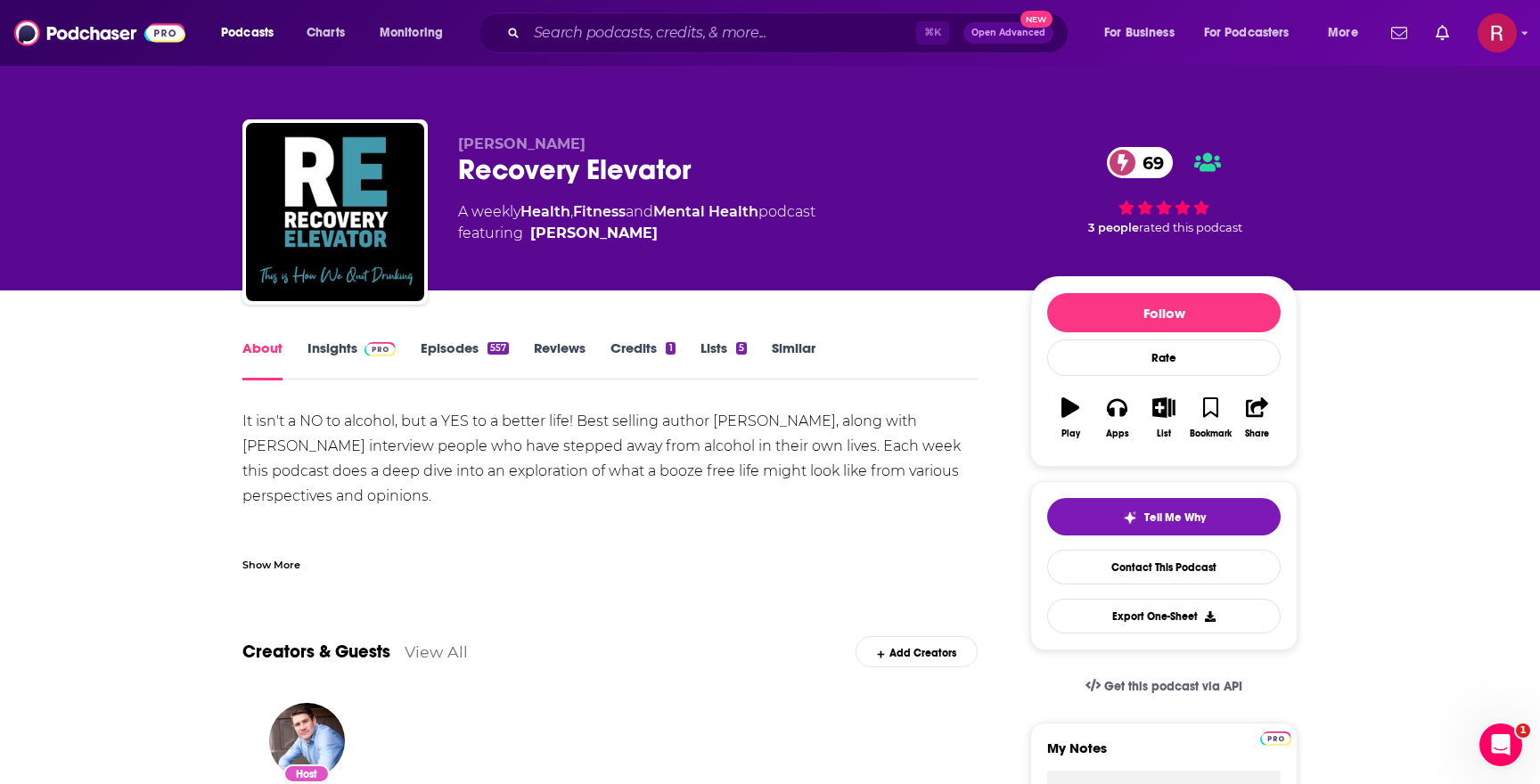
click at [352, 444] on div "It isn't a NO to alcohol, but a YES to a better life! Best selling author Paul …" at bounding box center [610, 621] width 735 height 424
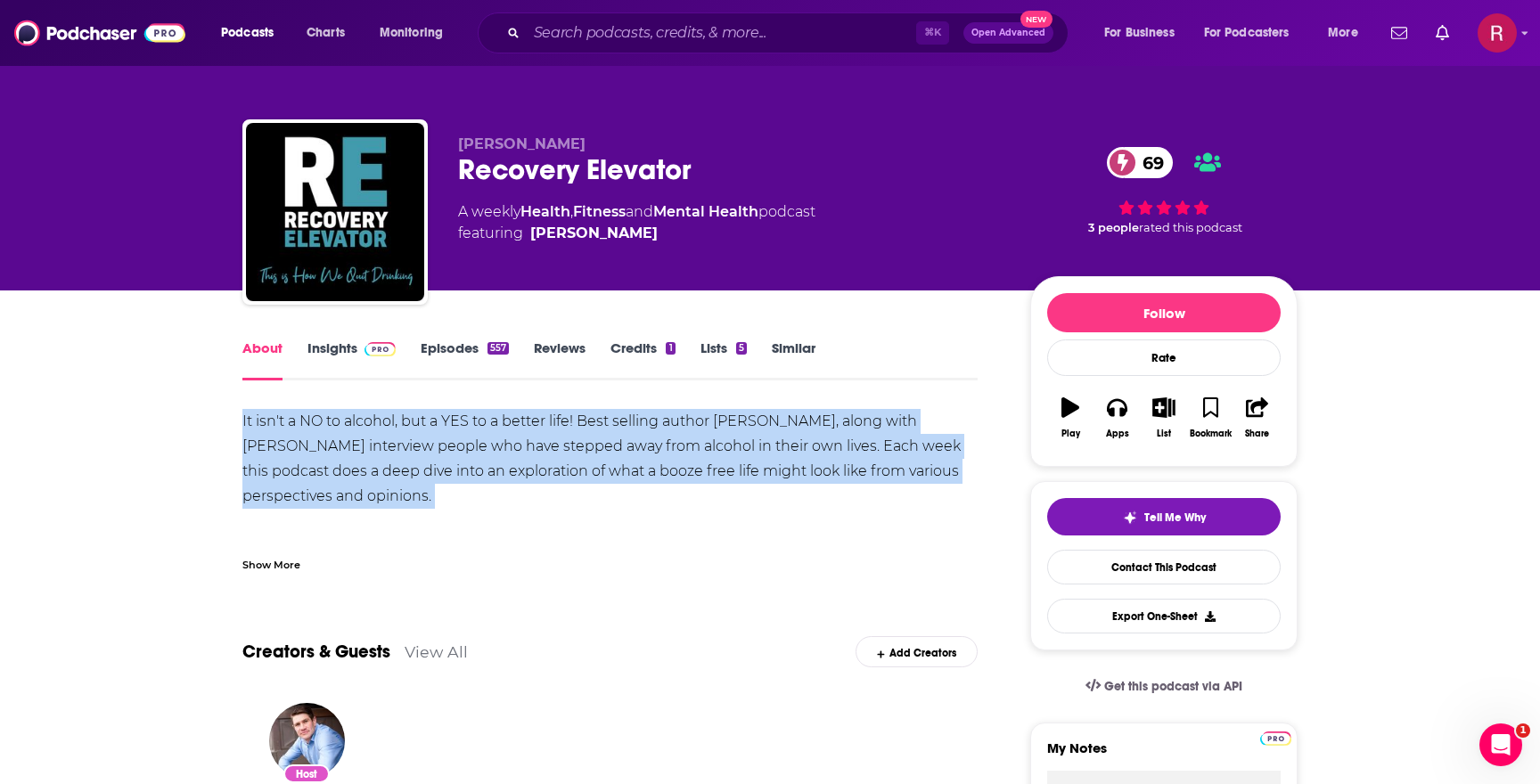
click at [352, 444] on div "It isn't a NO to alcohol, but a YES to a better life! Best selling author Paul …" at bounding box center [610, 621] width 735 height 424
copy div "It isn't a NO to alcohol, but a YES to a better life! Best selling author Paul …"
click at [353, 343] on link "Insights" at bounding box center [352, 360] width 89 height 41
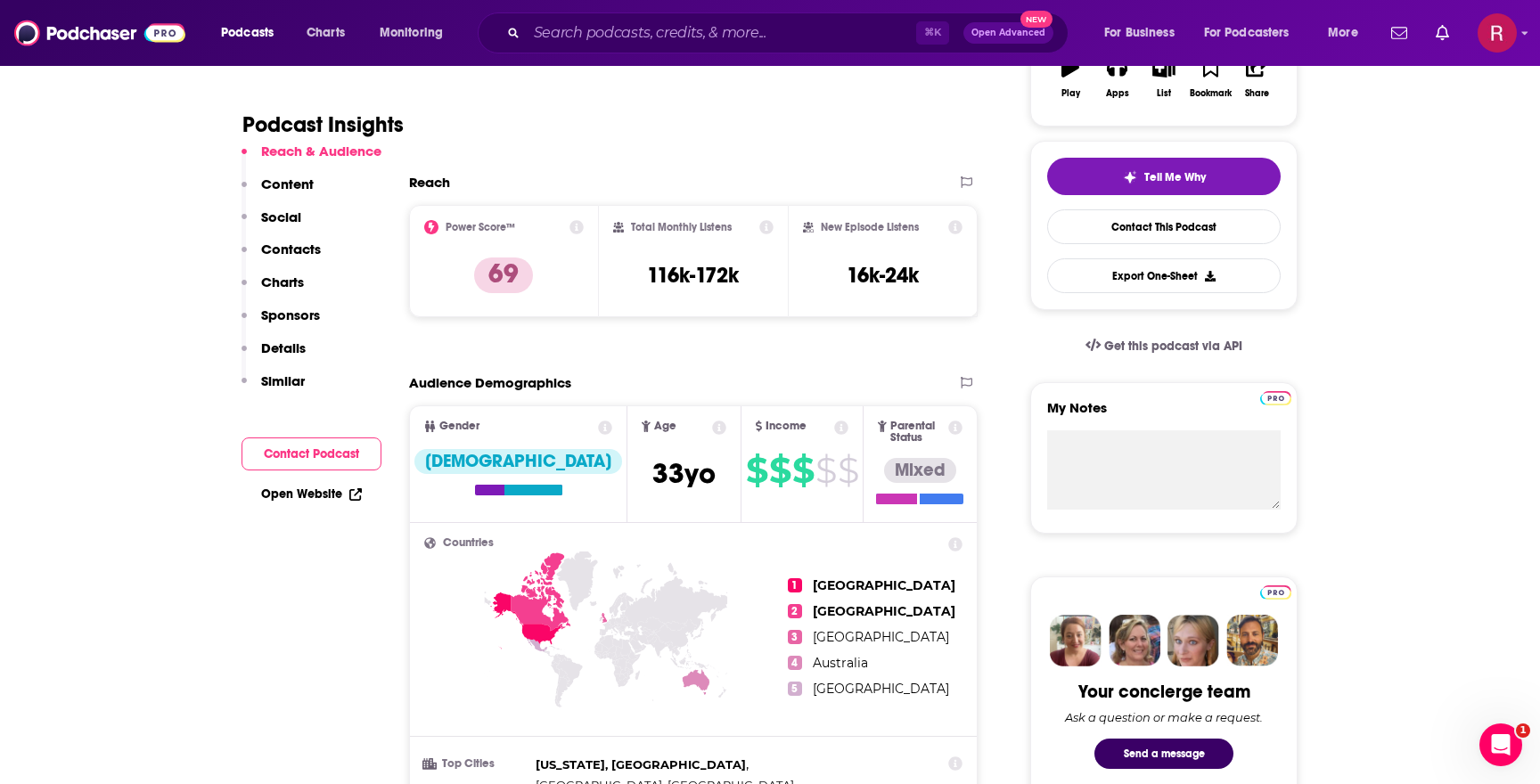
scroll to position [367, 0]
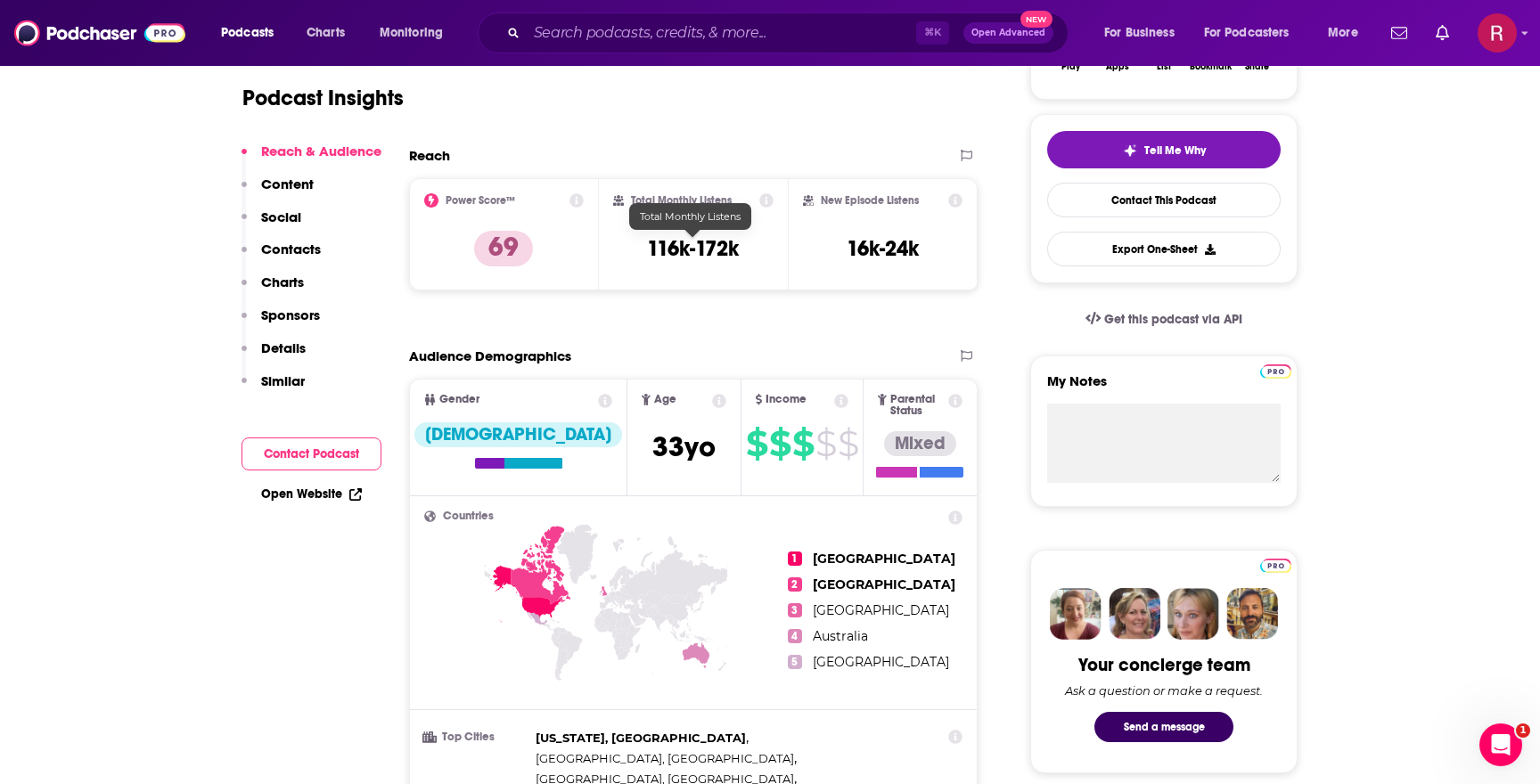
click at [700, 242] on h3 "116k-172k" at bounding box center [693, 248] width 91 height 27
copy div "116k-172k"
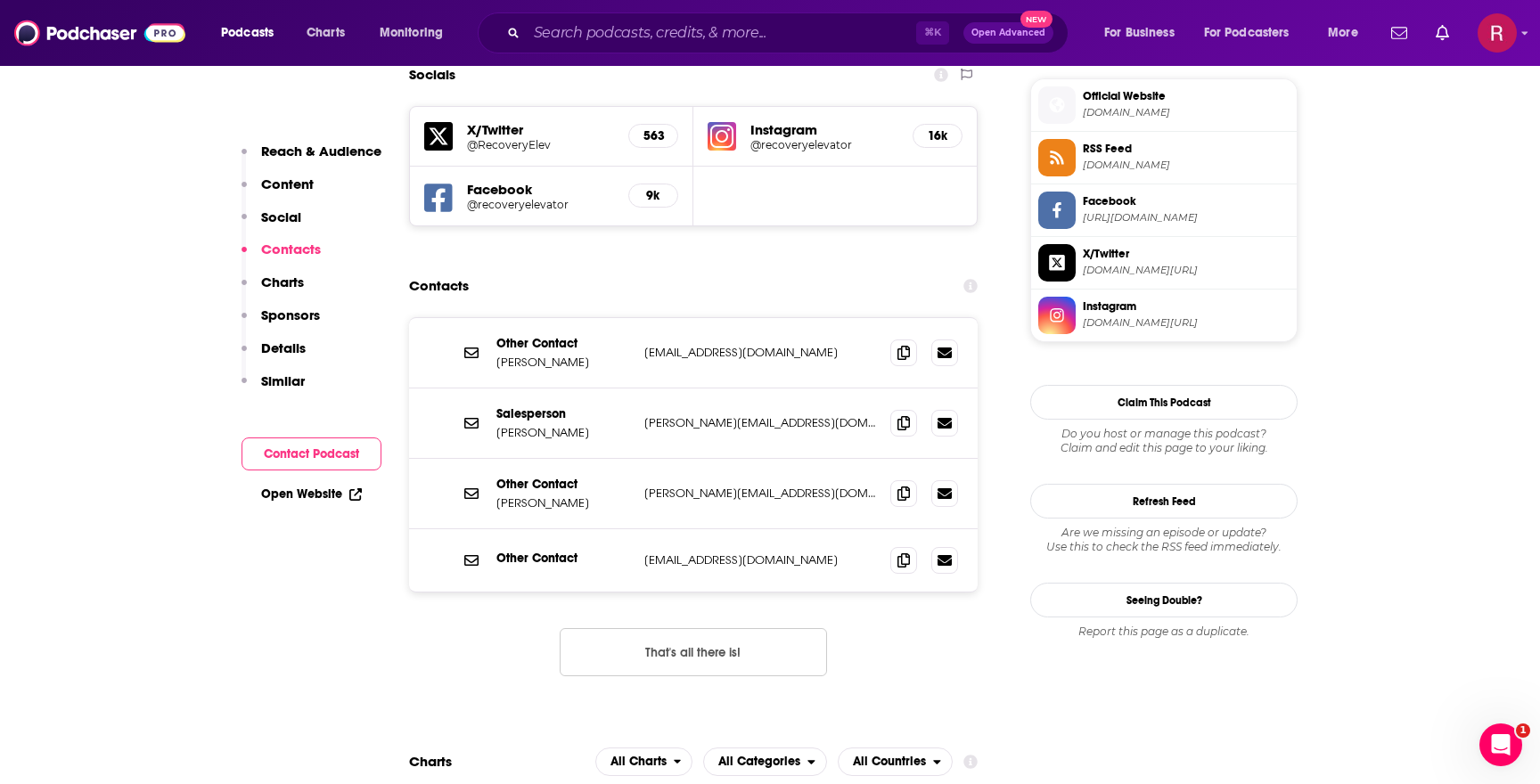
scroll to position [1590, 0]
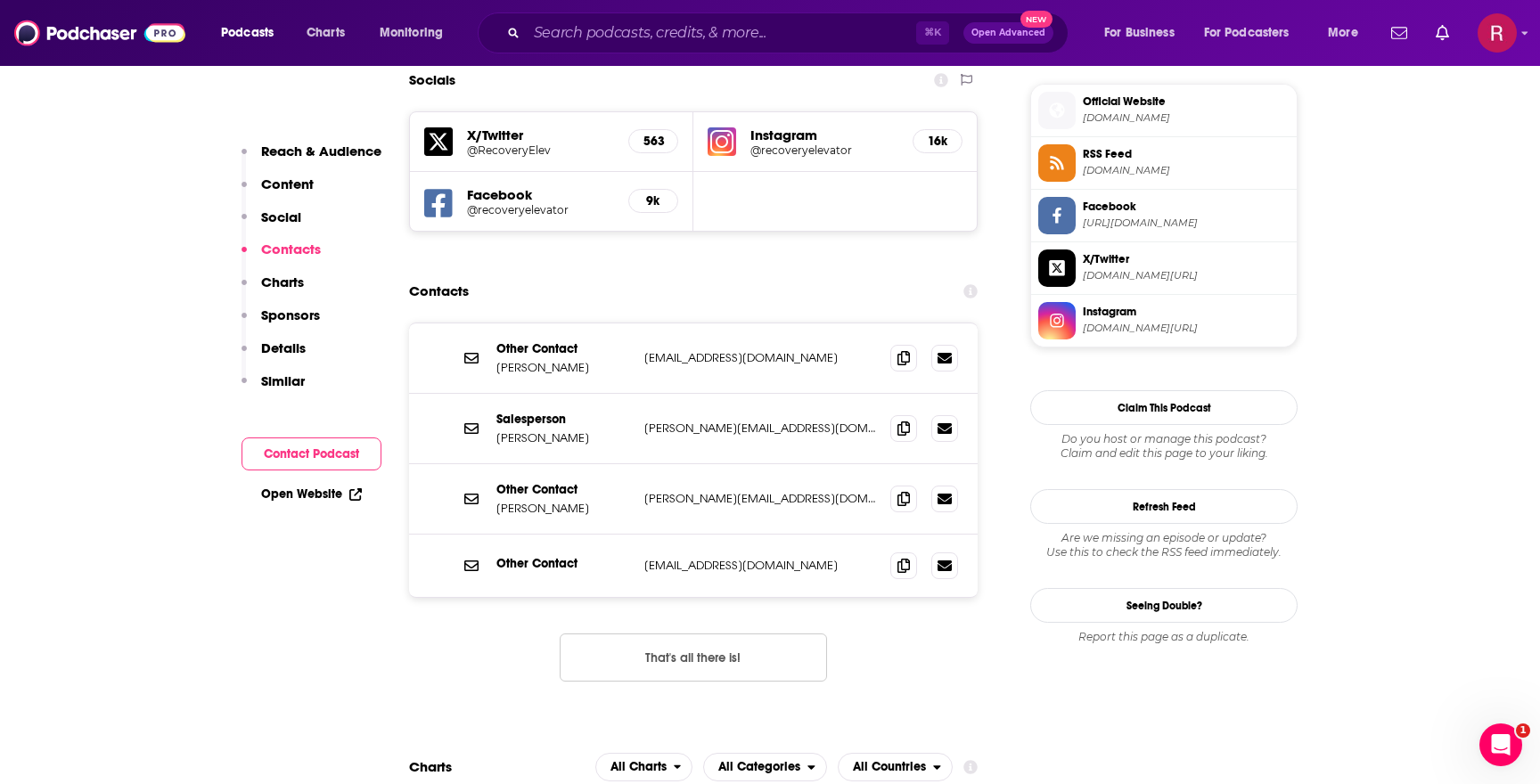
click at [812, 490] on p "kris@recoveryelevator.com" at bounding box center [760, 498] width 231 height 15
click at [906, 350] on icon at bounding box center [903, 356] width 12 height 14
click at [902, 420] on icon at bounding box center [903, 427] width 12 height 14
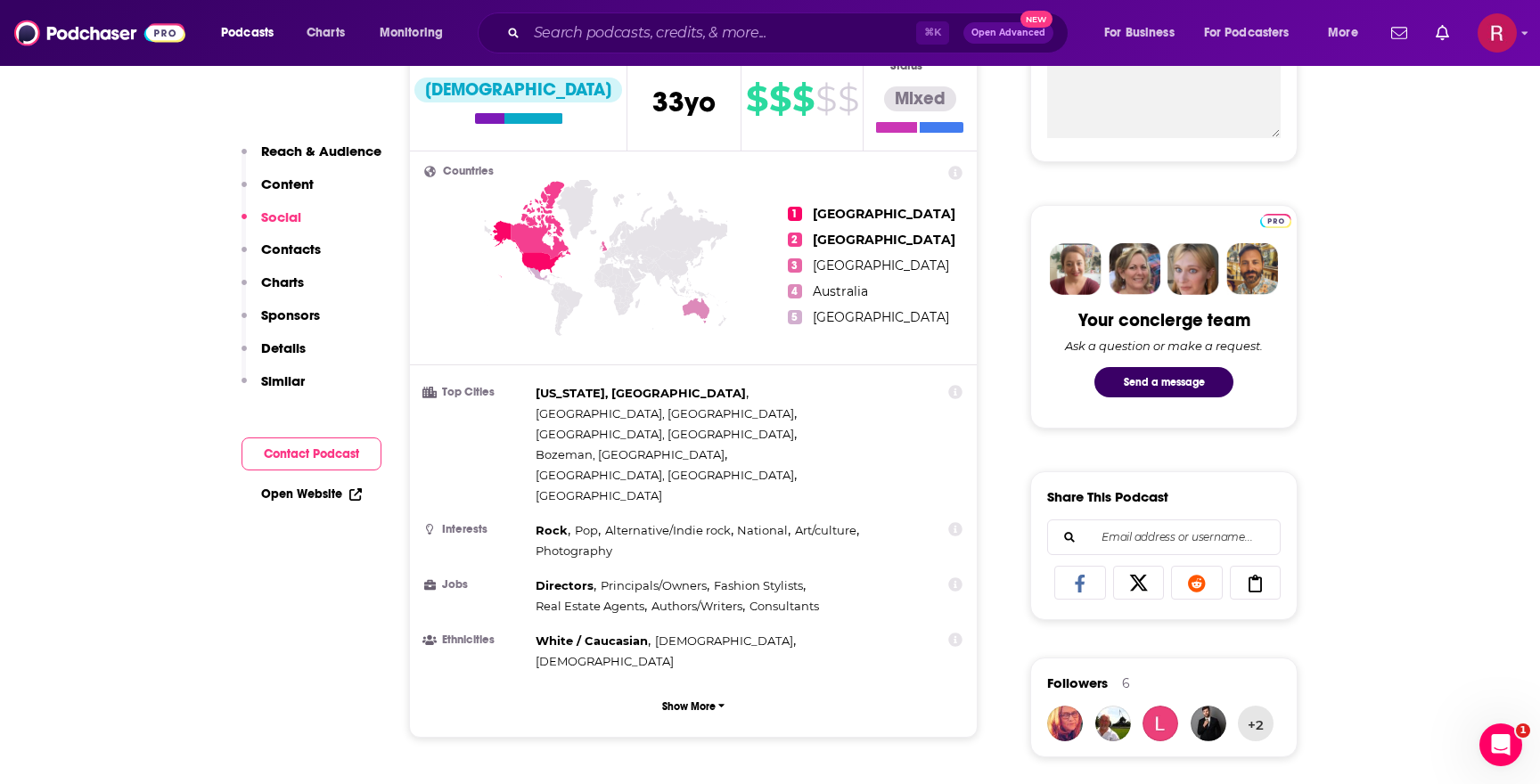
scroll to position [0, 0]
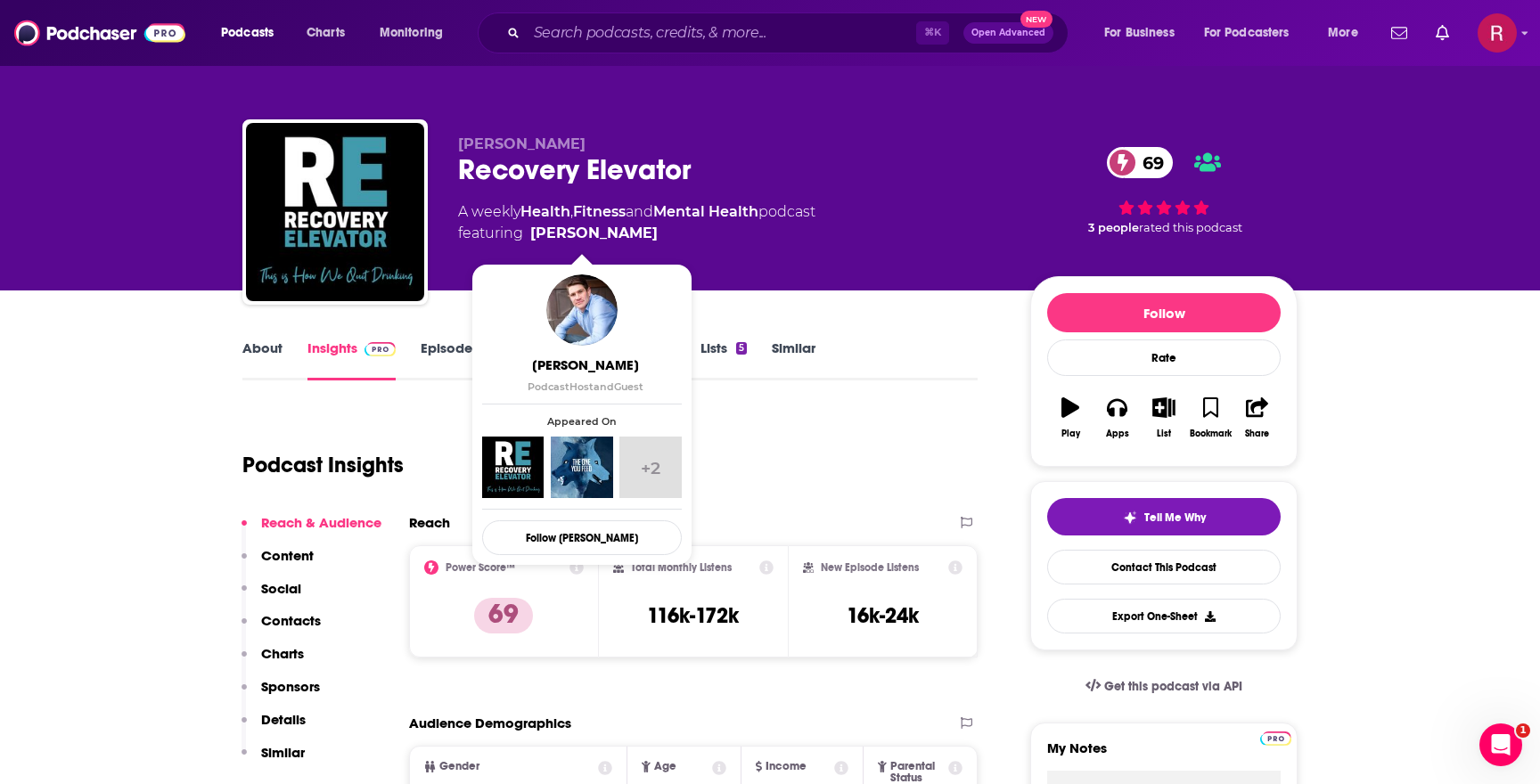
click at [426, 446] on div "Podcast Insights" at bounding box center [603, 454] width 721 height 90
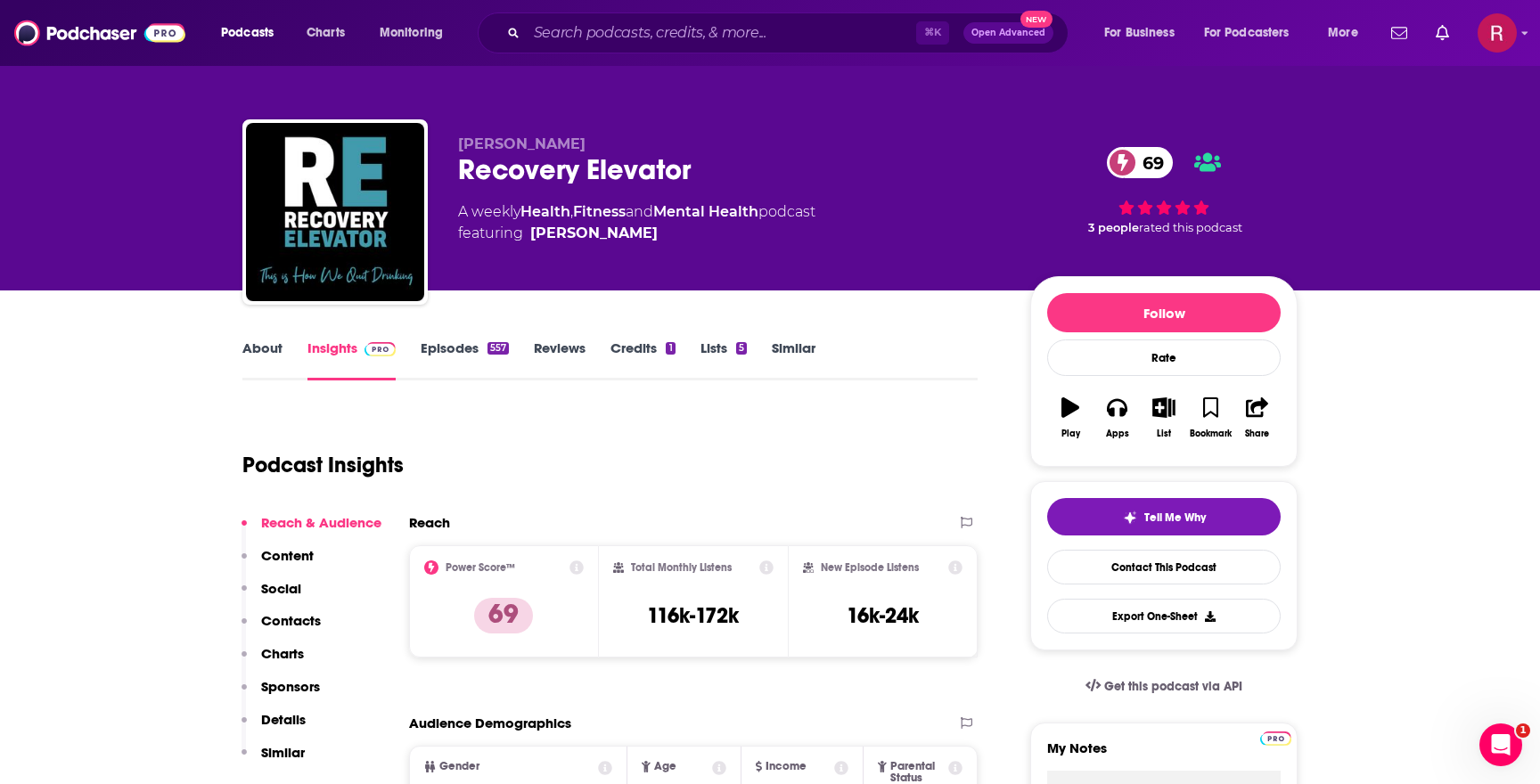
click at [262, 354] on link "About" at bounding box center [262, 360] width 40 height 41
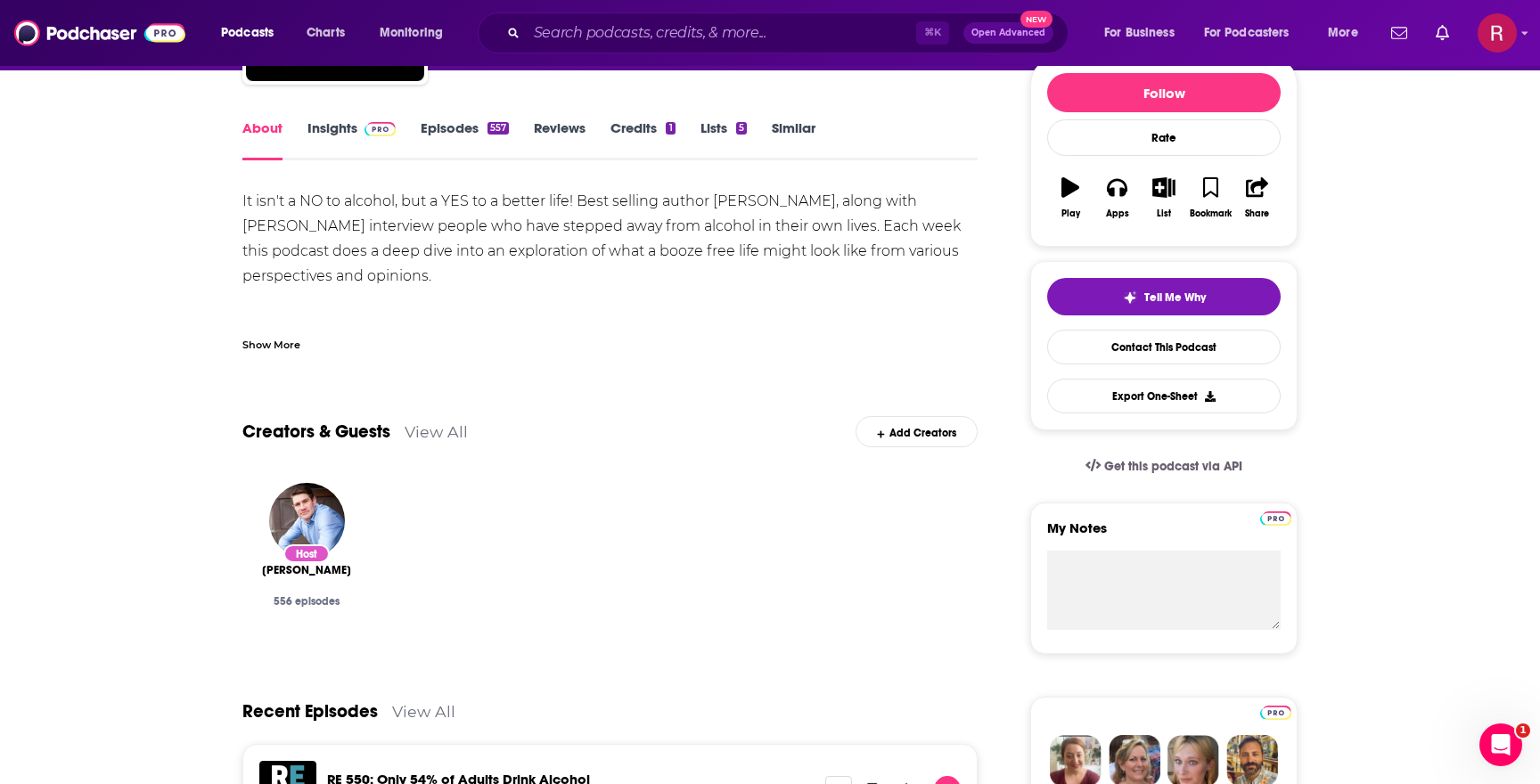
scroll to position [230, 0]
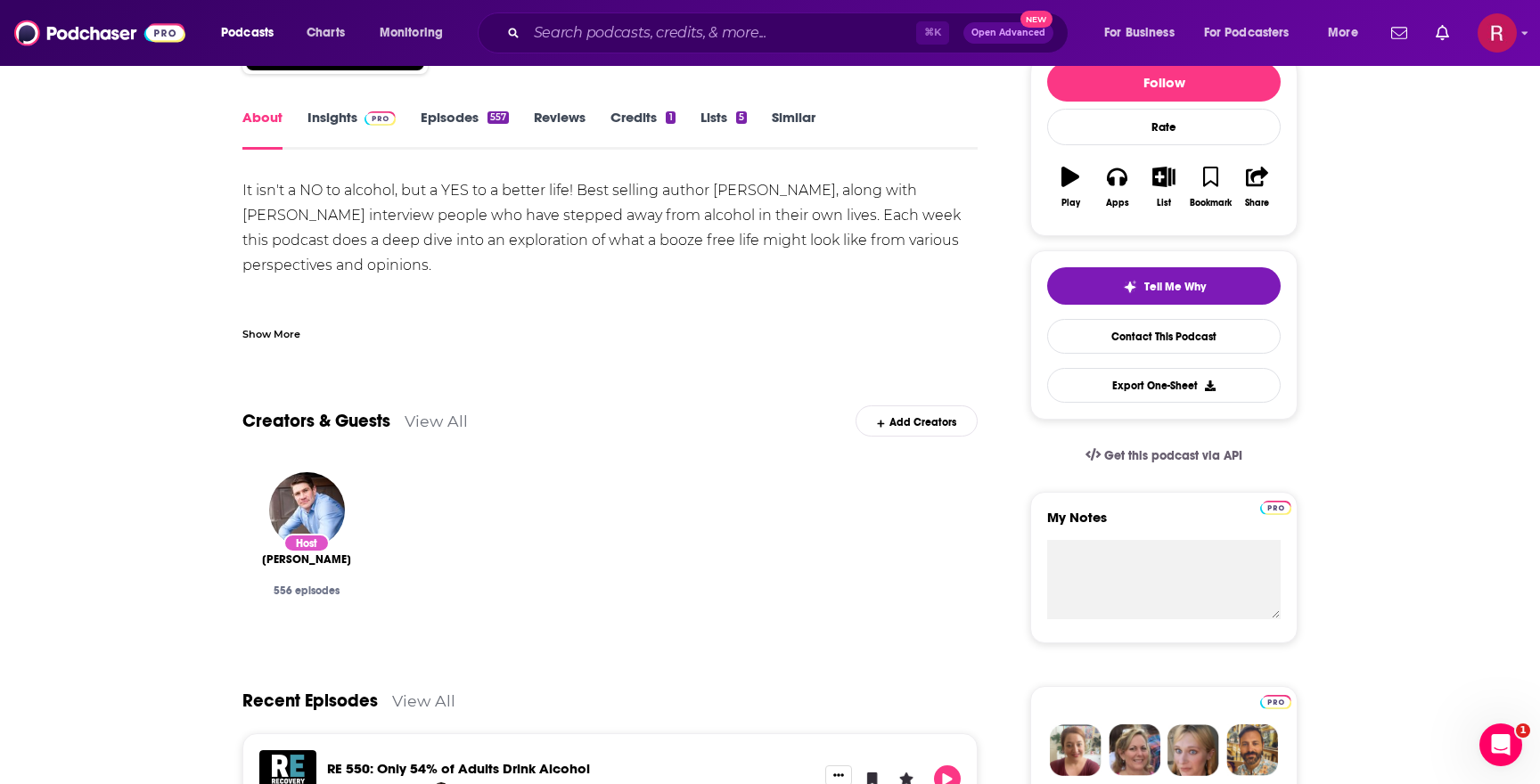
click at [350, 538] on div "Host Paul Churchill 556 episodes" at bounding box center [306, 552] width 100 height 160
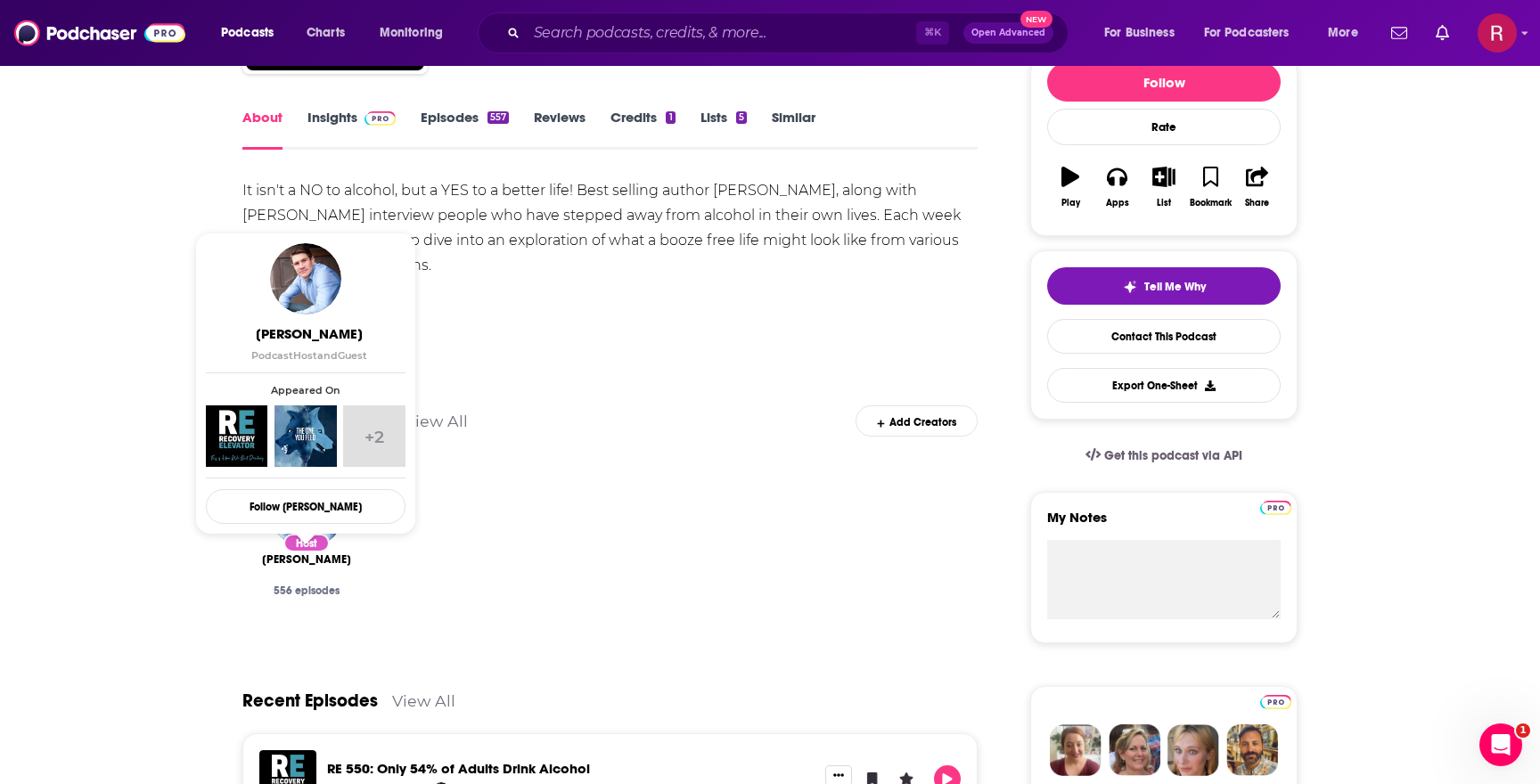
copy span "Paul Churchill"
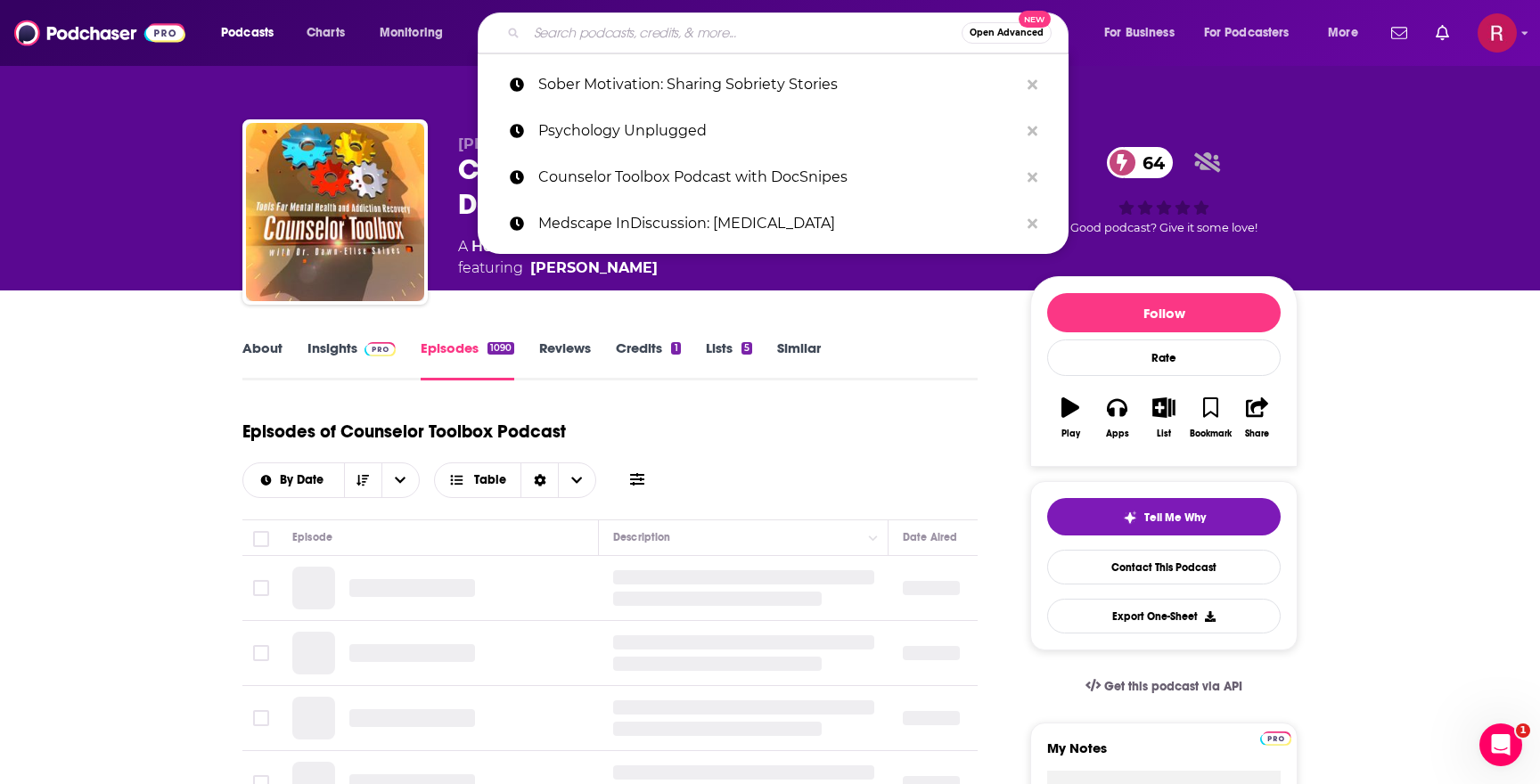
click at [680, 23] on input "Search podcasts, credits, & more..." at bounding box center [744, 33] width 435 height 29
paste input "Sober Motivation: Sharing Sobriety Stories"
type input "Sober Motivation: Sharing Sobriety Stories"
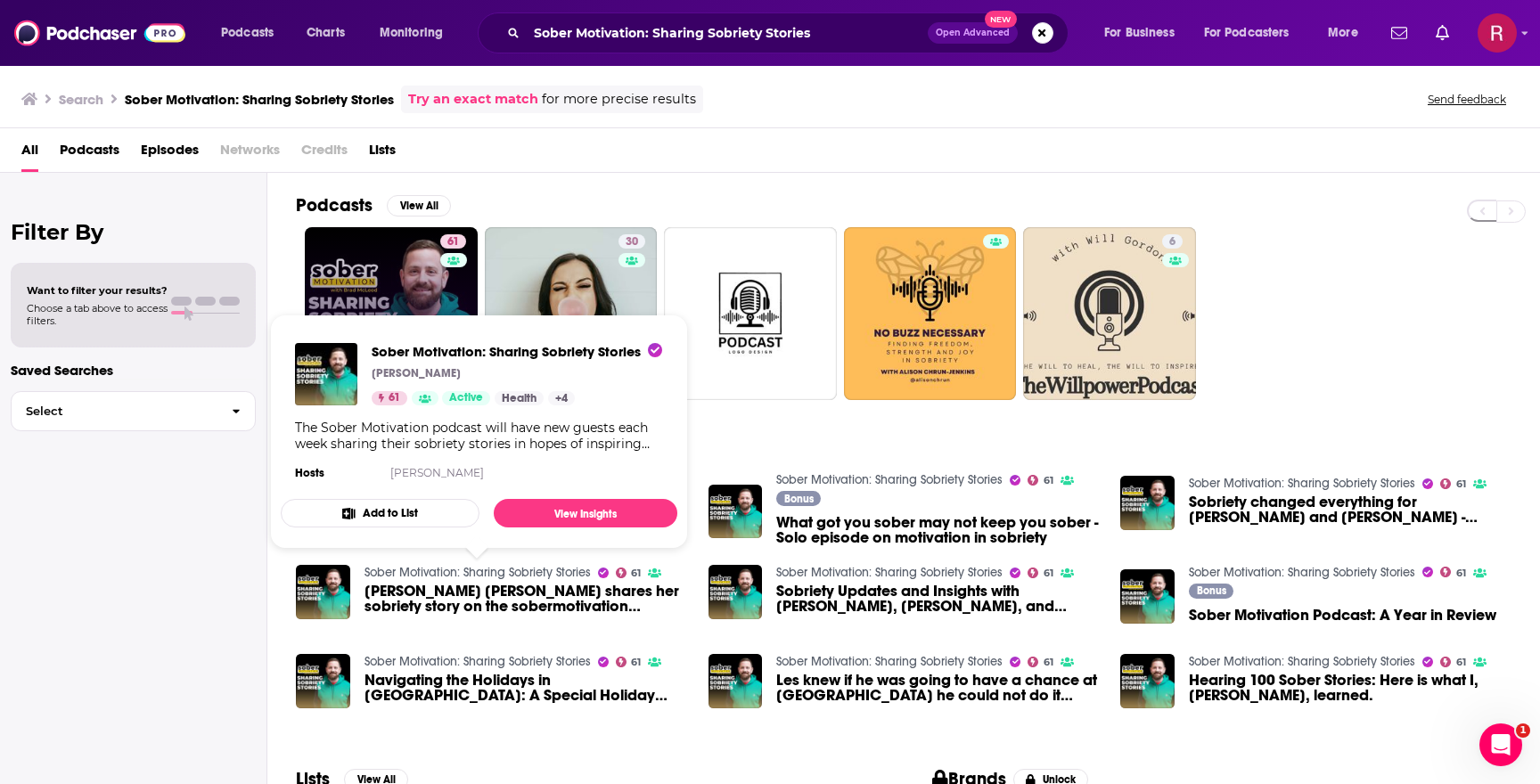
click at [391, 244] on link "61 Sober Motivation: Sharing Sobriety Stories" at bounding box center [391, 313] width 173 height 172
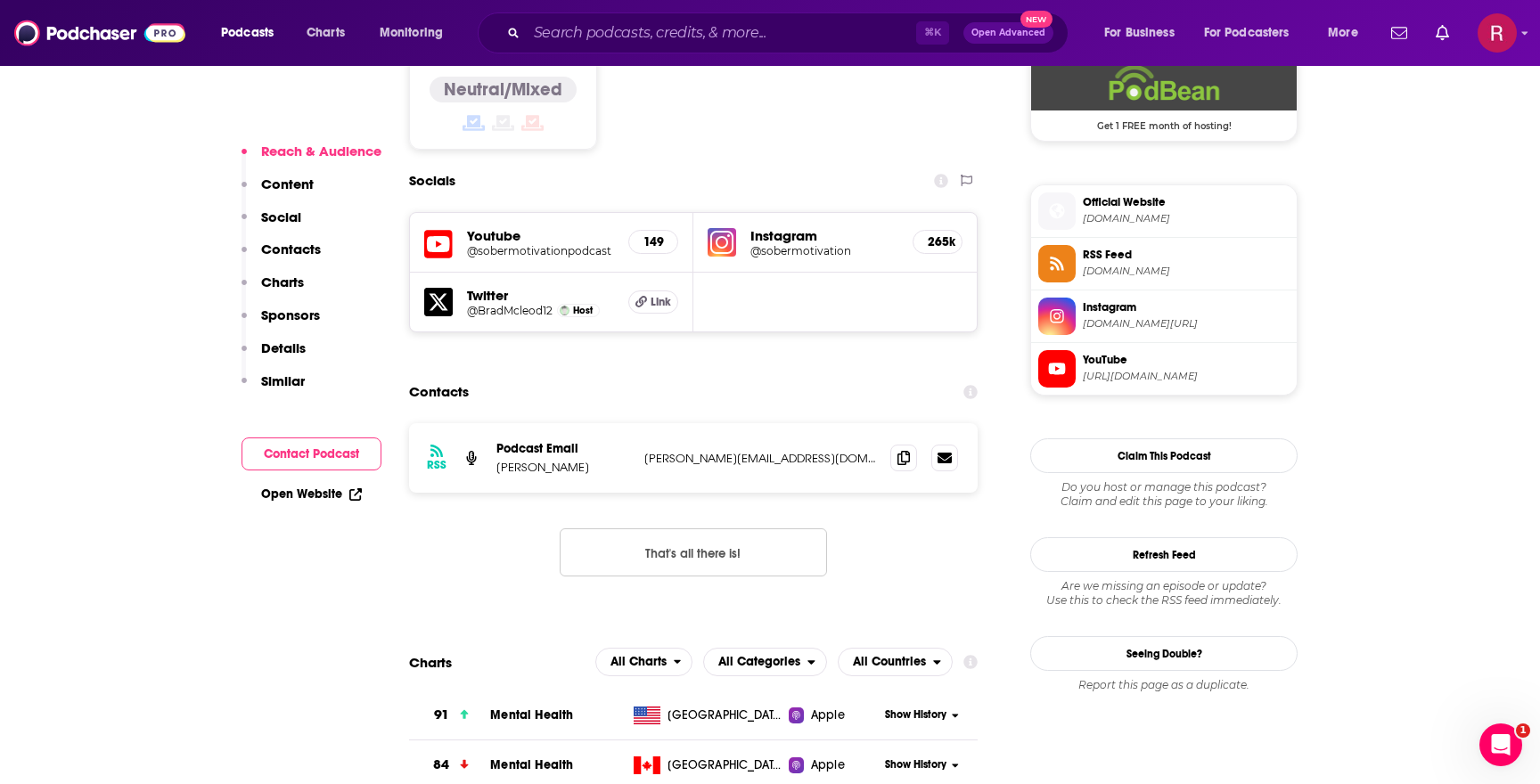
scroll to position [1589, 0]
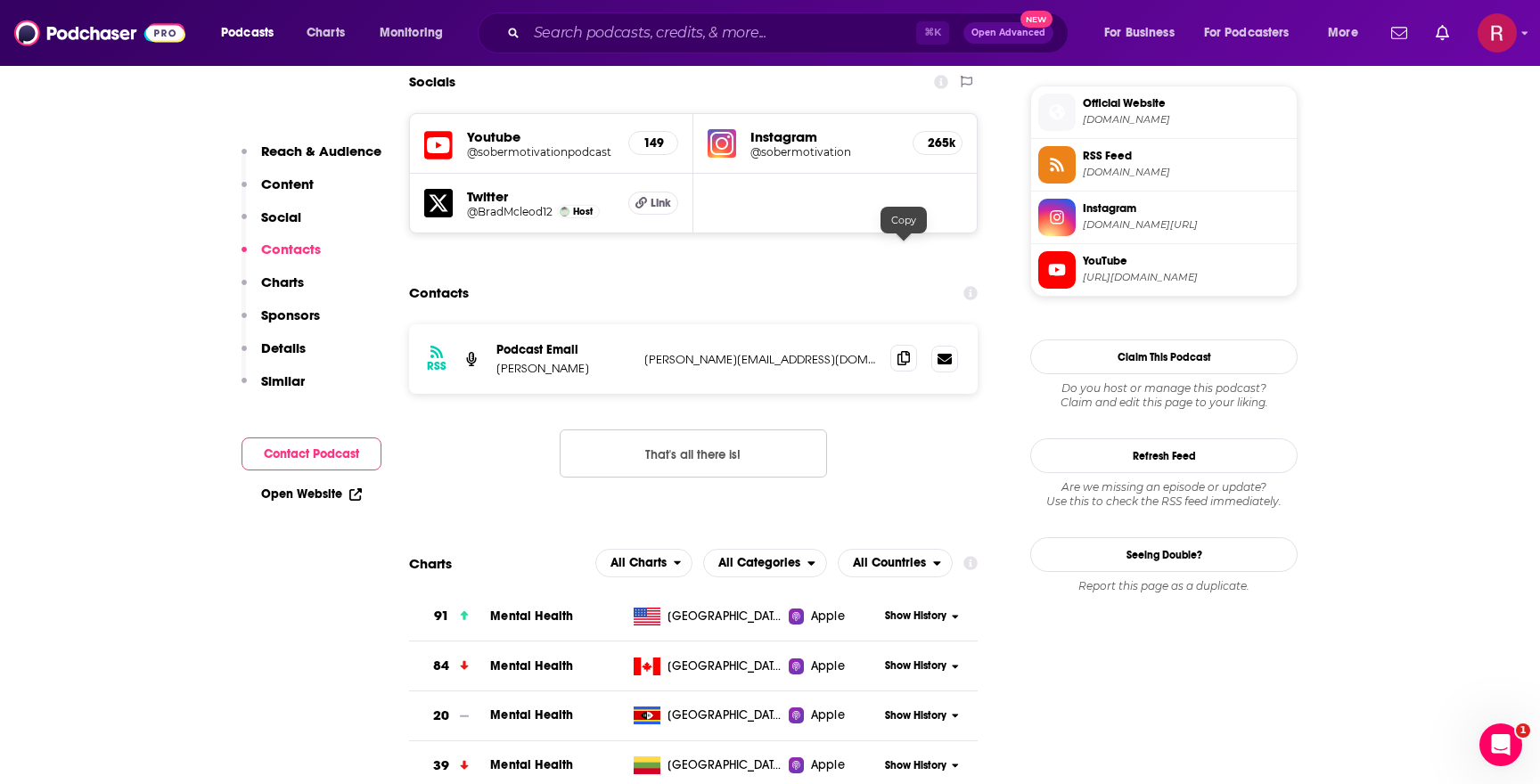
click at [904, 351] on icon at bounding box center [903, 357] width 12 height 14
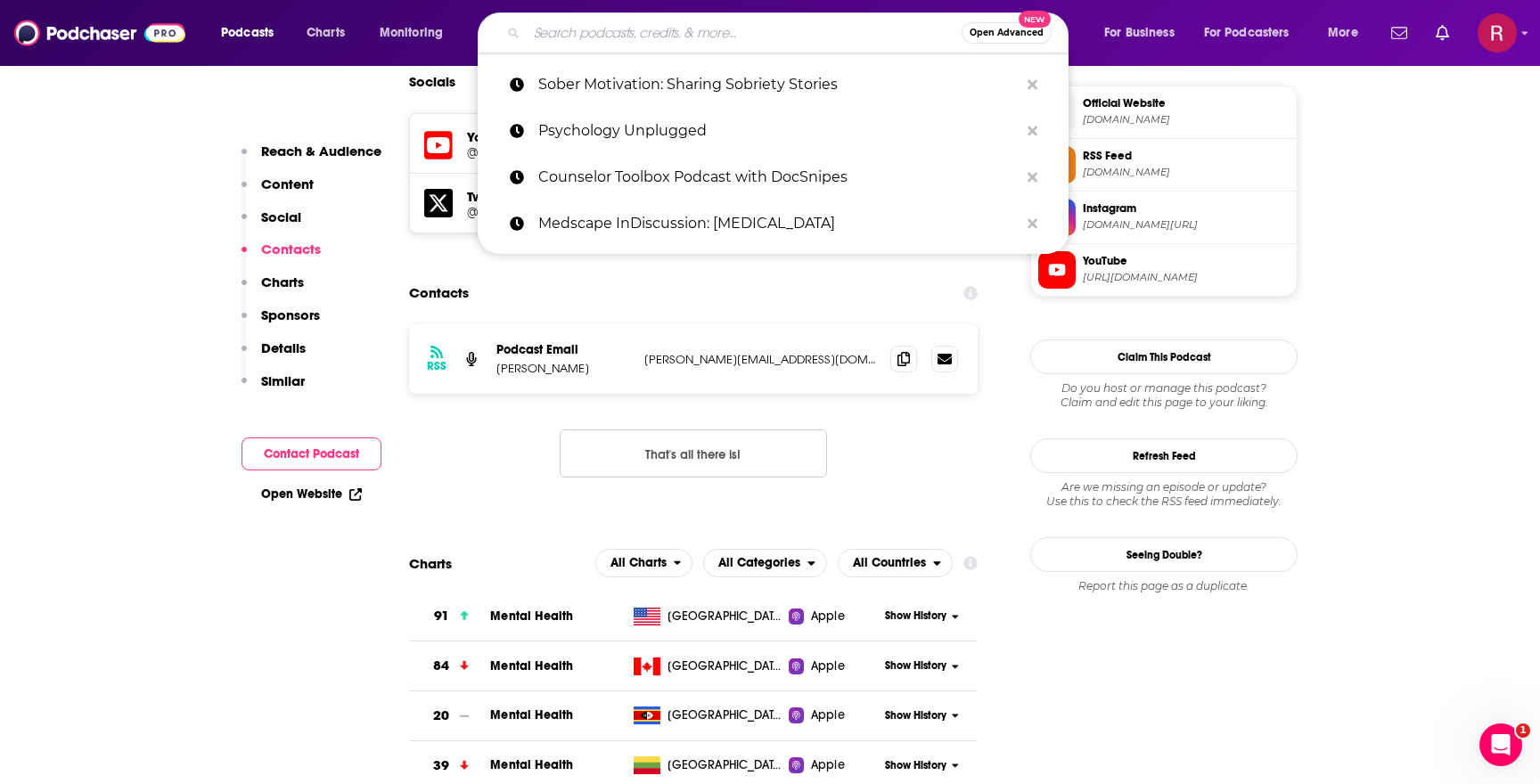
click at [622, 34] on input "Search podcasts, credits, & more..." at bounding box center [744, 33] width 435 height 29
paste input "The Addicted Mind Podcast"
type input "The Addicted Mind Podcast"
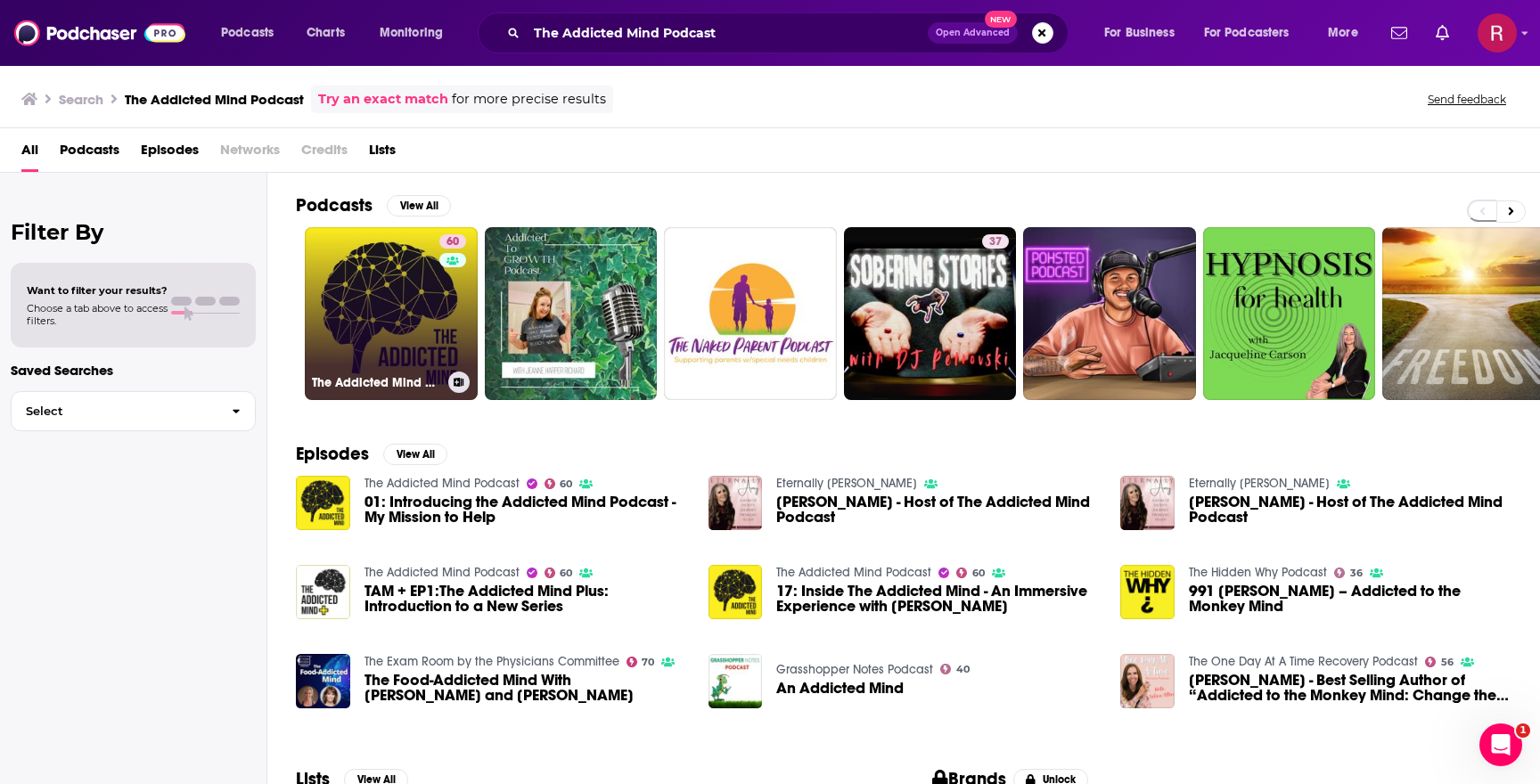
click at [389, 324] on link "60 The Addicted Mind Podcast" at bounding box center [391, 313] width 173 height 172
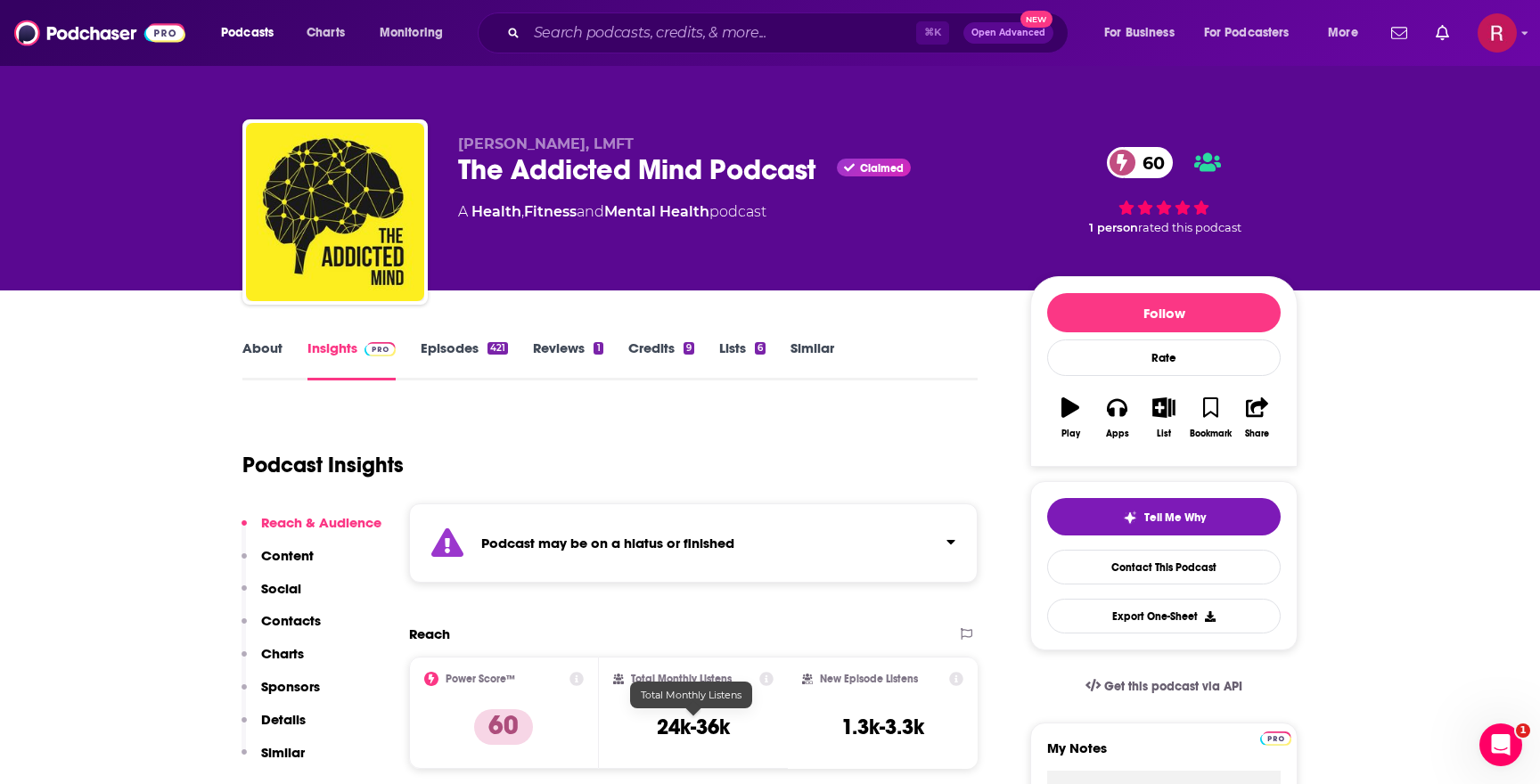
click at [680, 723] on h3 "24k-36k" at bounding box center [693, 726] width 73 height 27
copy div "24k-36k"
click at [272, 349] on link "About" at bounding box center [262, 360] width 40 height 41
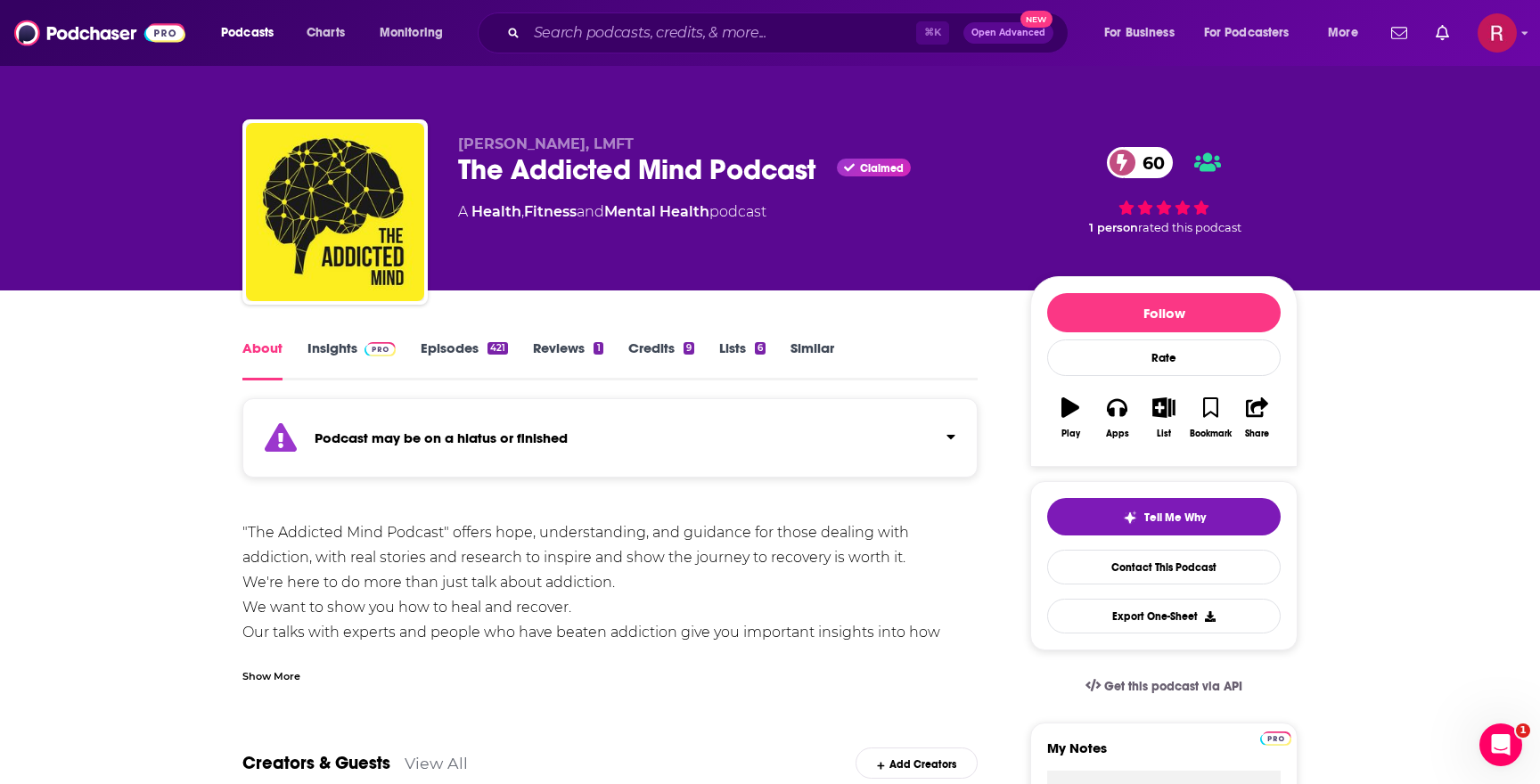
click at [280, 680] on div "Show More" at bounding box center [271, 675] width 58 height 17
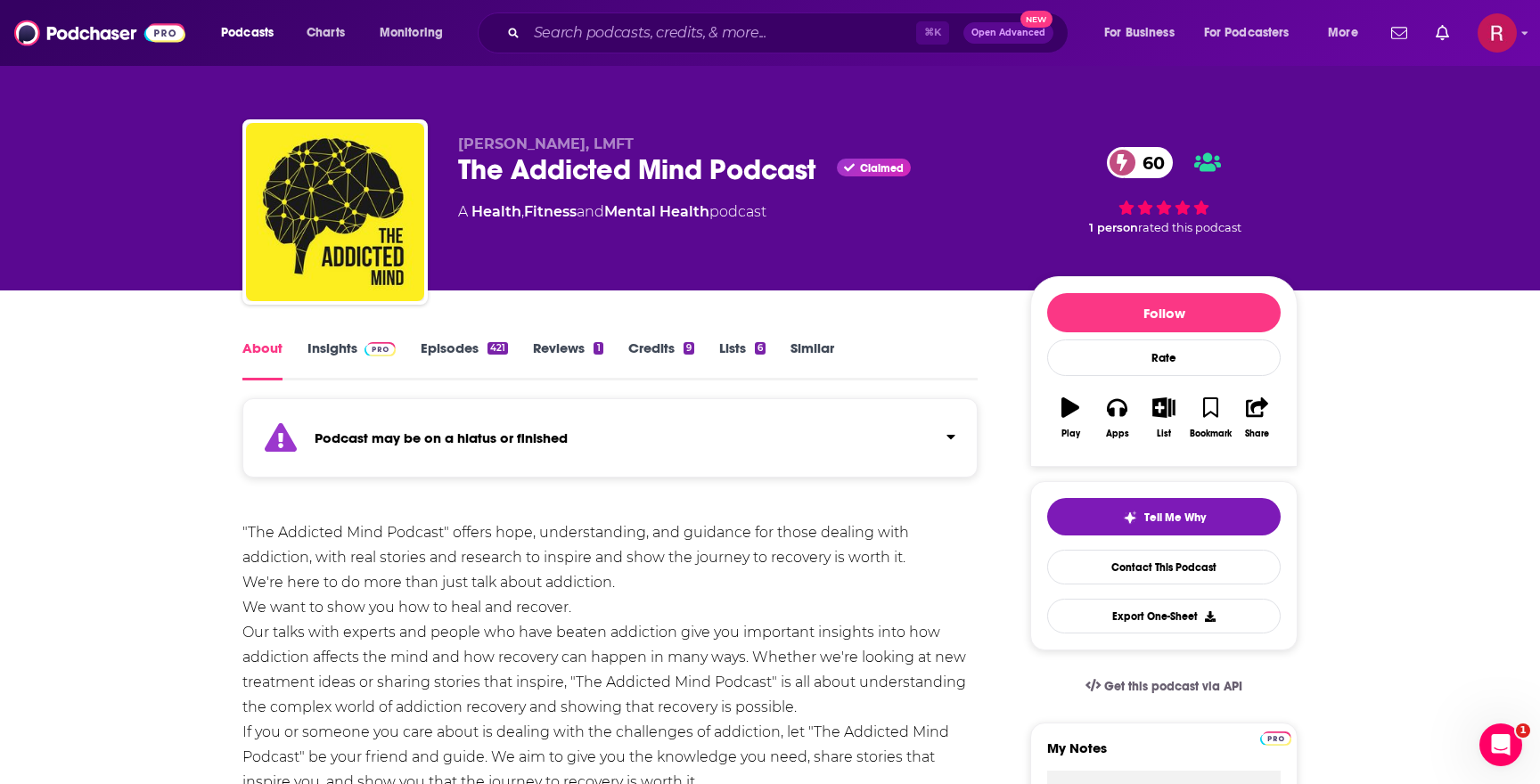
click at [383, 594] on div ""The Addicted Mind Podcast" offers hope, understanding, and guidance for those …" at bounding box center [610, 682] width 735 height 324
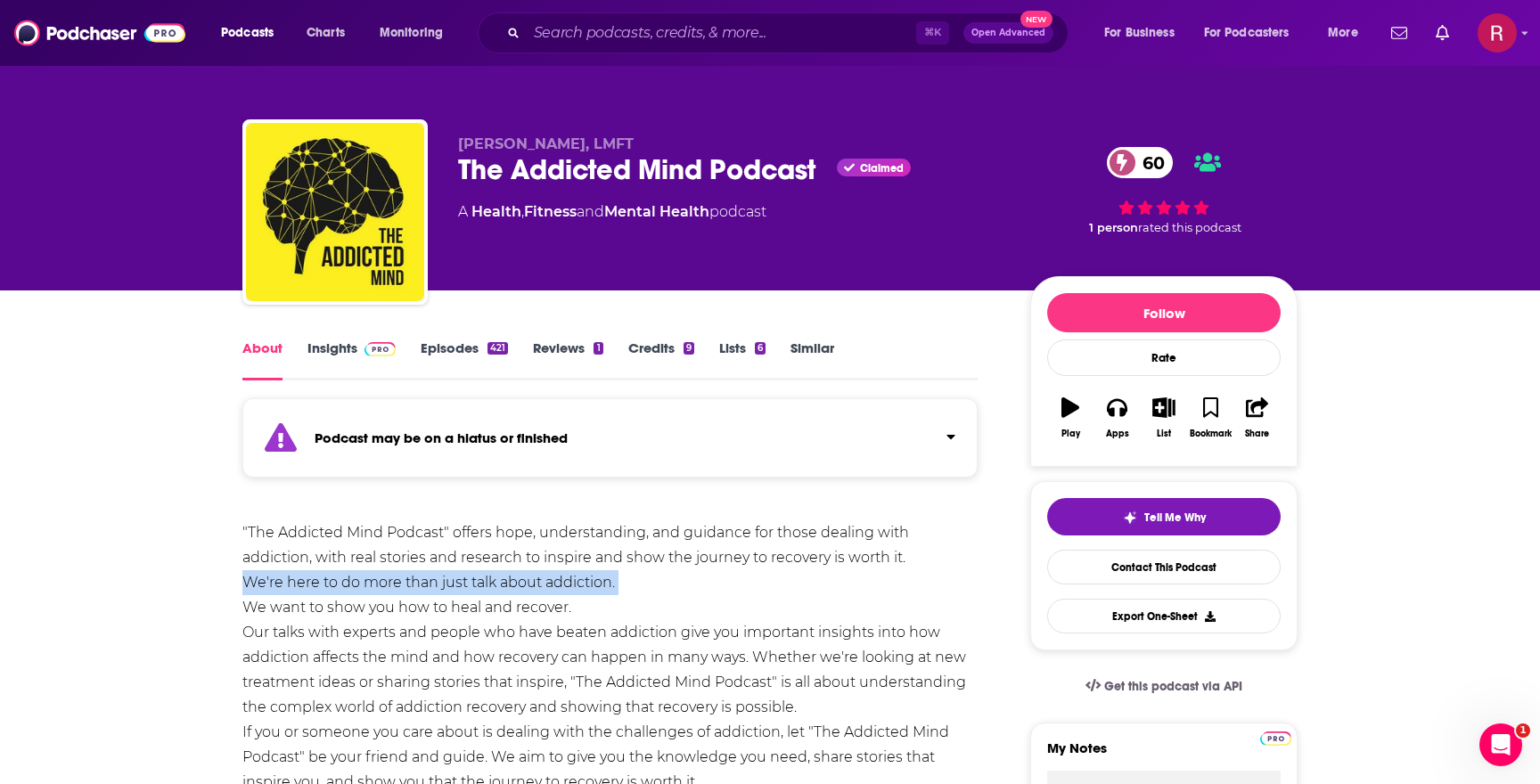
click at [383, 594] on div ""The Addicted Mind Podcast" offers hope, understanding, and guidance for those …" at bounding box center [610, 682] width 735 height 324
copy div "We're here to do more than just talk about addiction."
click at [383, 594] on div ""The Addicted Mind Podcast" offers hope, understanding, and guidance for those …" at bounding box center [610, 682] width 735 height 324
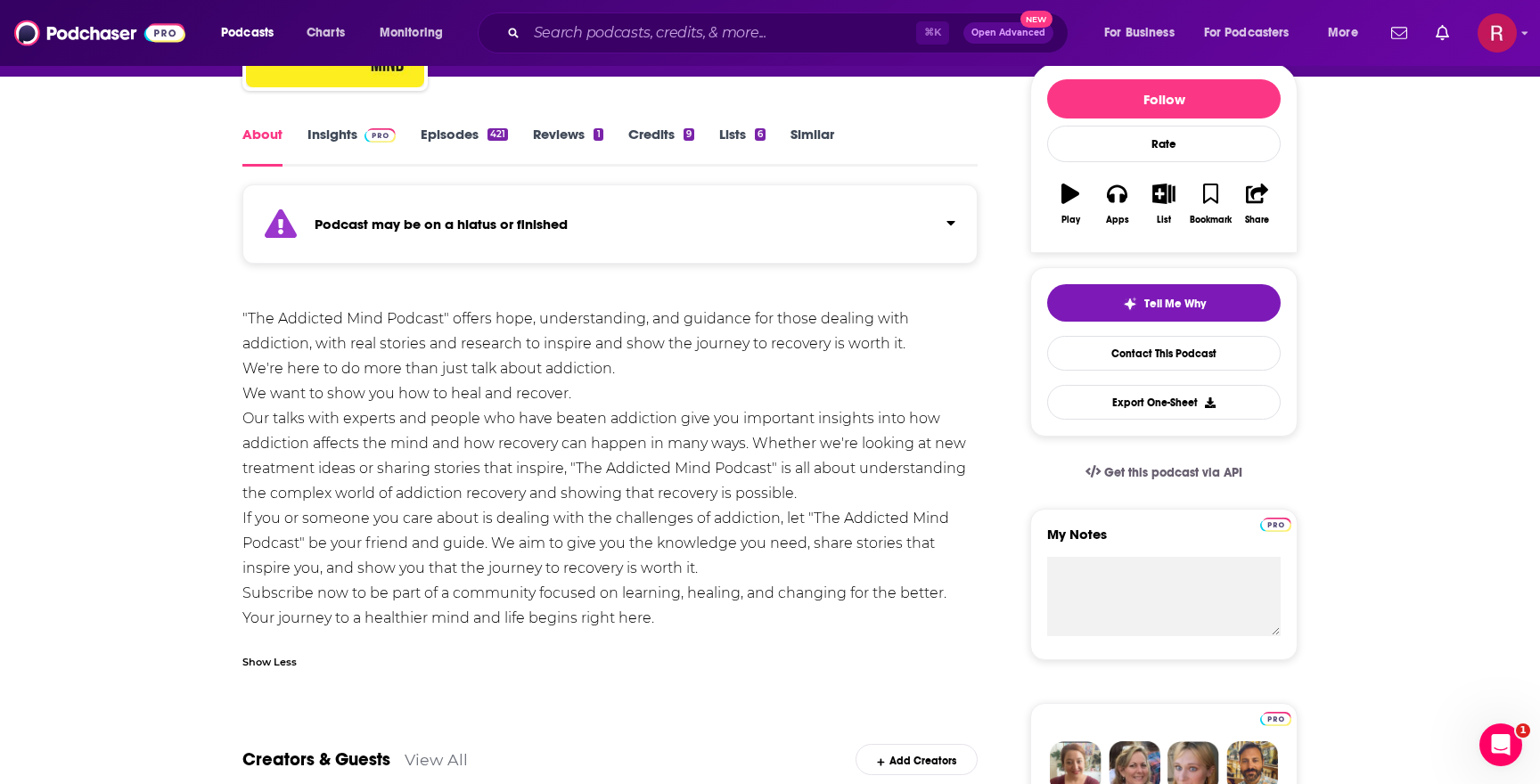
scroll to position [245, 0]
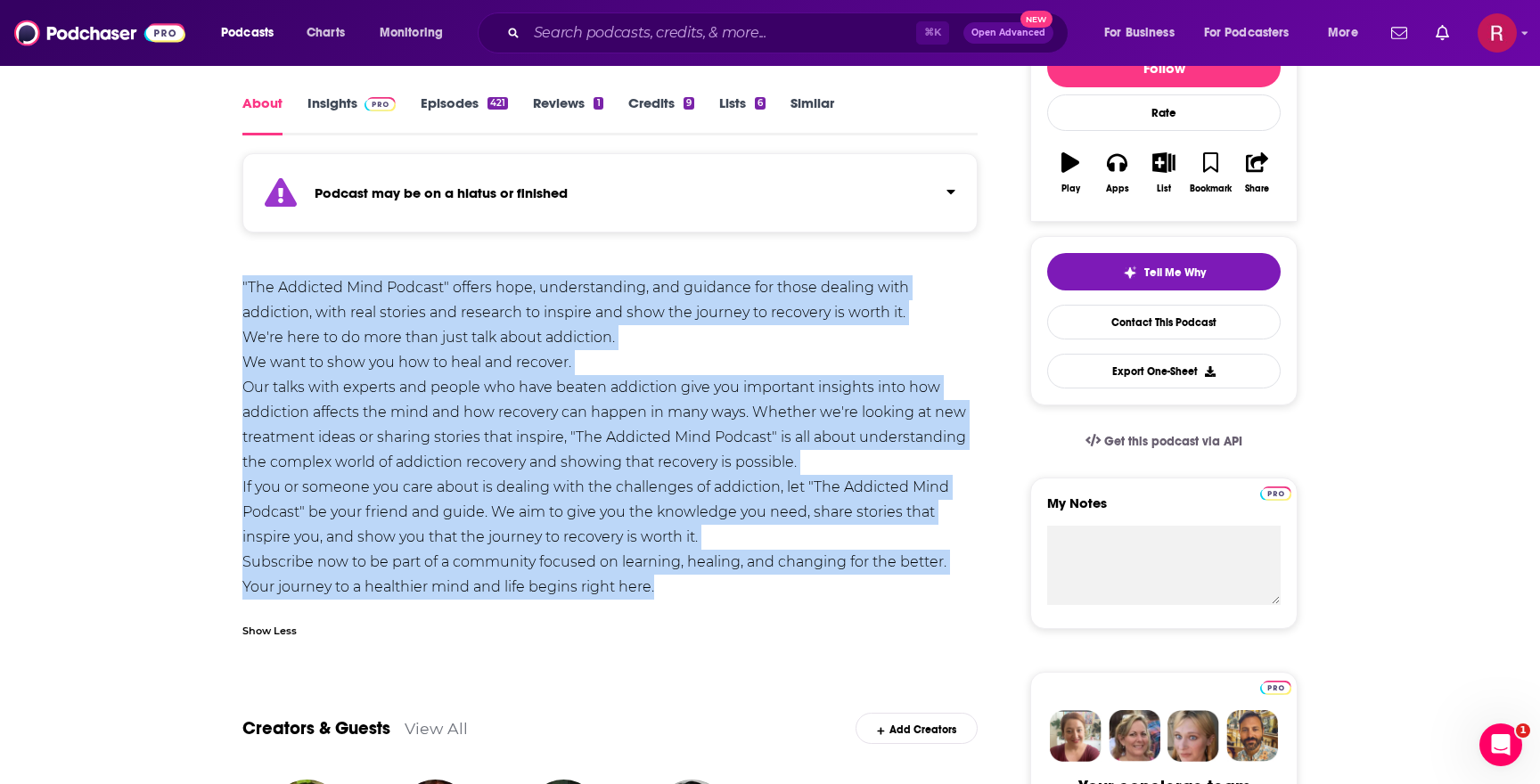
drag, startPoint x: 677, startPoint y: 590, endPoint x: 243, endPoint y: 292, distance: 526.5
click at [243, 292] on div ""The Addicted Mind Podcast" offers hope, understanding, and guidance for those …" at bounding box center [610, 437] width 735 height 324
copy div ""The Addicted Mind Podcast" offers hope, understanding, and guidance for those …"
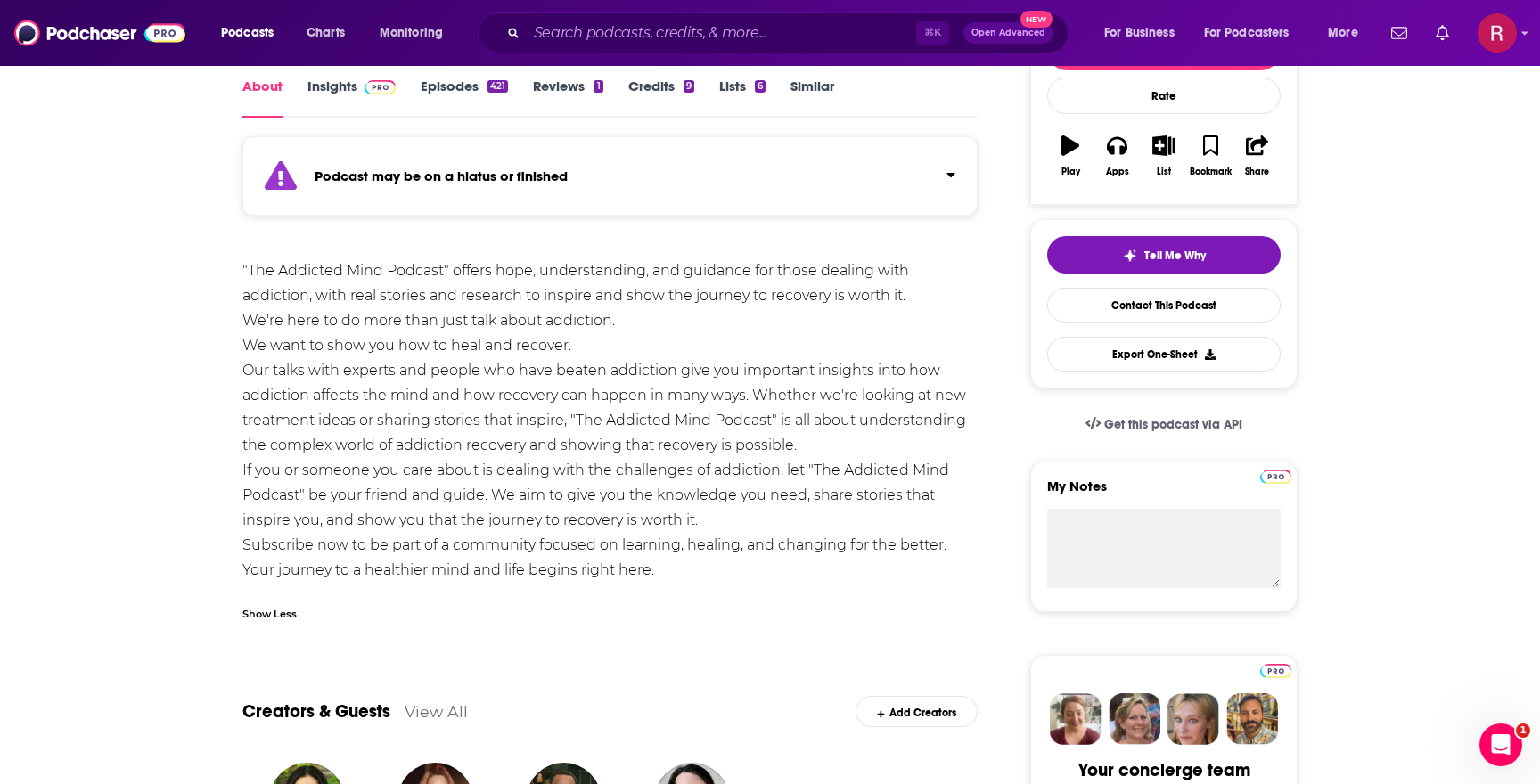
scroll to position [264, 0]
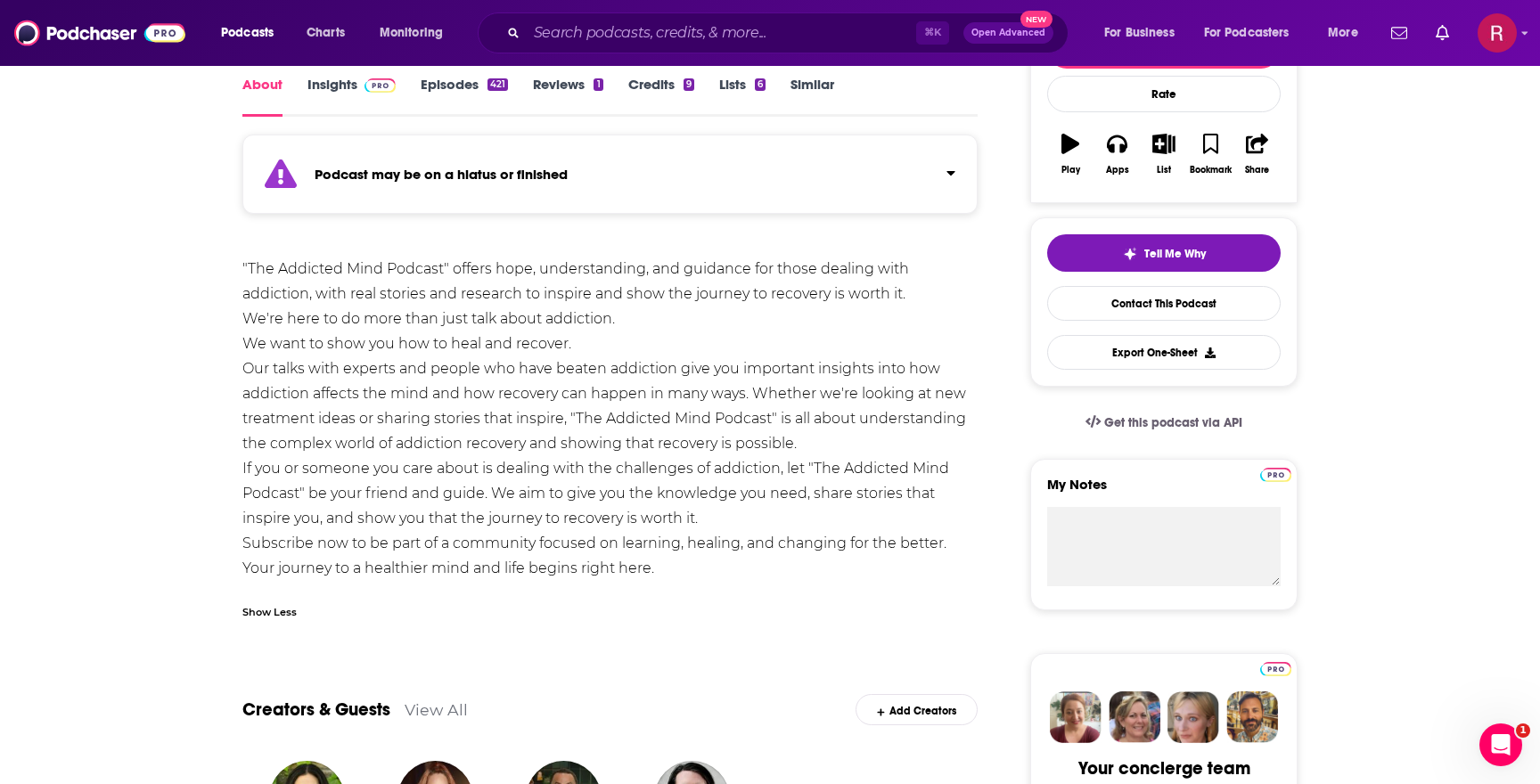
click at [363, 87] on span at bounding box center [376, 84] width 38 height 17
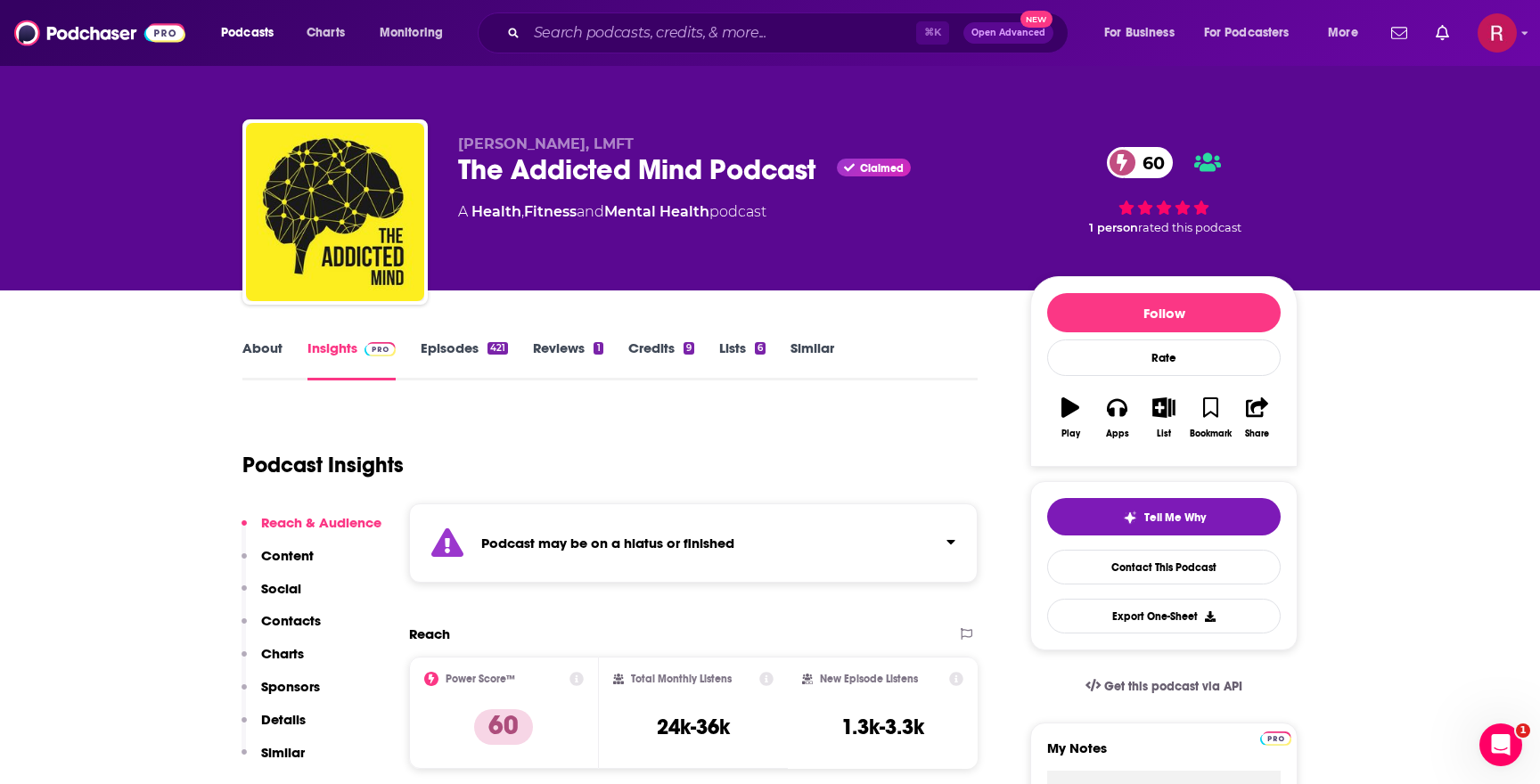
click at [257, 342] on link "About" at bounding box center [262, 360] width 40 height 41
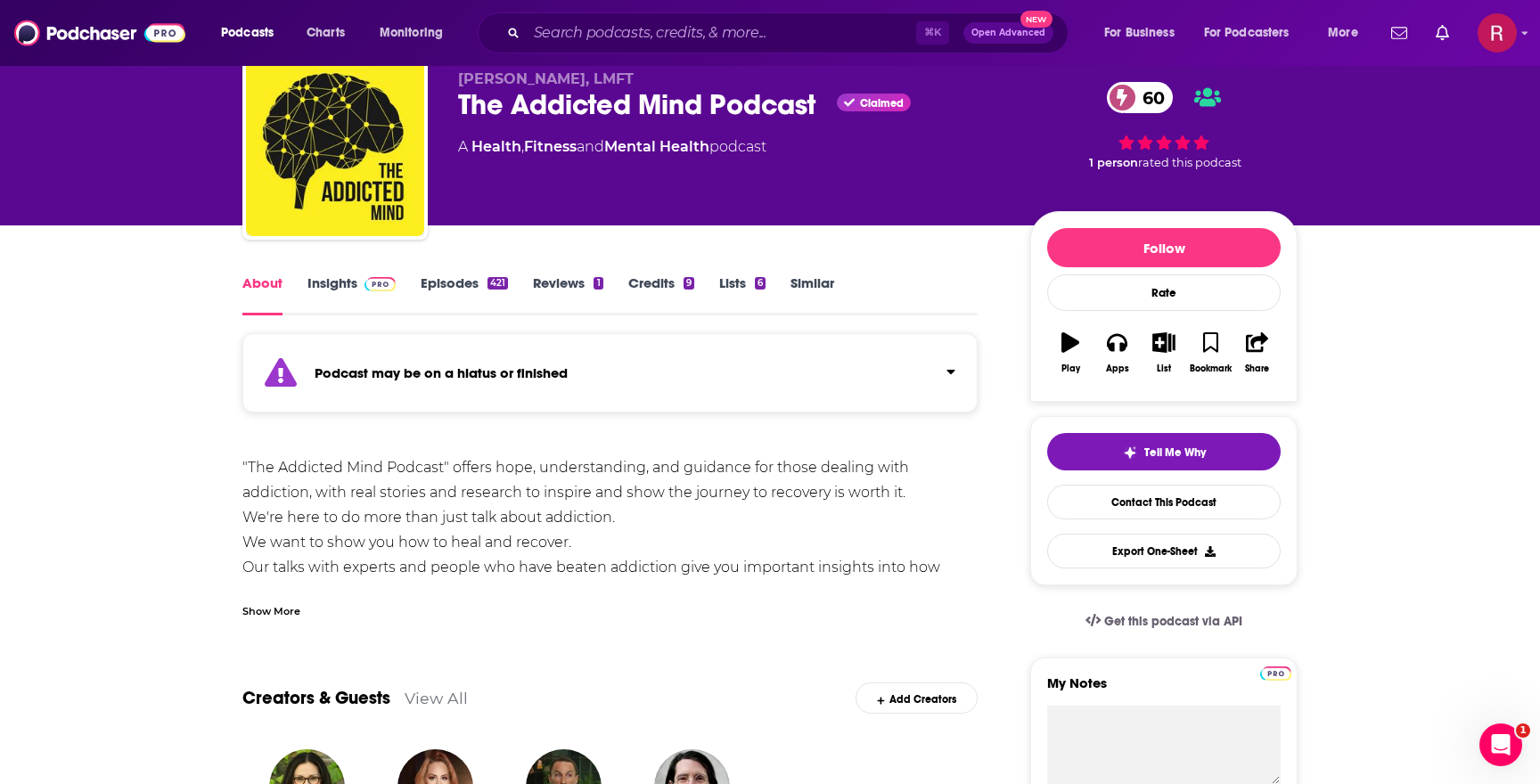
scroll to position [64, 0]
click at [329, 289] on link "Insights" at bounding box center [352, 296] width 89 height 41
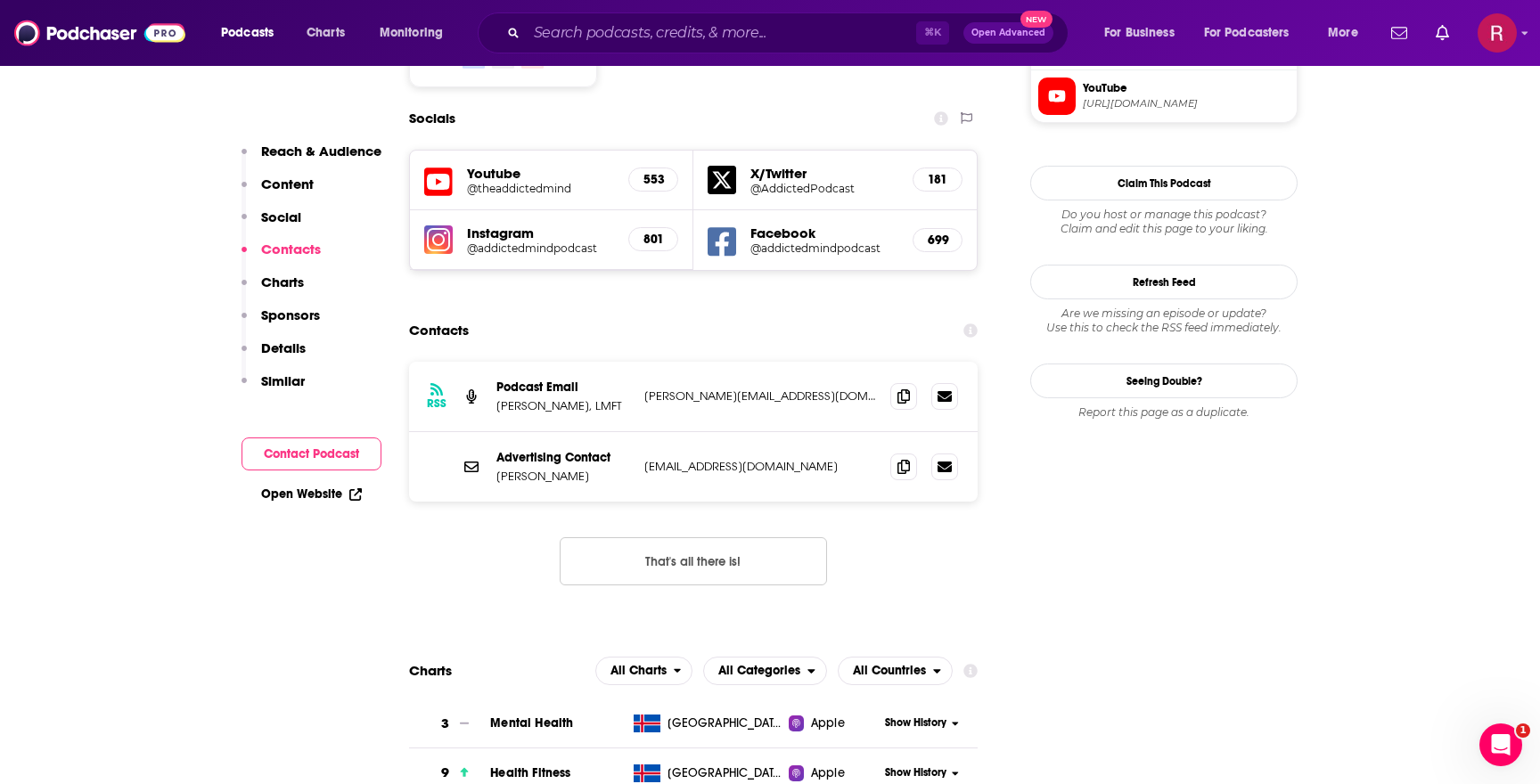
scroll to position [1683, 0]
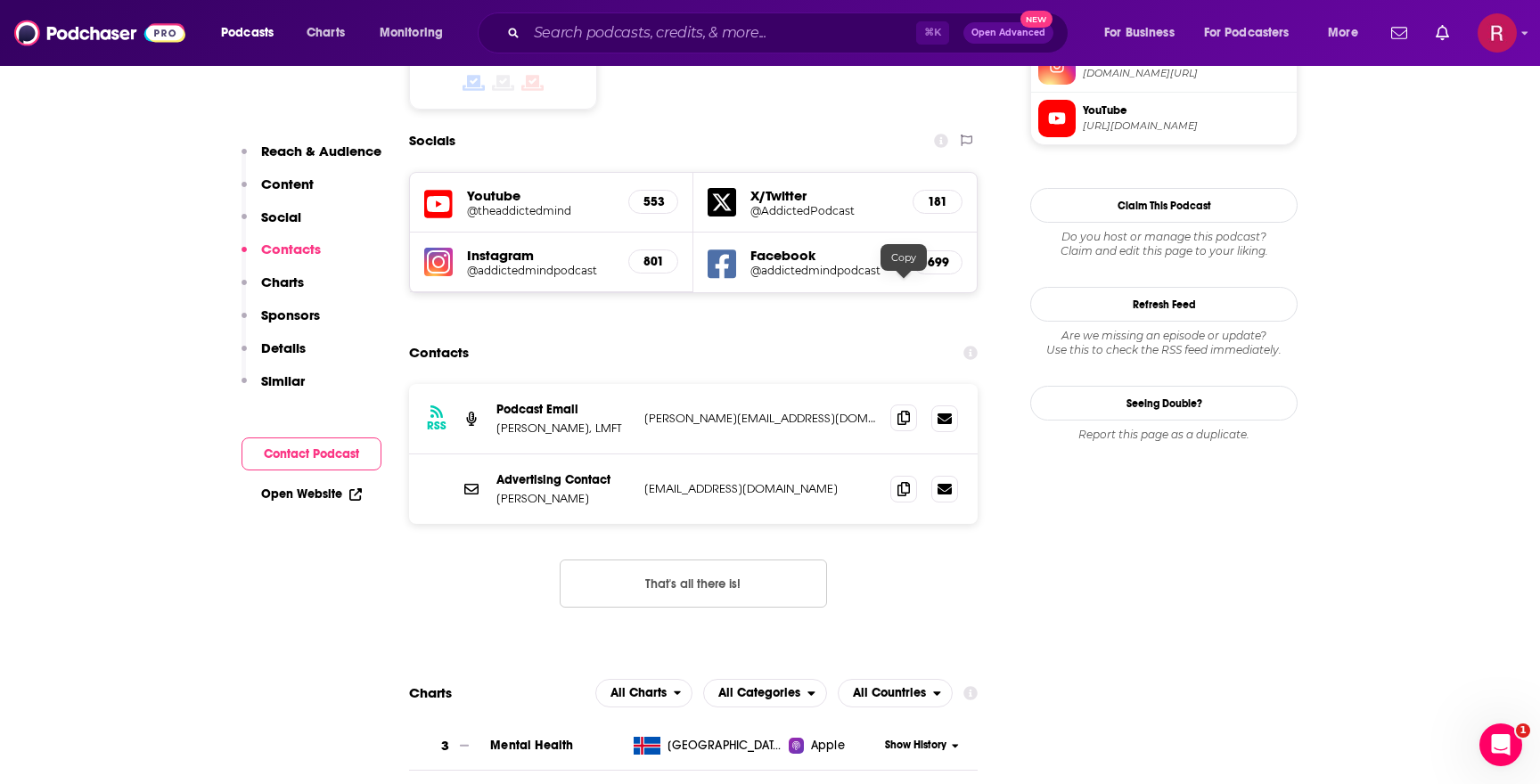
click at [906, 410] on icon at bounding box center [903, 417] width 12 height 14
drag, startPoint x: 495, startPoint y: 298, endPoint x: 617, endPoint y: 297, distance: 122.0
click at [617, 384] on div "RSS Podcast Email Duane Osterlind, LMFT duane@novusmindfullife.com duane@novusm…" at bounding box center [694, 419] width 569 height 70
copy p "[PERSON_NAME], LMFT"
click at [904, 481] on icon at bounding box center [903, 488] width 12 height 14
